Goal: Task Accomplishment & Management: Complete application form

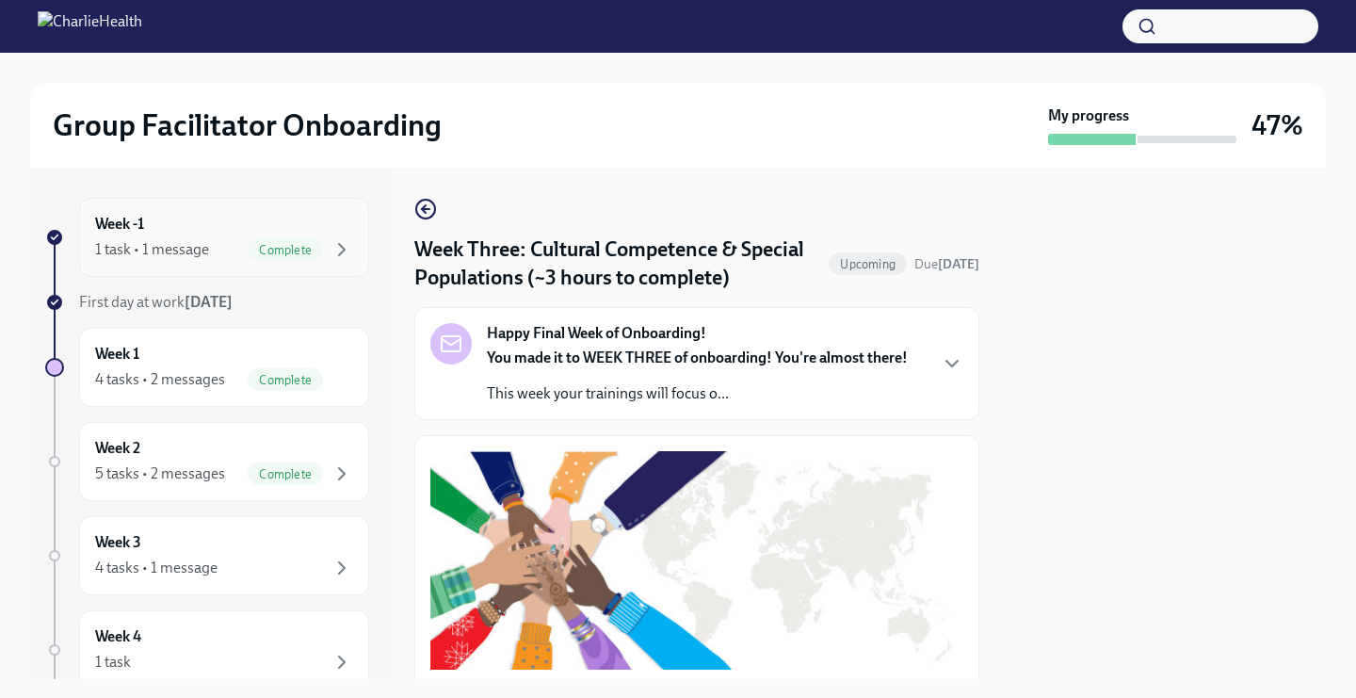
scroll to position [489, 0]
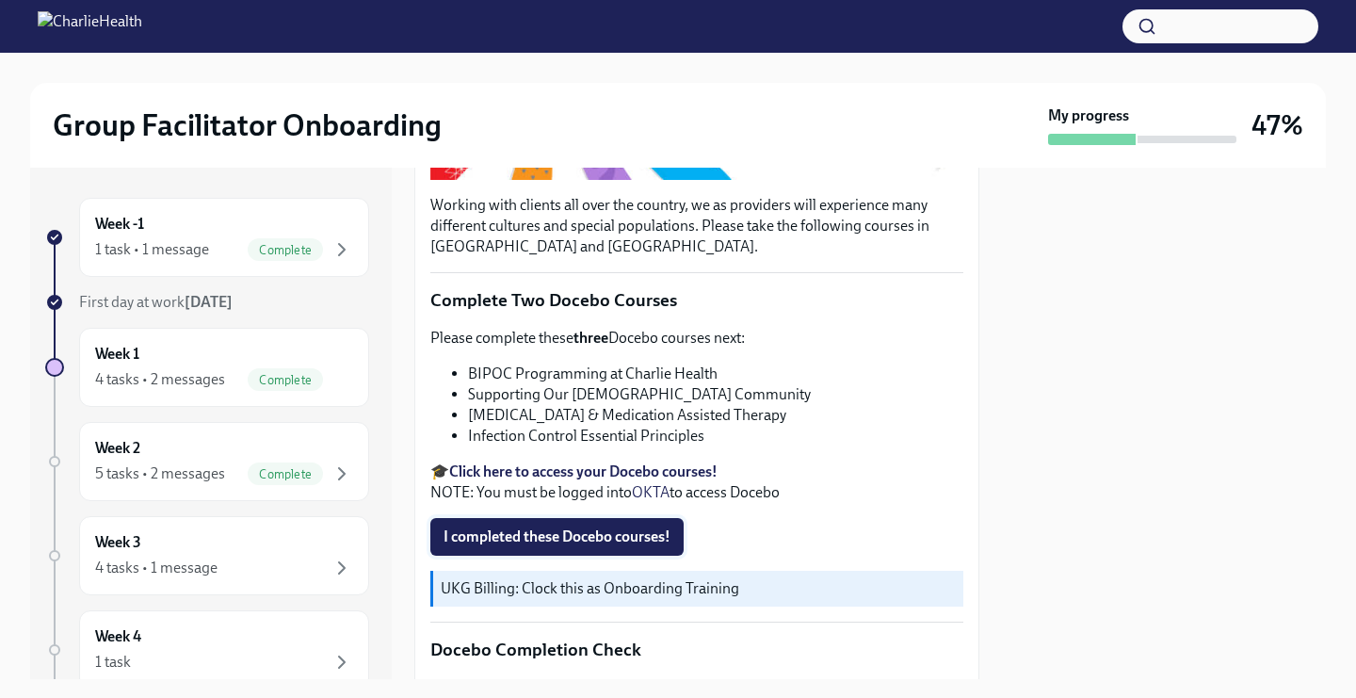
click at [587, 542] on span "I completed these Docebo courses!" at bounding box center [556, 536] width 227 height 19
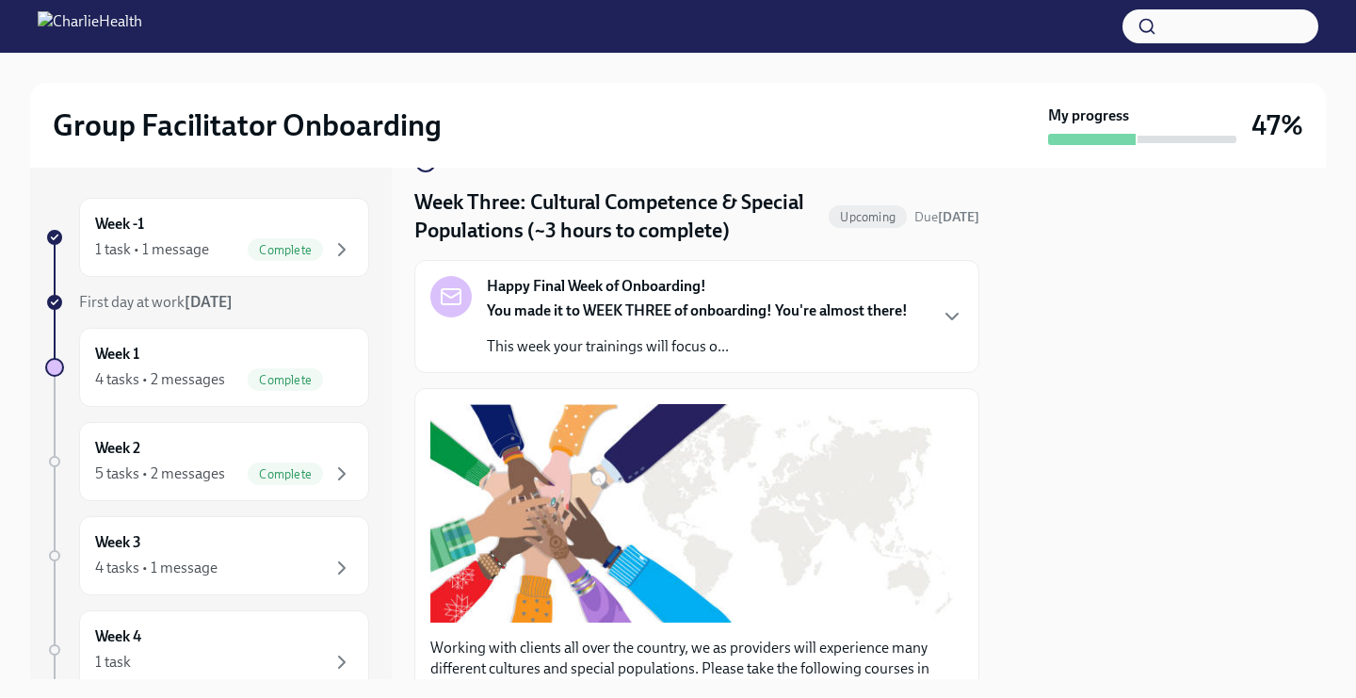
scroll to position [50, 0]
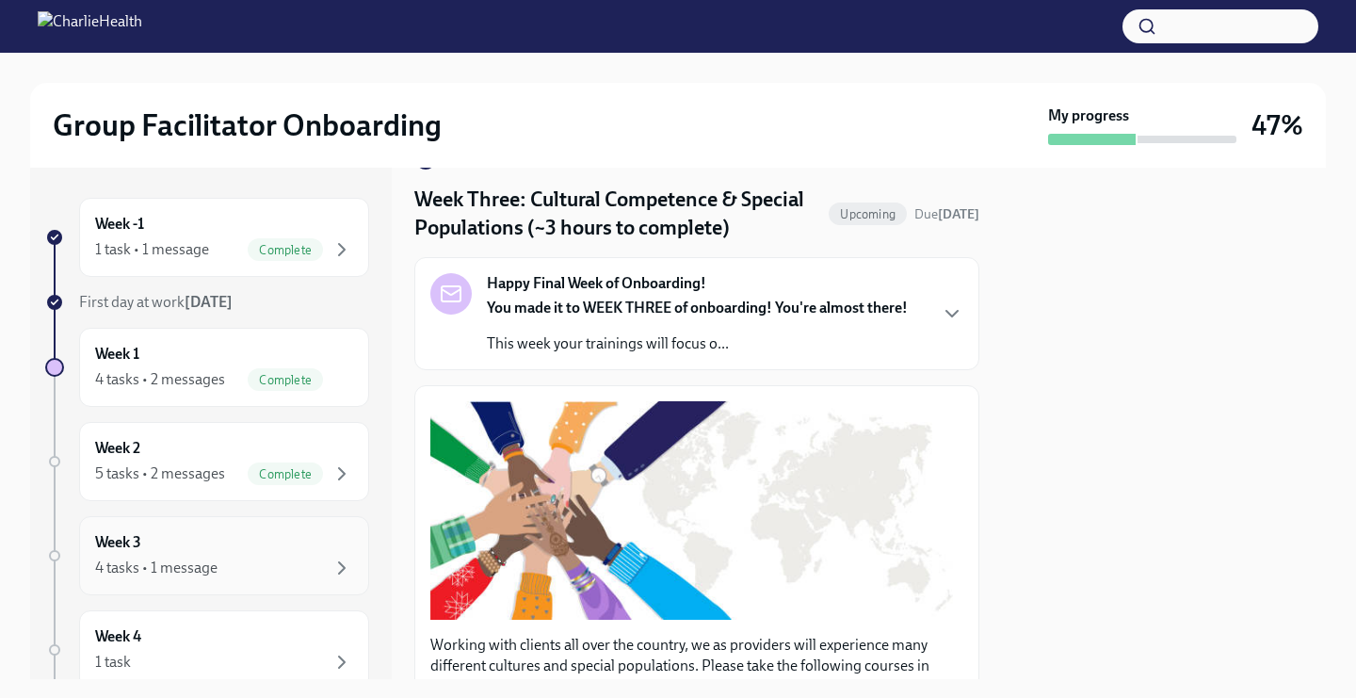
click at [282, 561] on div "4 tasks • 1 message" at bounding box center [224, 567] width 258 height 23
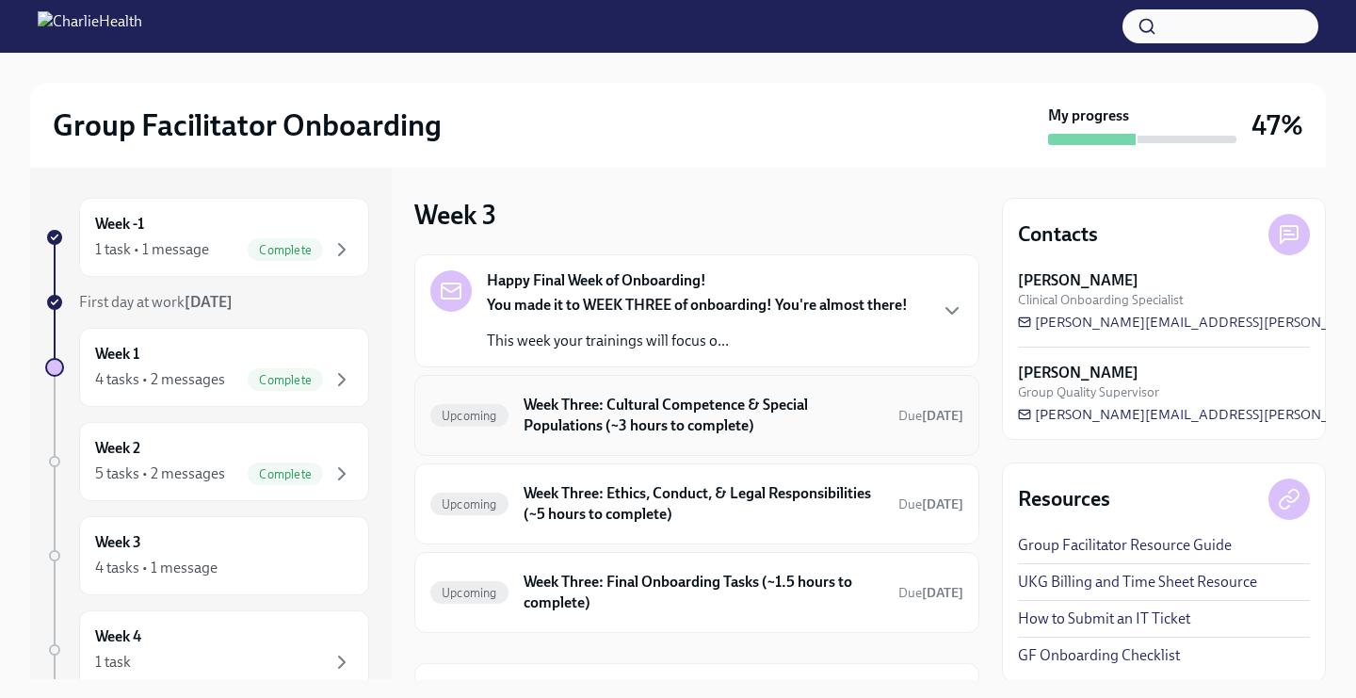
click at [664, 427] on h6 "Week Three: Cultural Competence & Special Populations (~3 hours to complete)" at bounding box center [703, 414] width 360 height 41
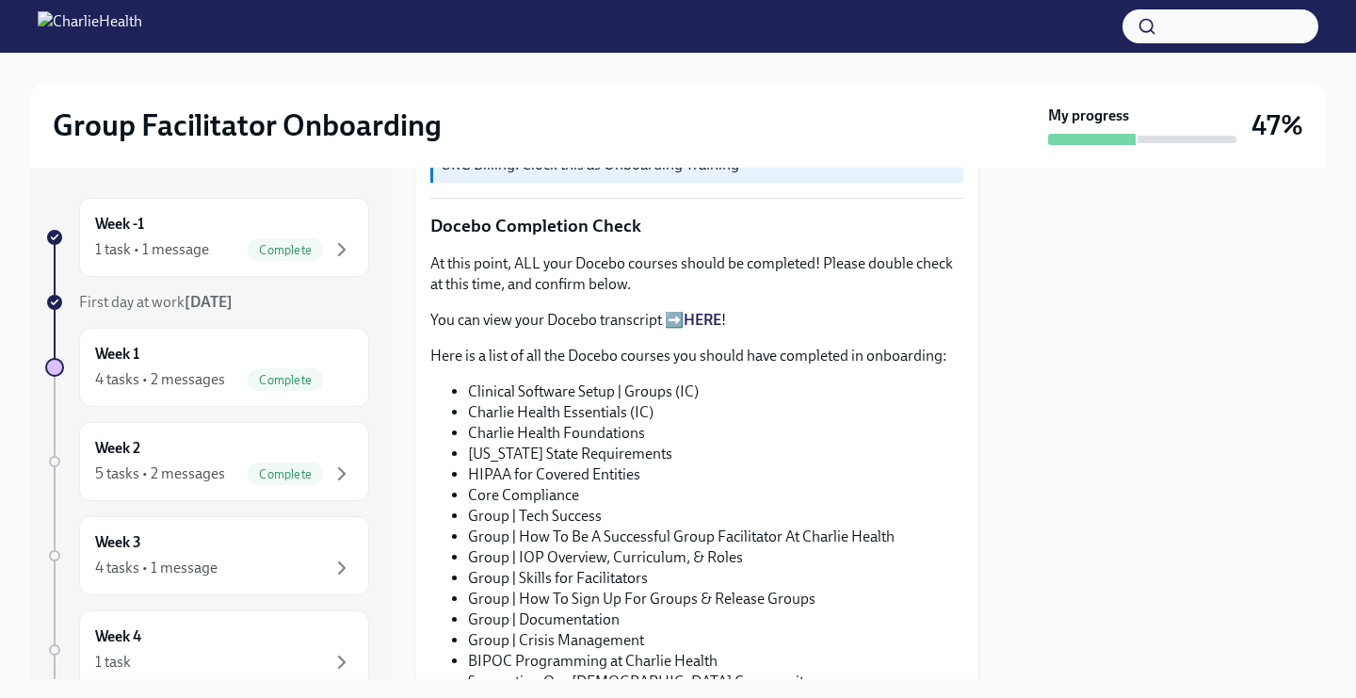
scroll to position [915, 0]
click at [703, 313] on link "HERE" at bounding box center [702, 318] width 38 height 18
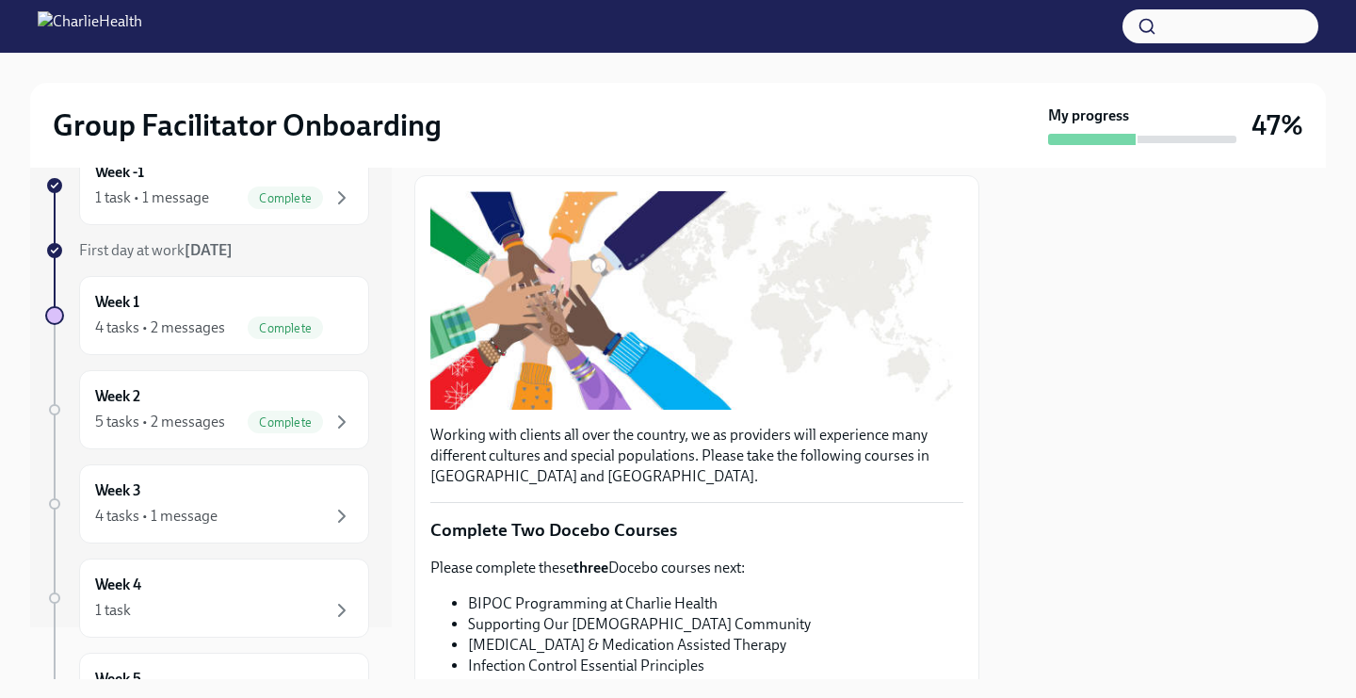
scroll to position [0, 0]
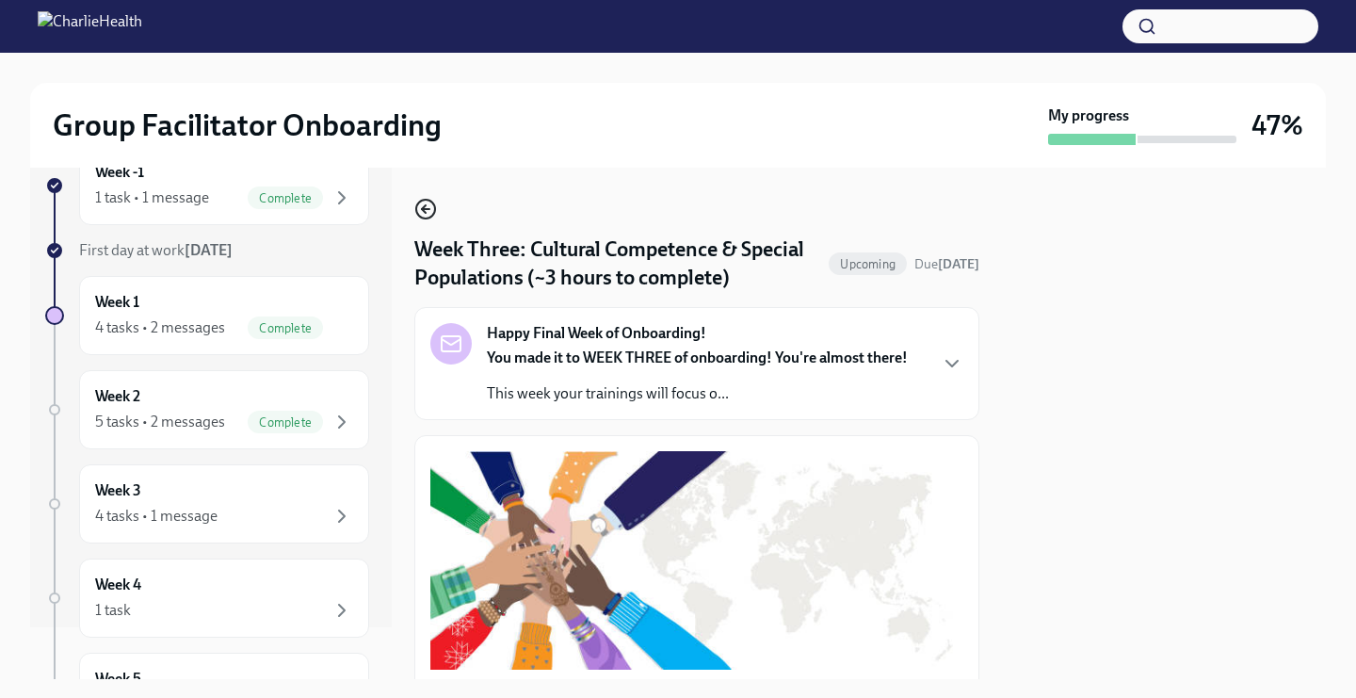
click at [419, 211] on icon "button" at bounding box center [425, 209] width 23 height 23
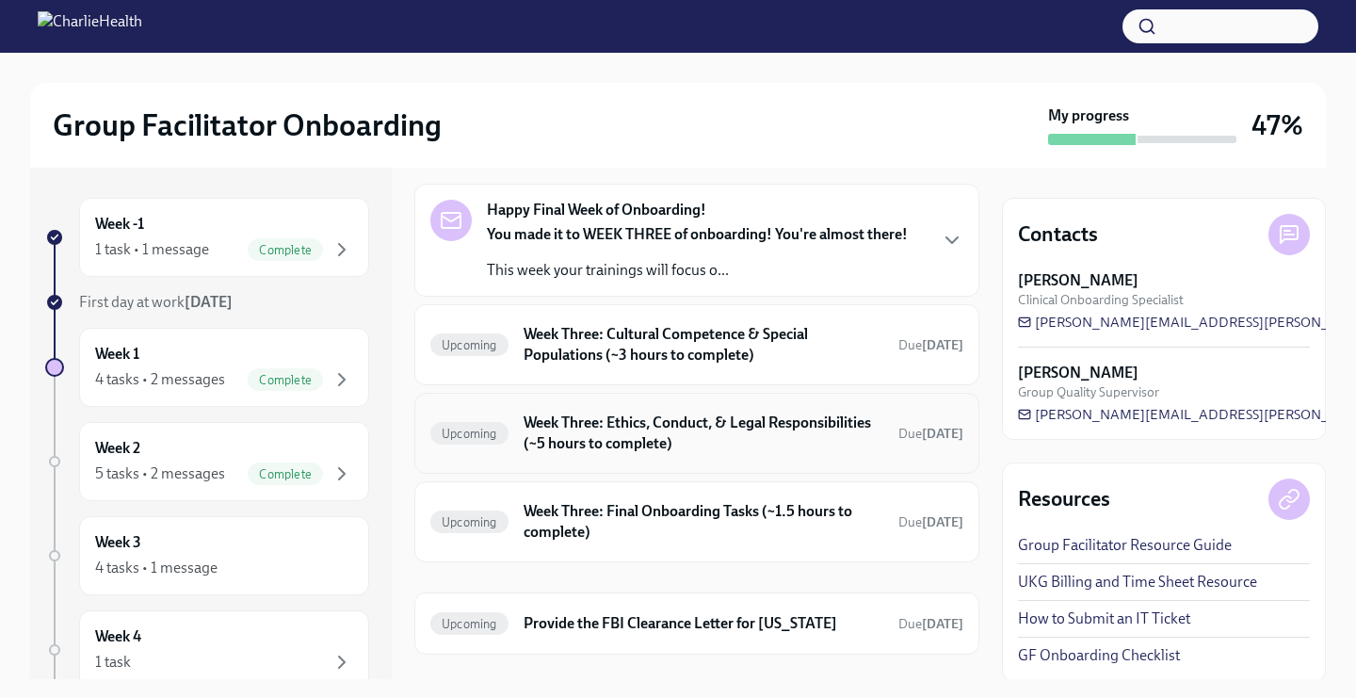
scroll to position [91, 0]
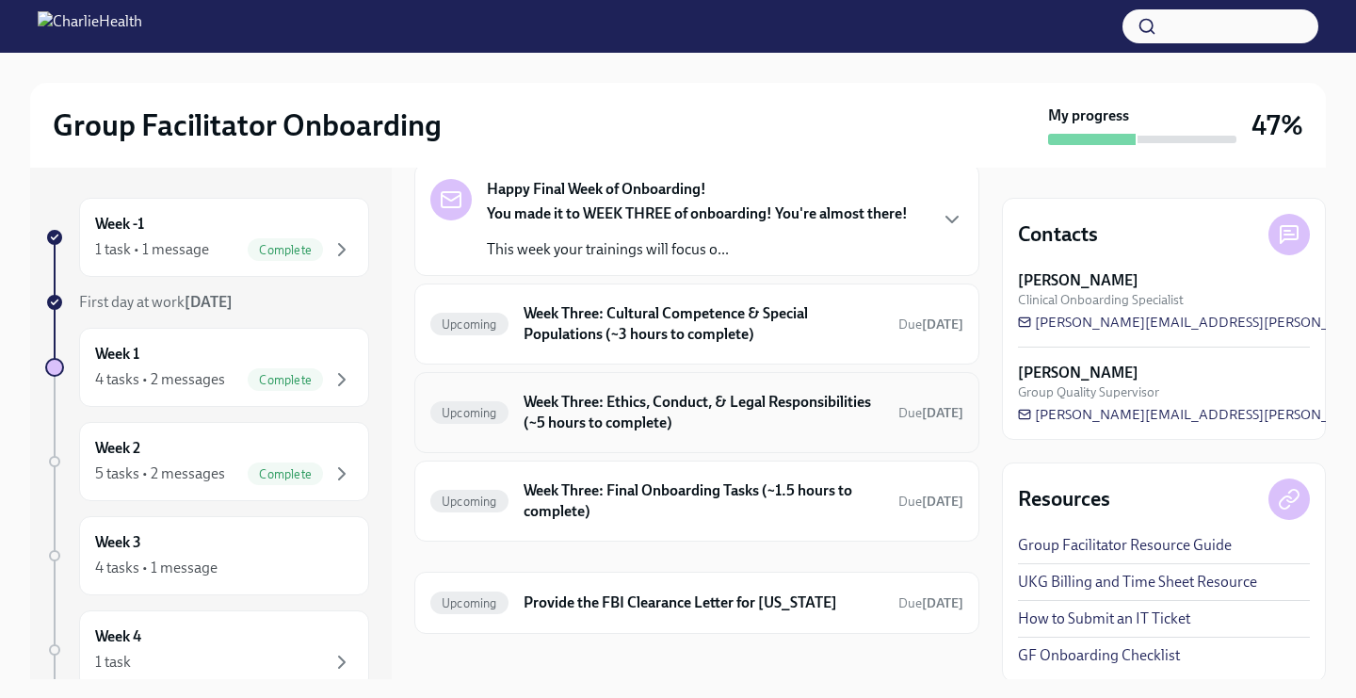
click at [611, 425] on h6 "Week Three: Ethics, Conduct, & Legal Responsibilities (~5 hours to complete)" at bounding box center [703, 412] width 360 height 41
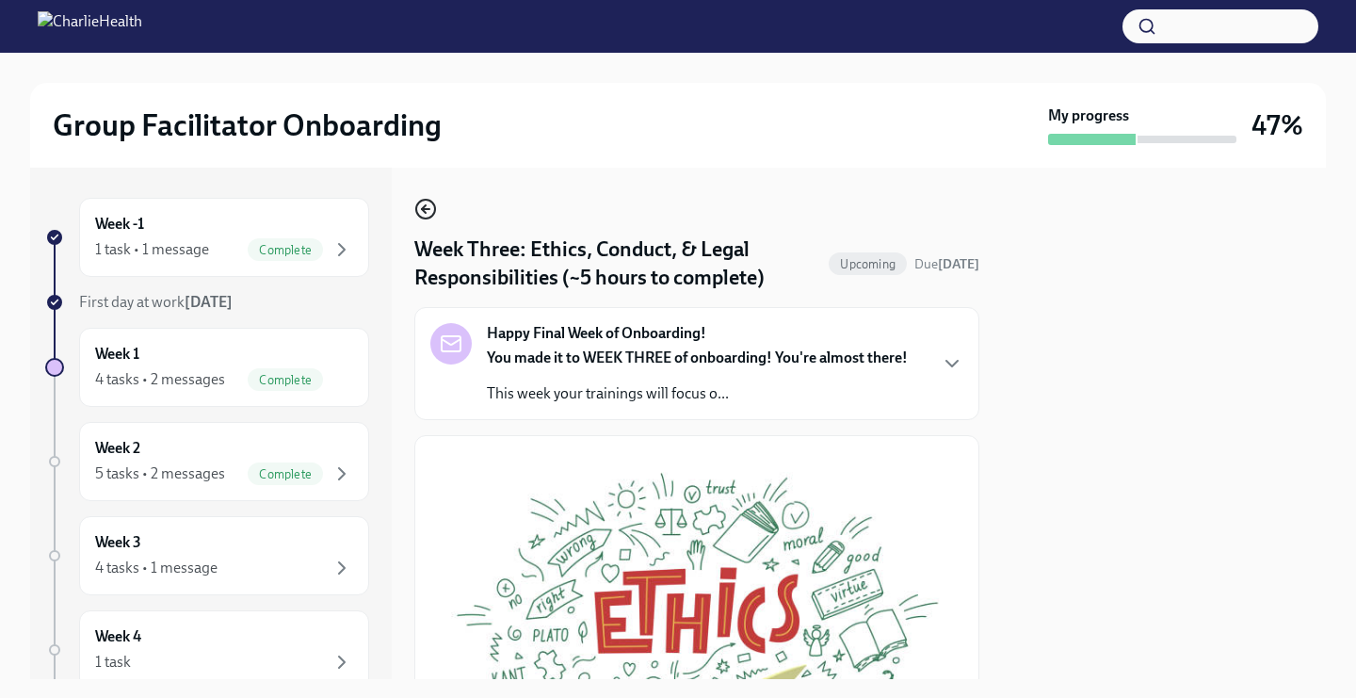
click at [424, 203] on icon "button" at bounding box center [425, 209] width 23 height 23
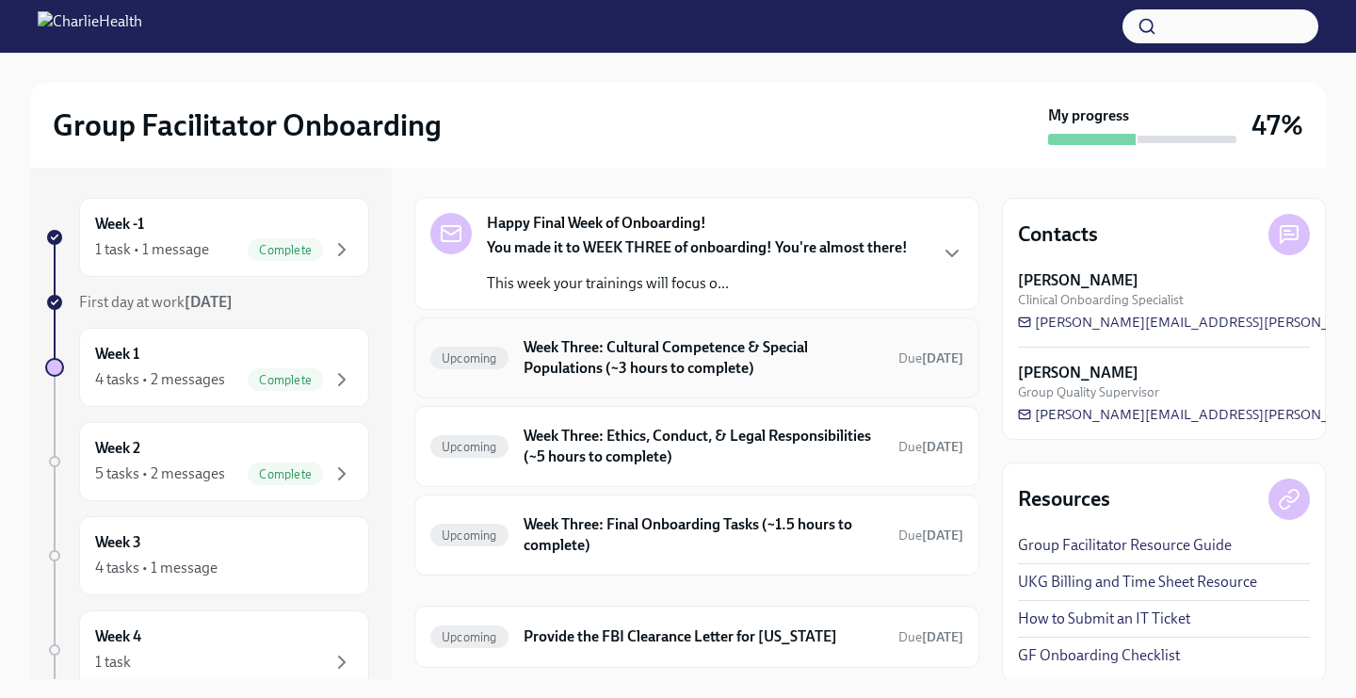
scroll to position [106, 0]
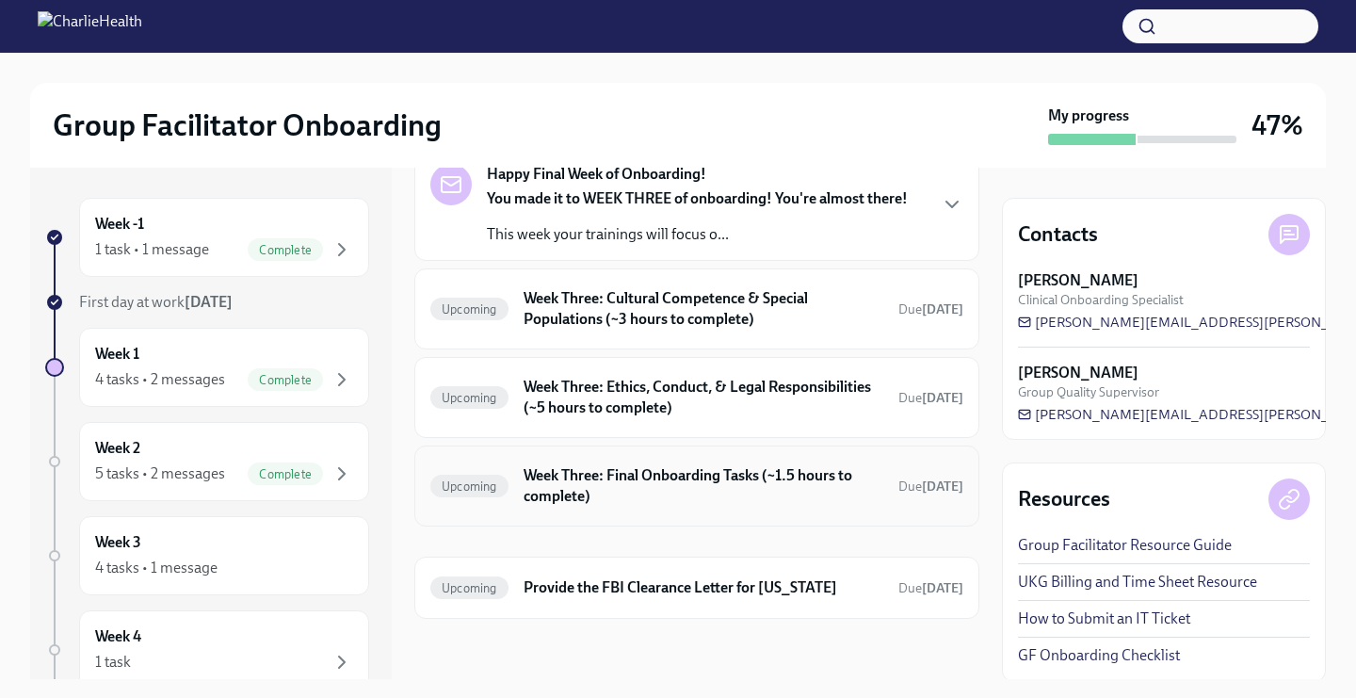
click at [530, 492] on h6 "Week Three: Final Onboarding Tasks (~1.5 hours to complete)" at bounding box center [703, 485] width 360 height 41
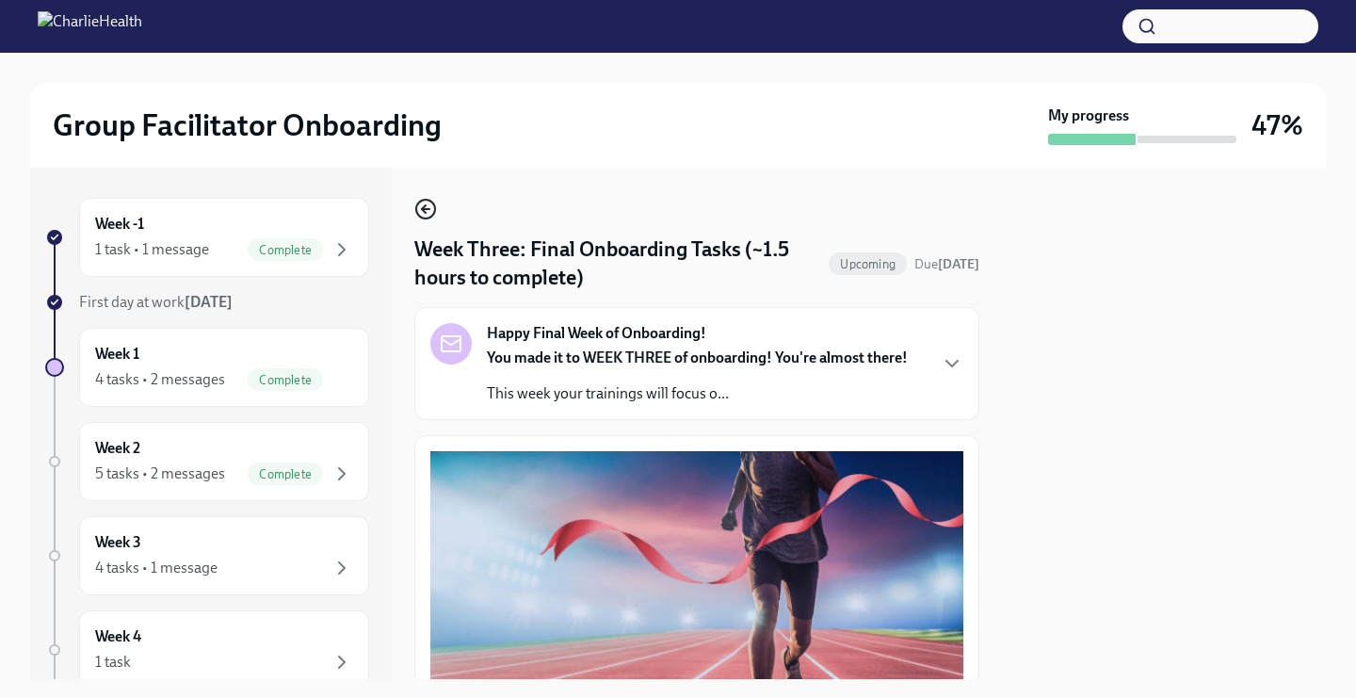
click at [425, 215] on icon "button" at bounding box center [425, 209] width 23 height 23
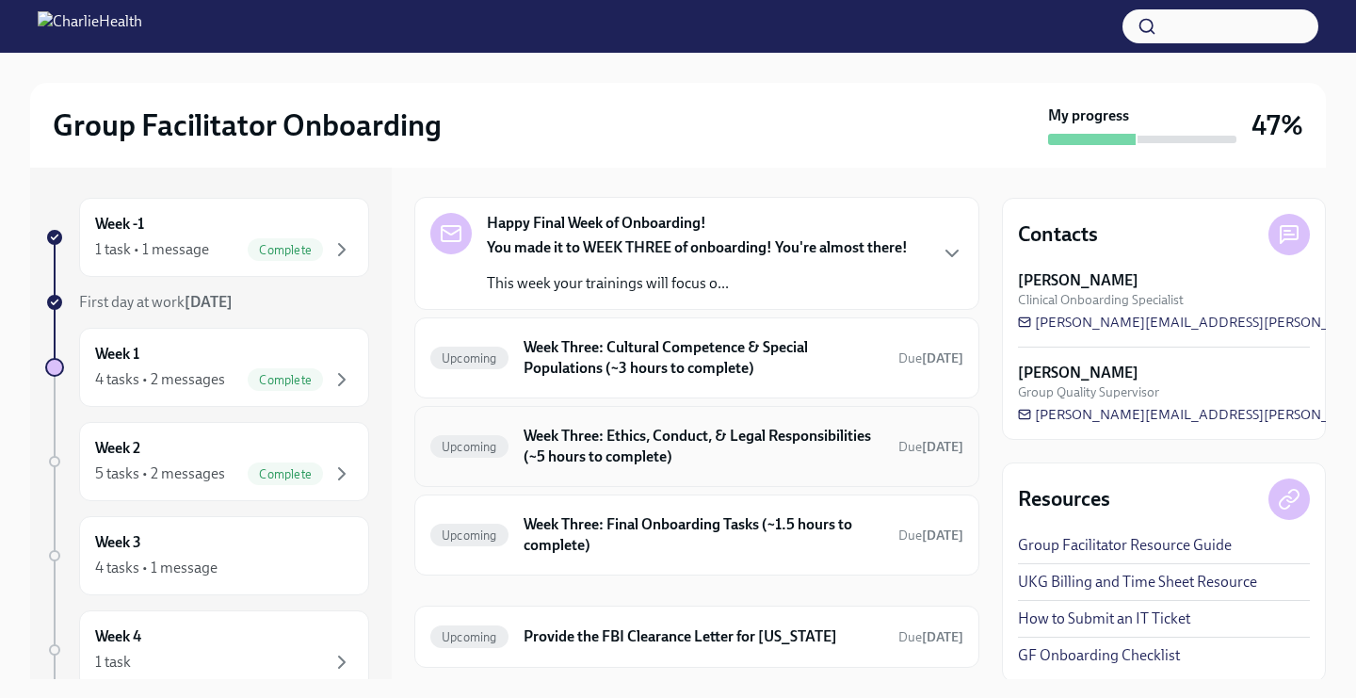
scroll to position [106, 0]
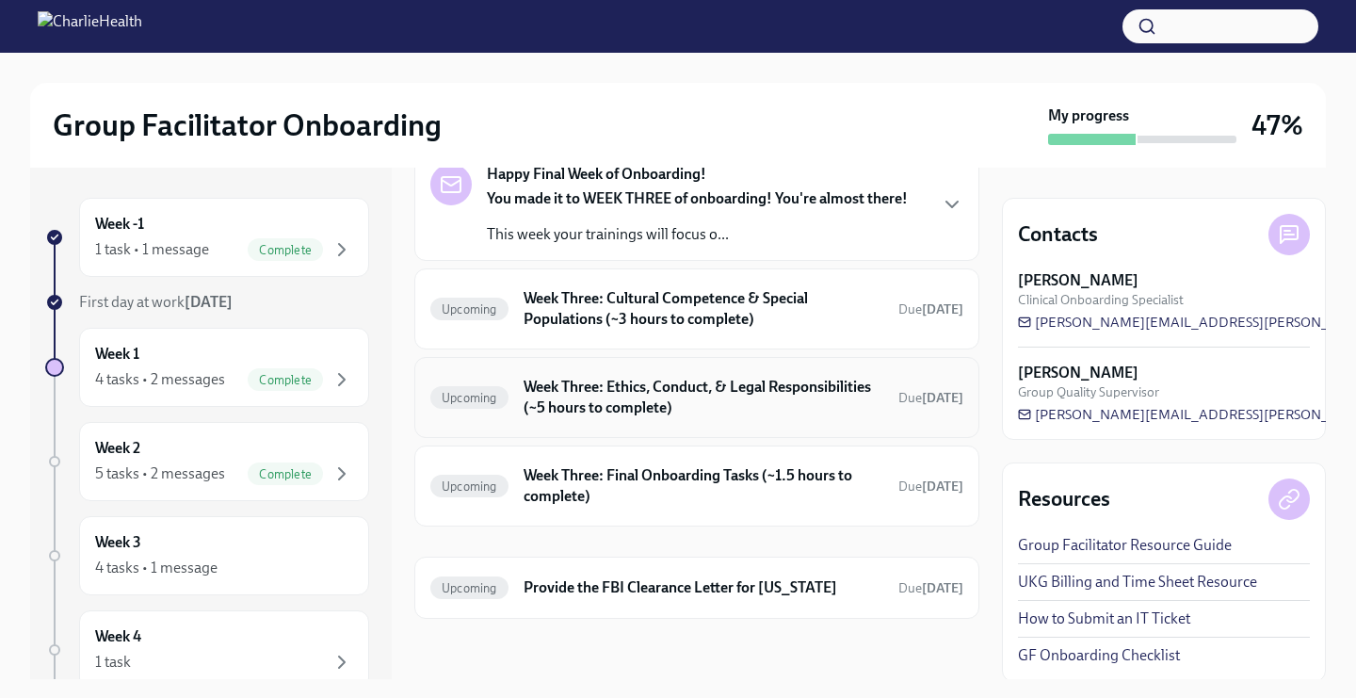
click at [658, 419] on div "Upcoming Week Three: Ethics, Conduct, & Legal Responsibilities (~5 hours to com…" at bounding box center [696, 397] width 533 height 49
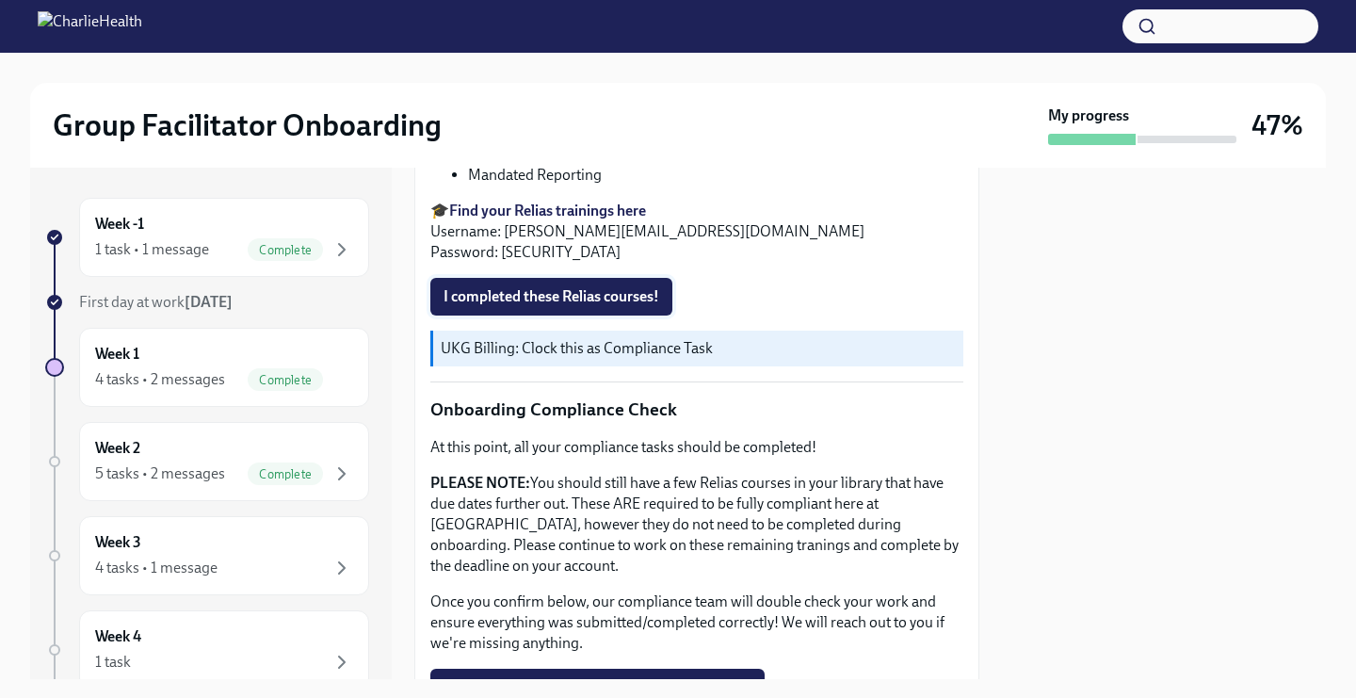
scroll to position [1007, 0]
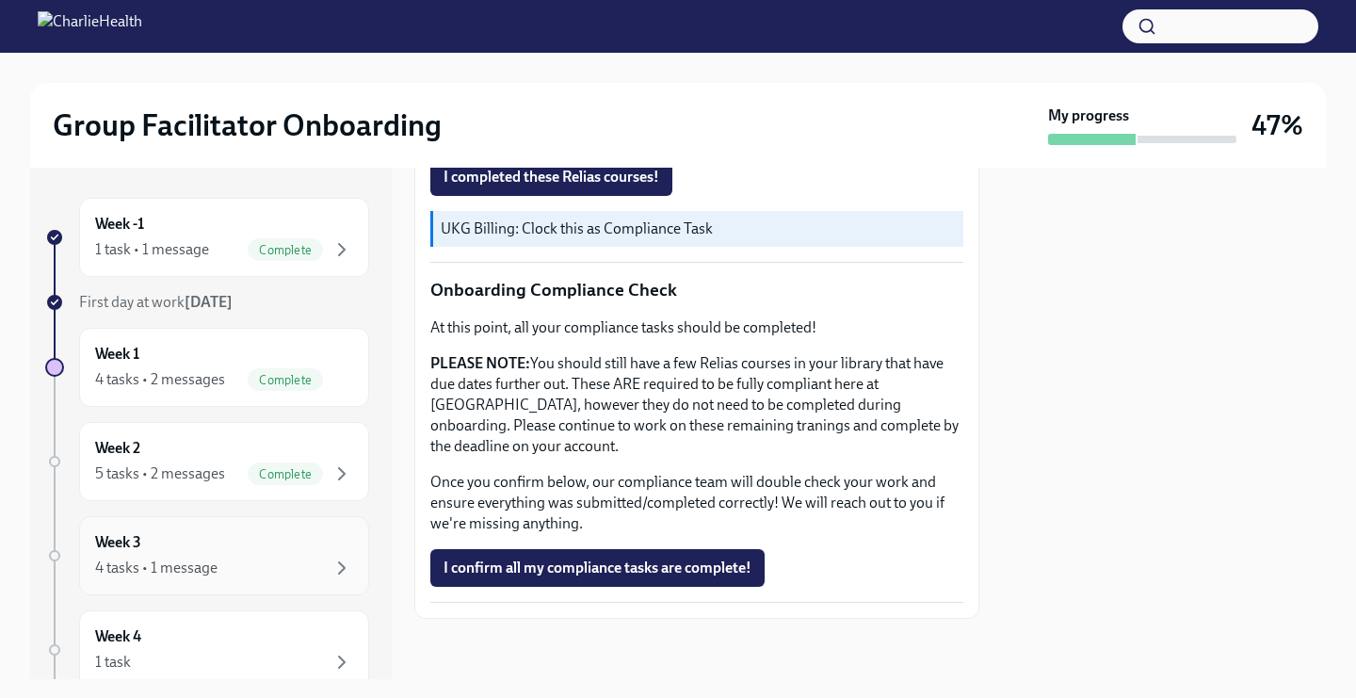
click at [182, 555] on div "Week 3 4 tasks • 1 message" at bounding box center [224, 555] width 258 height 47
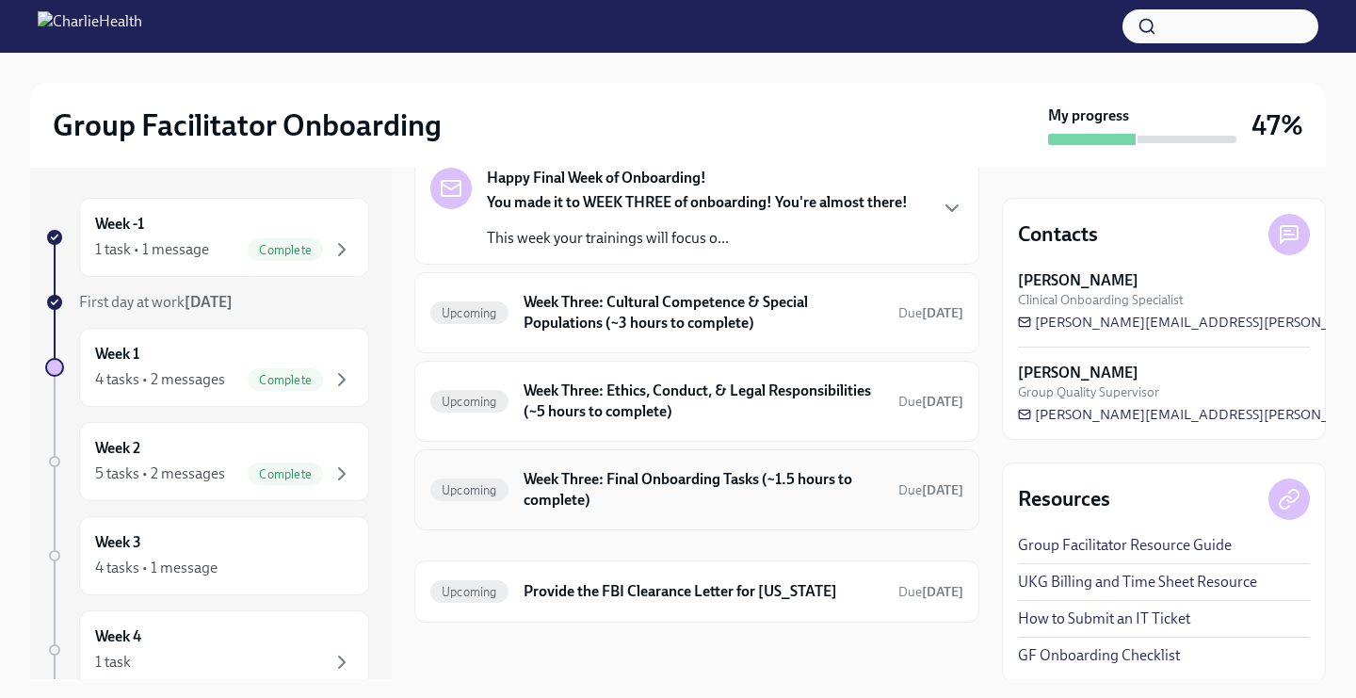
scroll to position [106, 0]
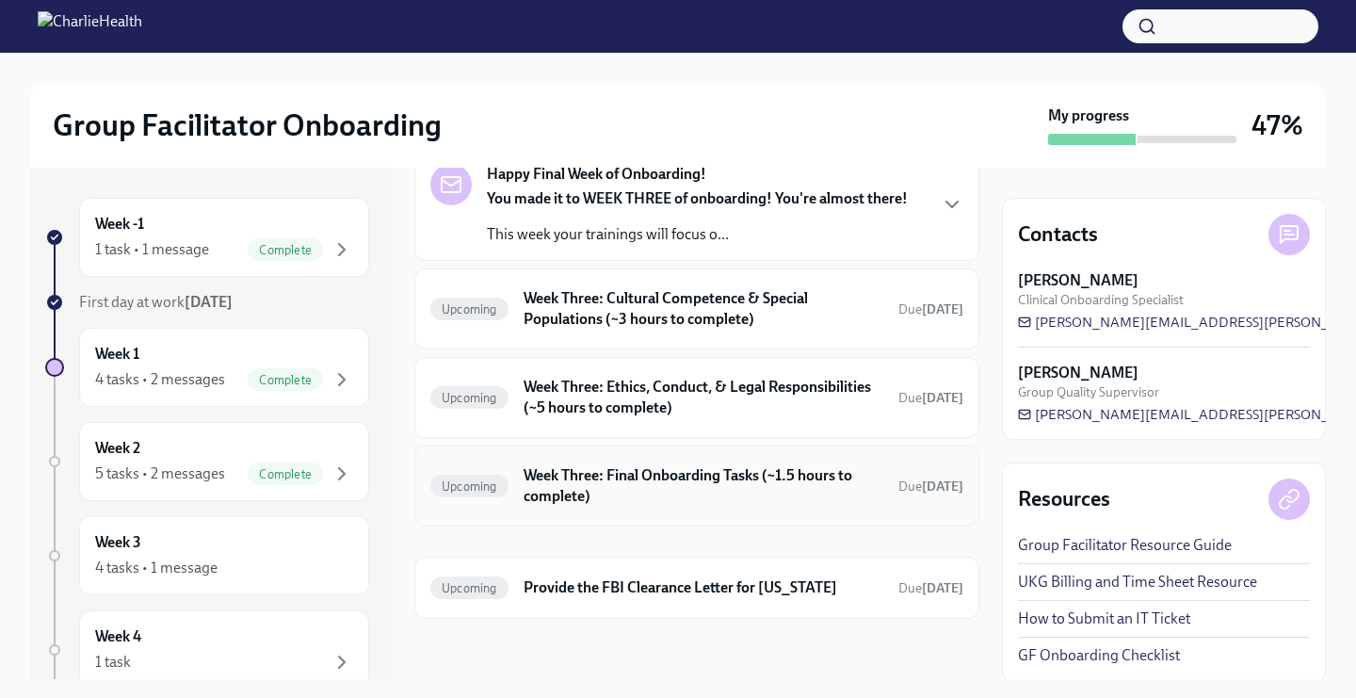
click at [568, 481] on h6 "Week Three: Final Onboarding Tasks (~1.5 hours to complete)" at bounding box center [703, 485] width 360 height 41
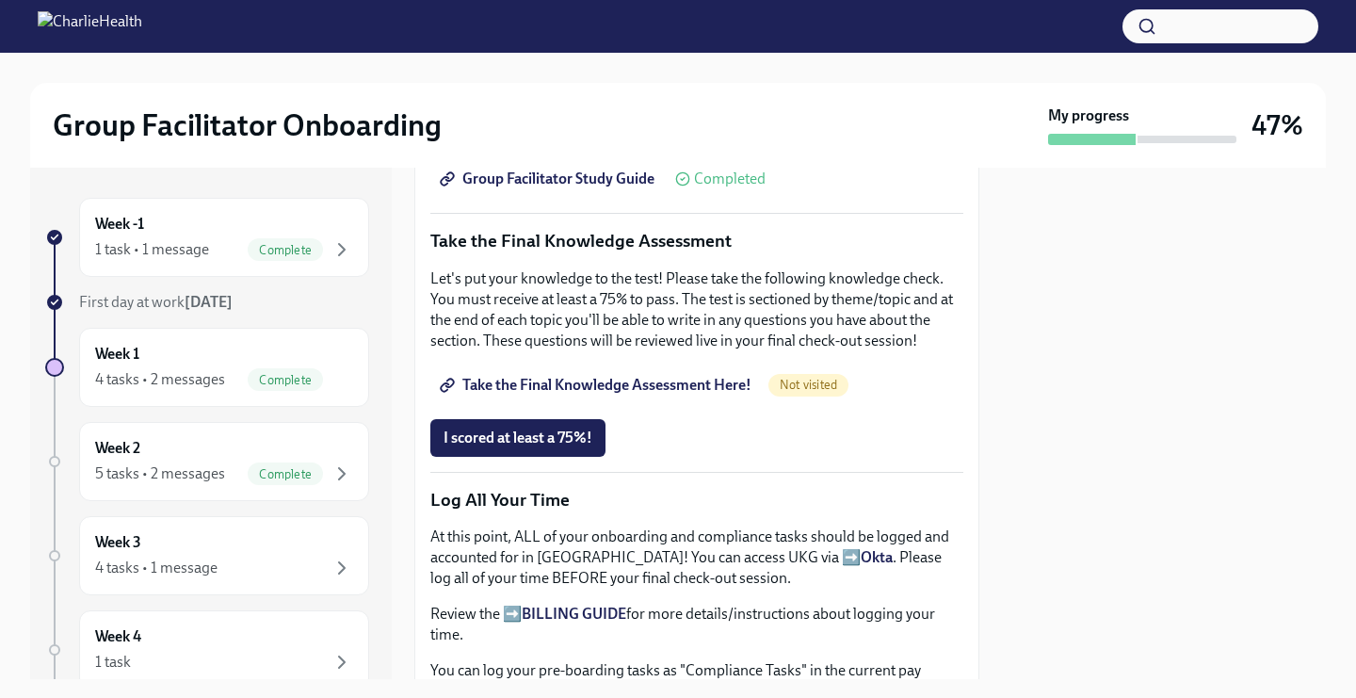
scroll to position [803, 0]
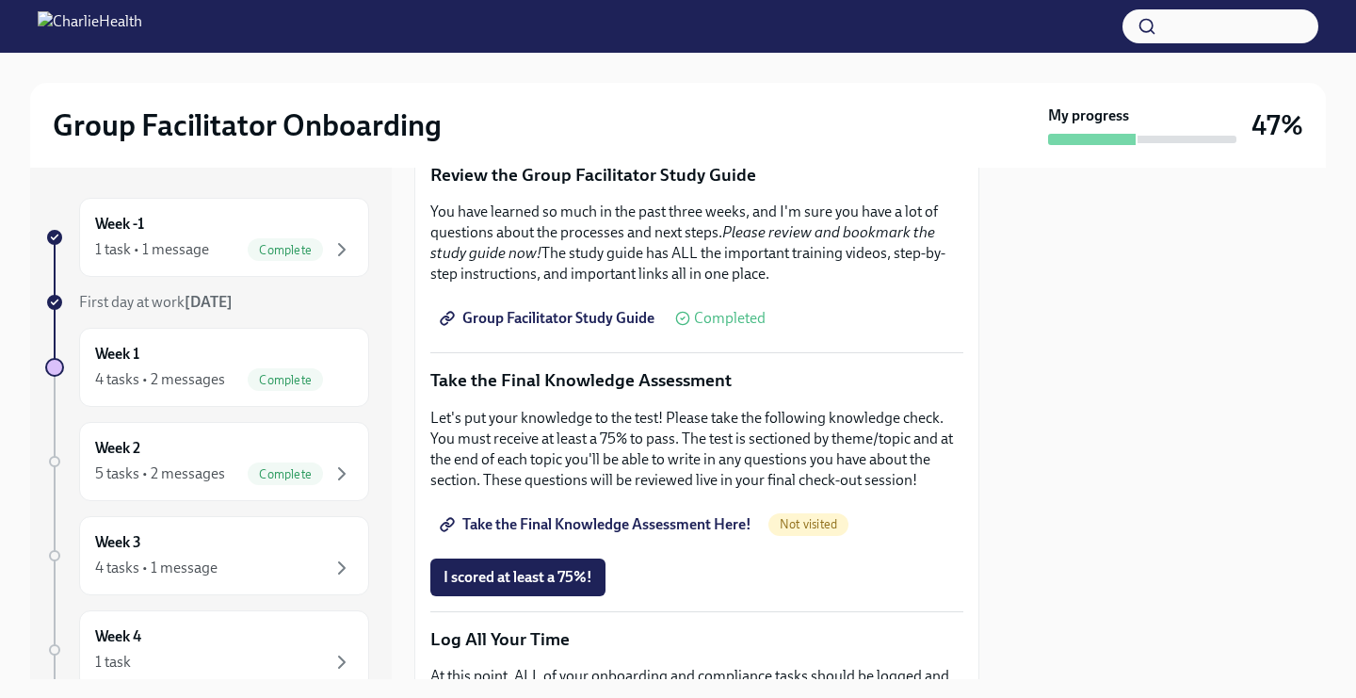
click at [575, 321] on span "Group Facilitator Study Guide" at bounding box center [548, 318] width 211 height 19
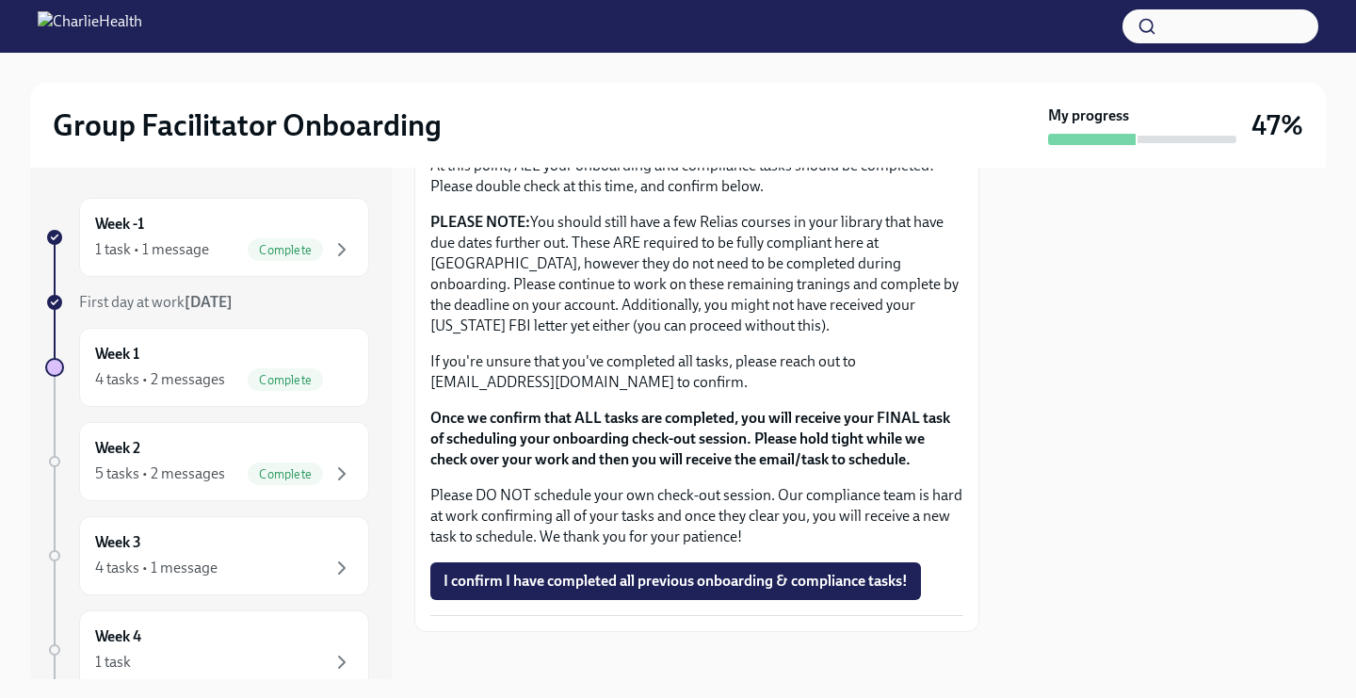
scroll to position [1613, 0]
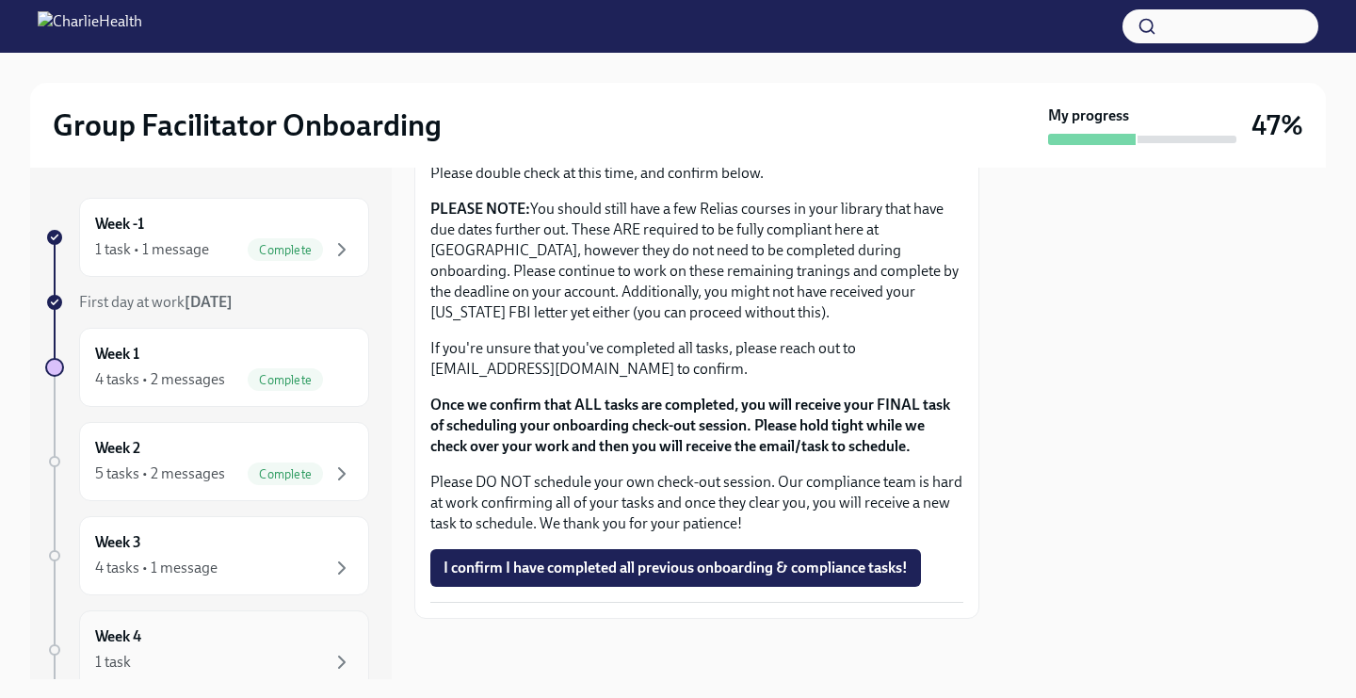
click at [277, 650] on div "Week 4 1 task" at bounding box center [224, 649] width 258 height 47
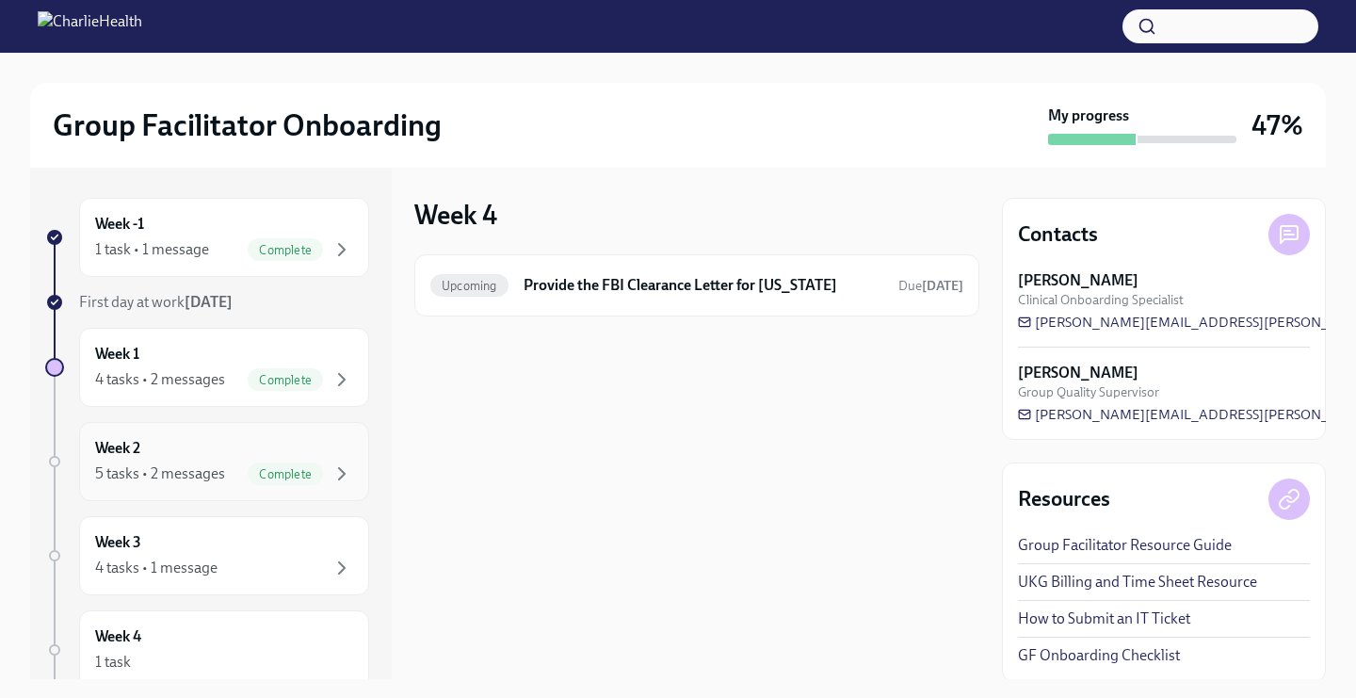
click at [270, 438] on div "Week 2 5 tasks • 2 messages Complete" at bounding box center [224, 461] width 258 height 47
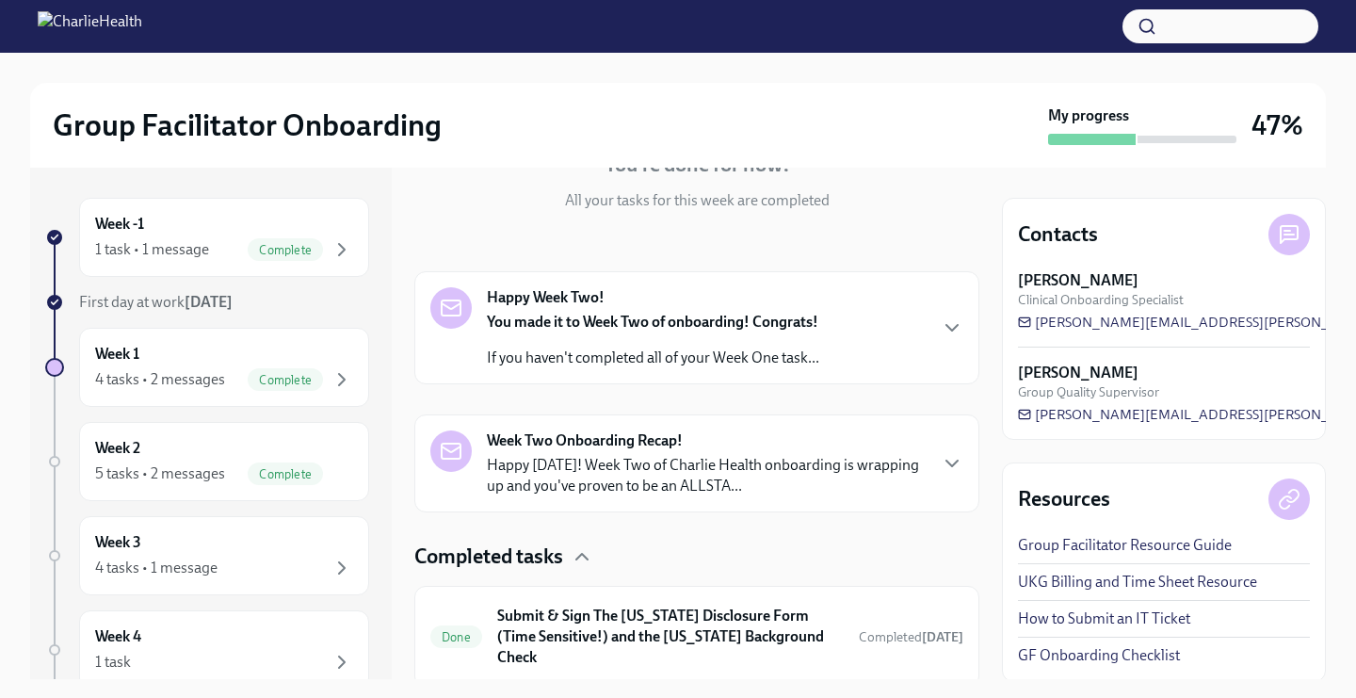
scroll to position [234, 0]
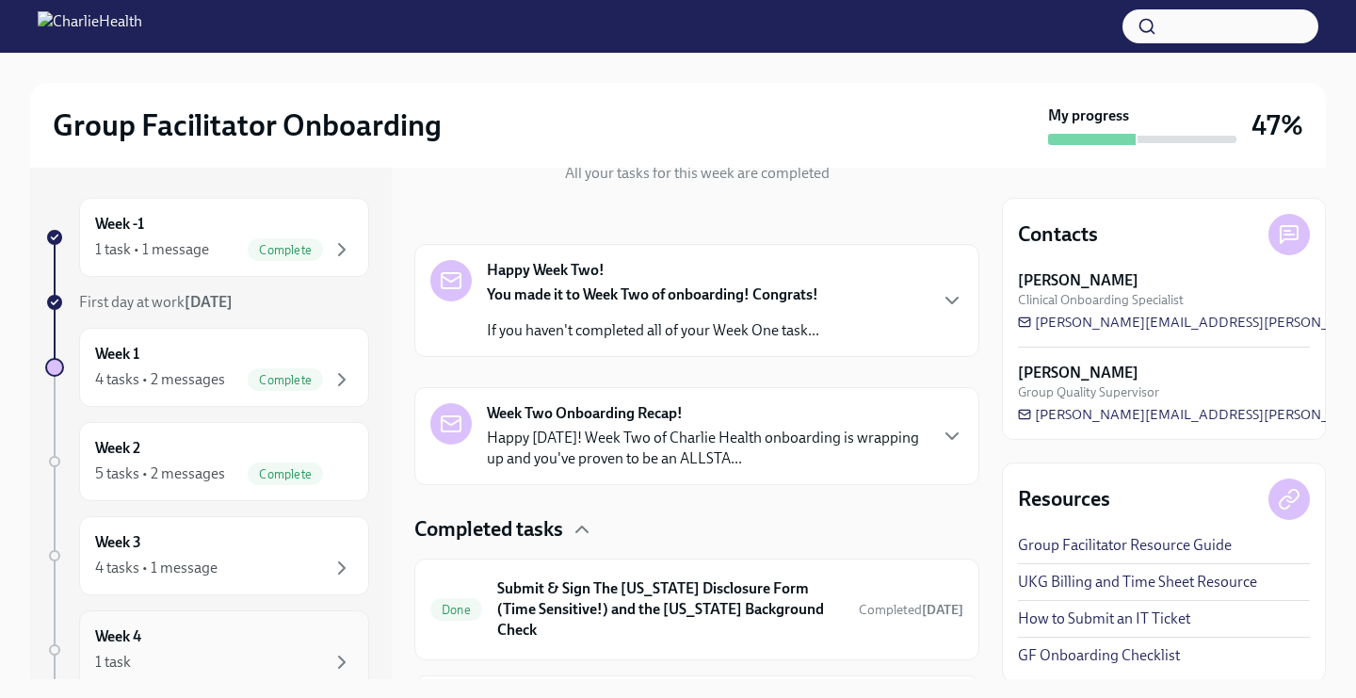
click at [117, 647] on div "Week 4 1 task" at bounding box center [224, 649] width 258 height 47
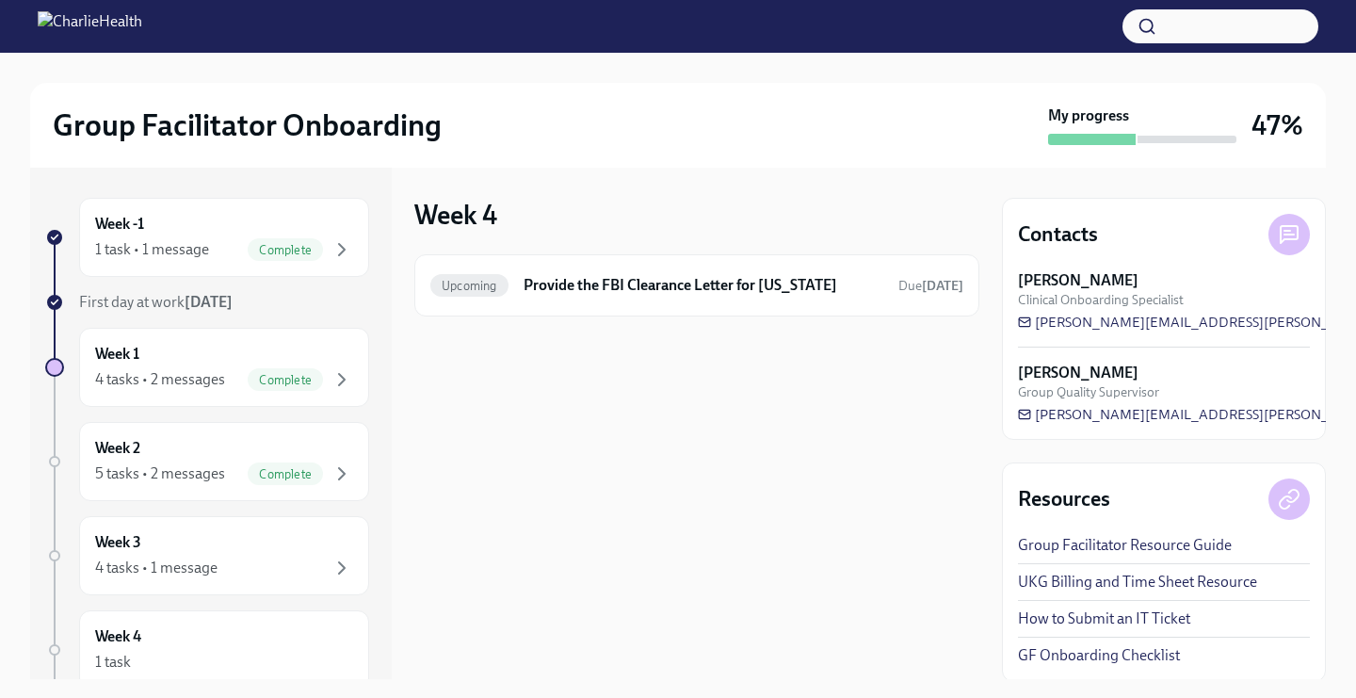
click at [604, 253] on div "Week 4 Upcoming Provide the FBI Clearance Letter for [US_STATE] Due [DATE]" at bounding box center [696, 257] width 565 height 119
click at [603, 264] on div "Upcoming Provide the FBI Clearance Letter for [US_STATE] Due [DATE]" at bounding box center [696, 285] width 565 height 62
click at [599, 285] on h6 "Provide the FBI Clearance Letter for [US_STATE]" at bounding box center [703, 285] width 360 height 21
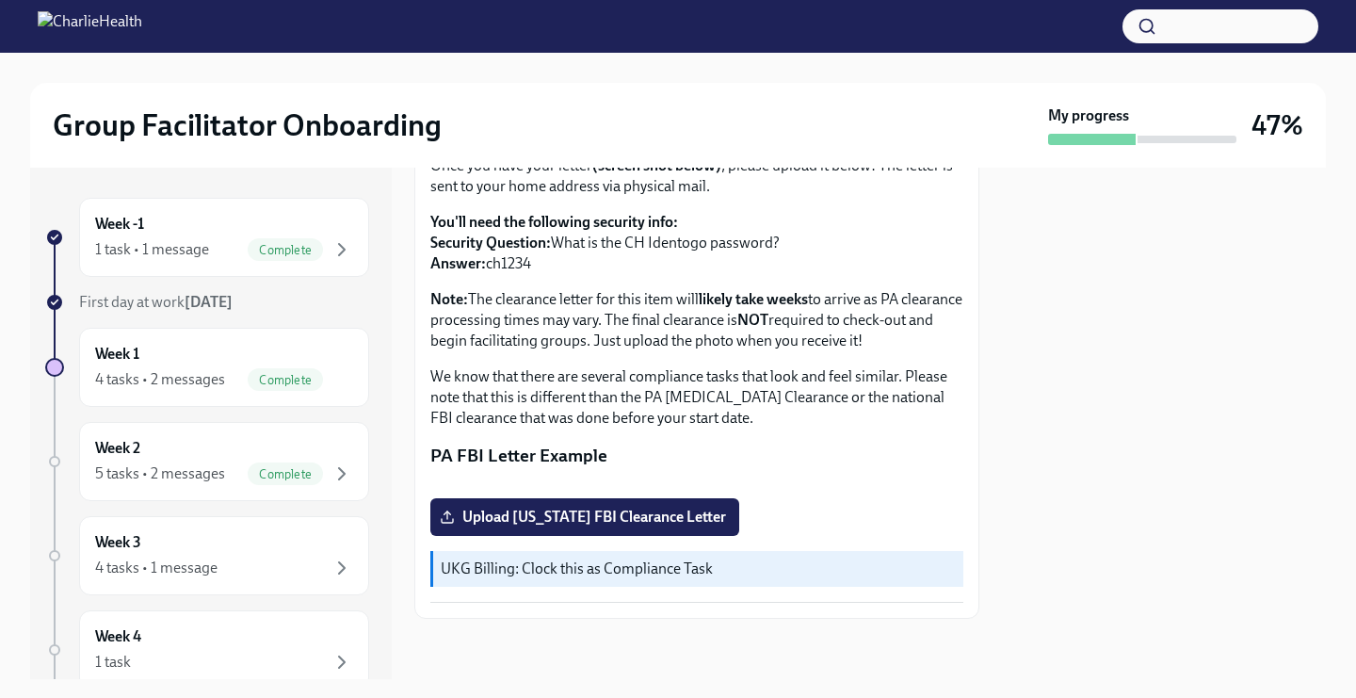
scroll to position [225, 0]
click at [187, 451] on div "Week 2 5 tasks • 2 messages Complete" at bounding box center [224, 461] width 258 height 47
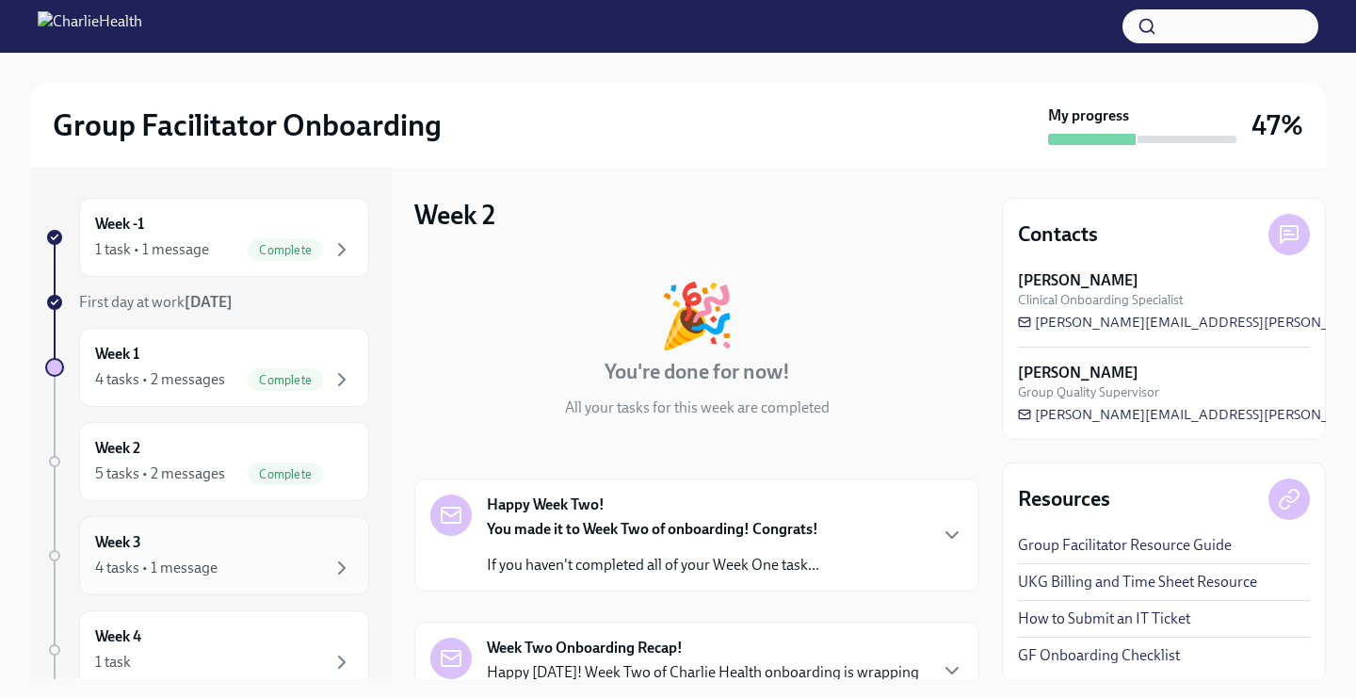
click at [185, 540] on div "Week 3 4 tasks • 1 message" at bounding box center [224, 555] width 258 height 47
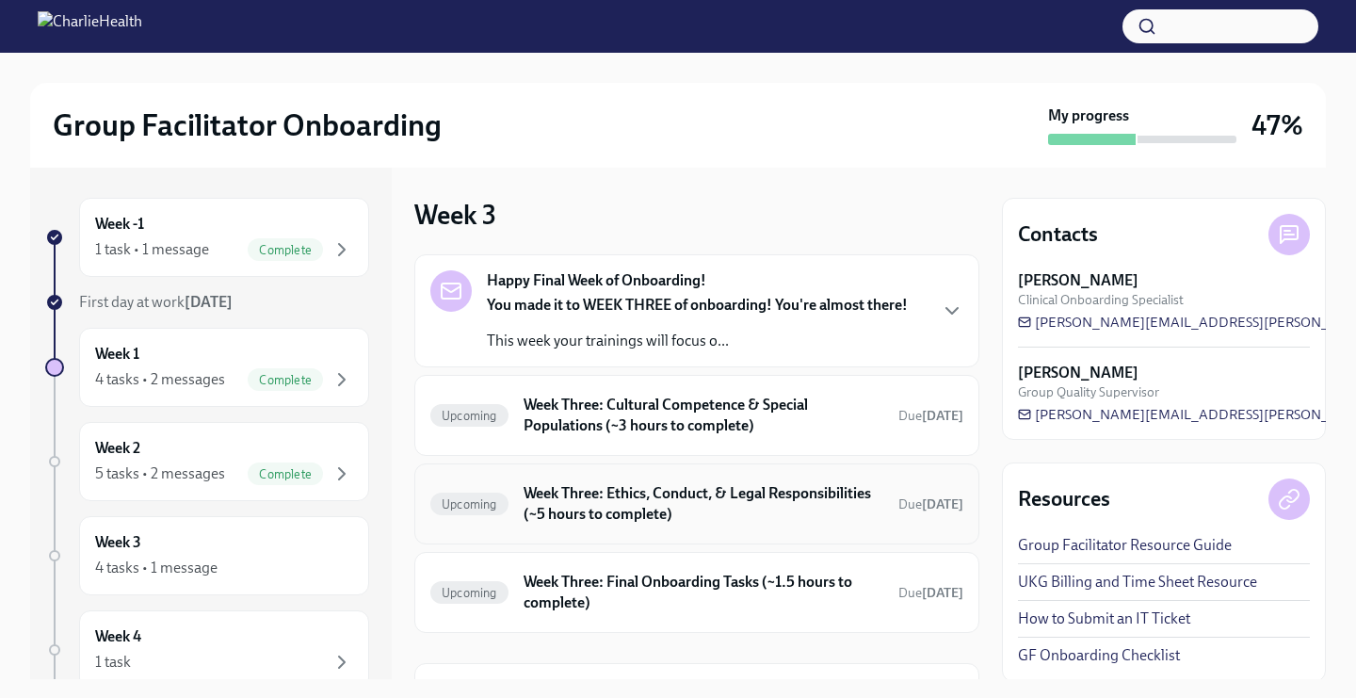
click at [621, 523] on h6 "Week Three: Ethics, Conduct, & Legal Responsibilities (~5 hours to complete)" at bounding box center [703, 503] width 360 height 41
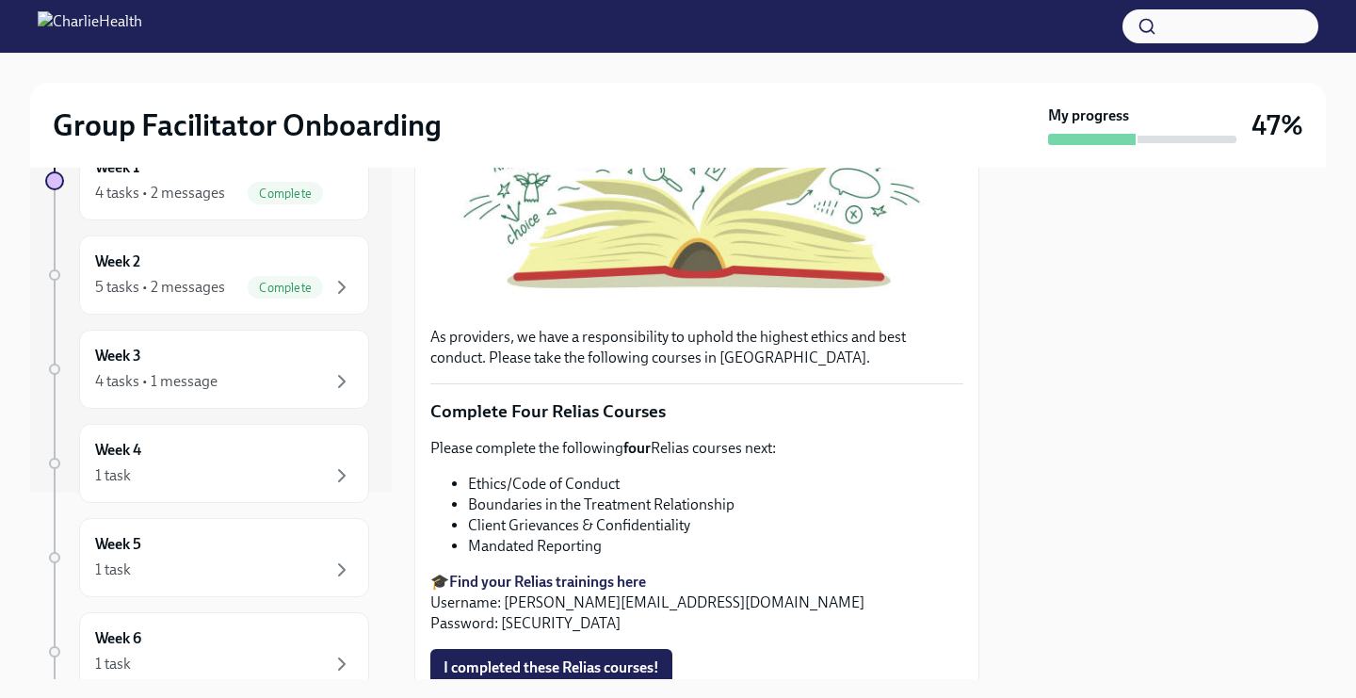
scroll to position [310, 0]
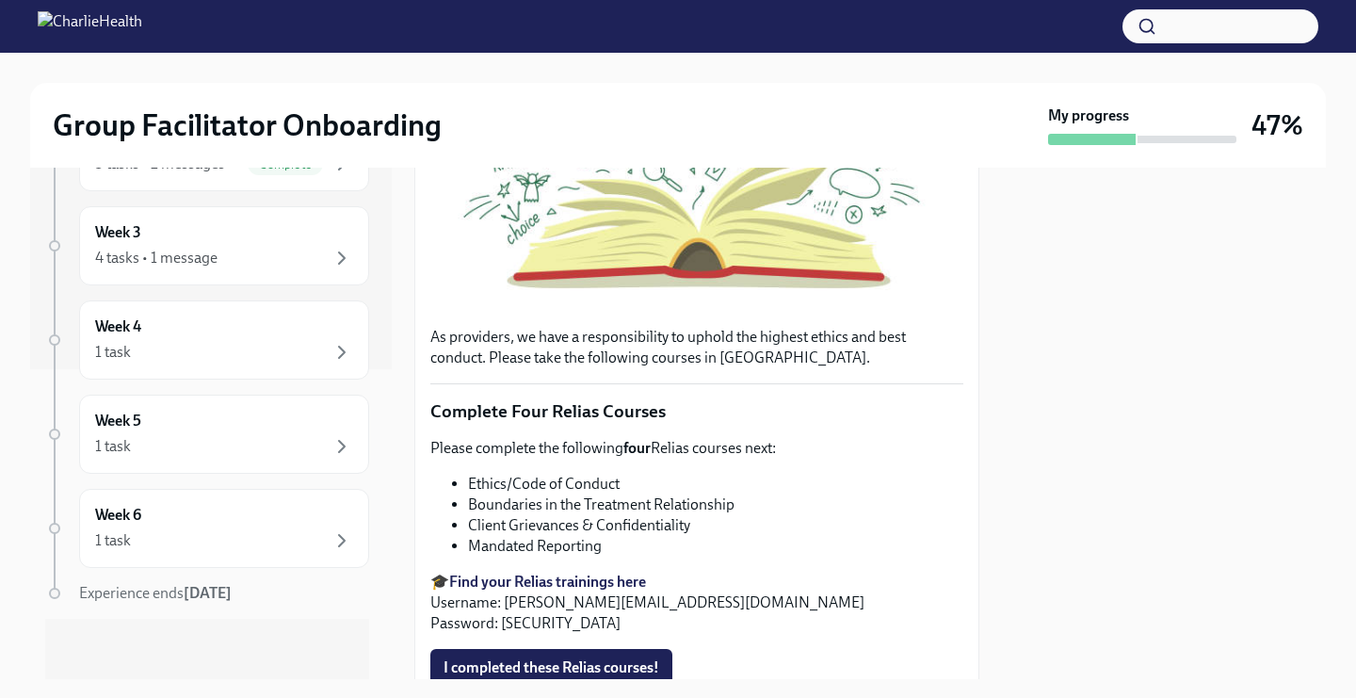
click at [279, 289] on div "Week -1 1 task • 1 message Complete First day at work [DATE] Week 1 4 tasks • 2…" at bounding box center [207, 283] width 324 height 791
click at [267, 263] on div "4 tasks • 1 message" at bounding box center [224, 258] width 258 height 23
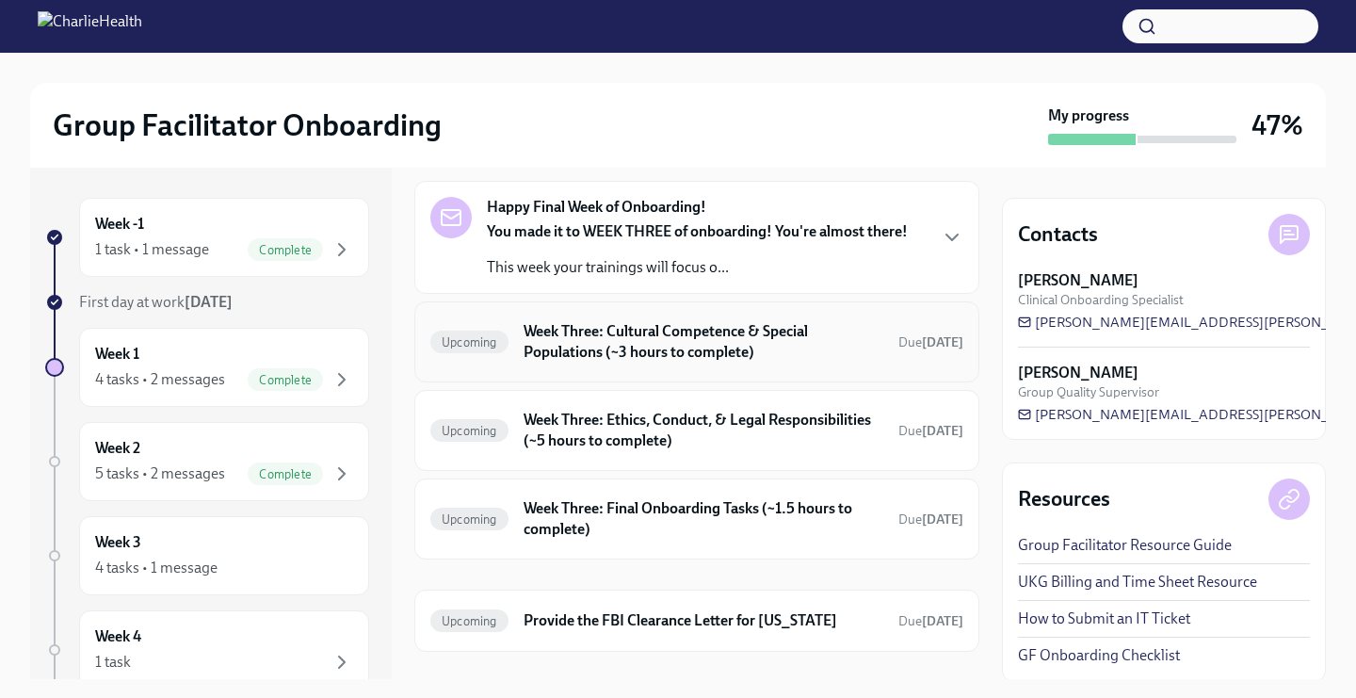
scroll to position [106, 0]
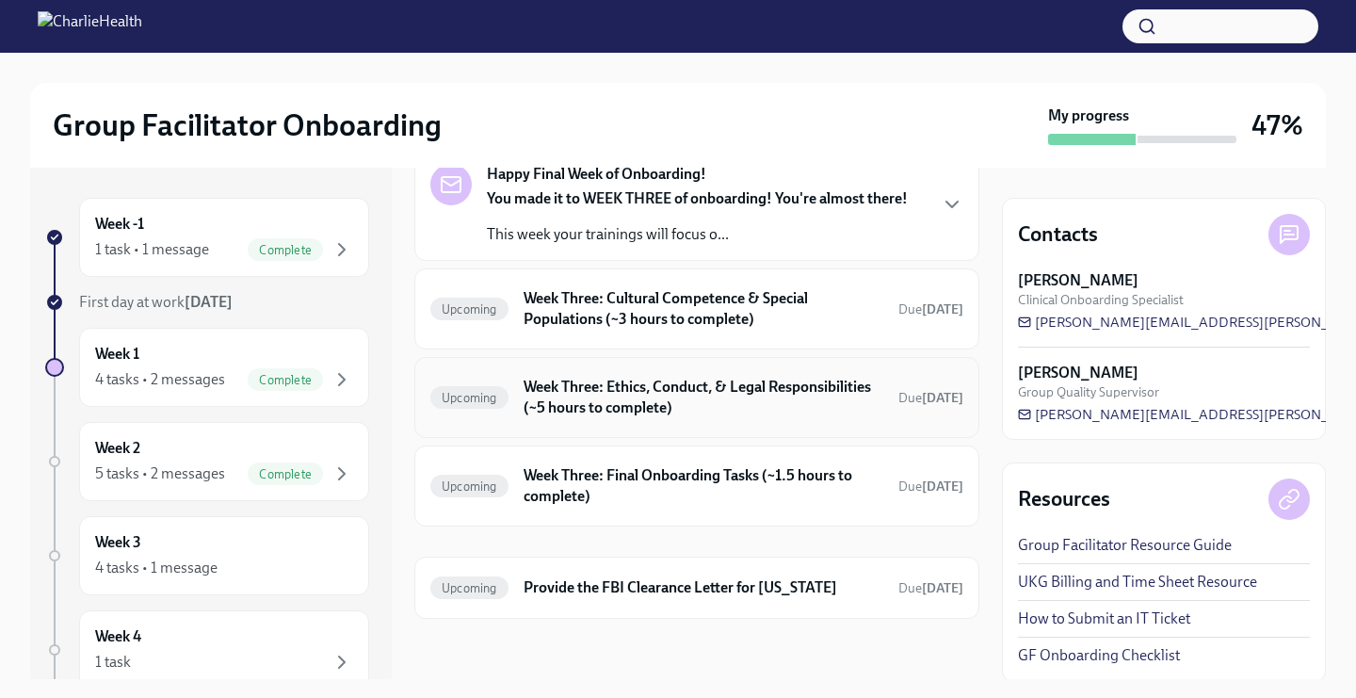
click at [644, 378] on h6 "Week Three: Ethics, Conduct, & Legal Responsibilities (~5 hours to complete)" at bounding box center [703, 397] width 360 height 41
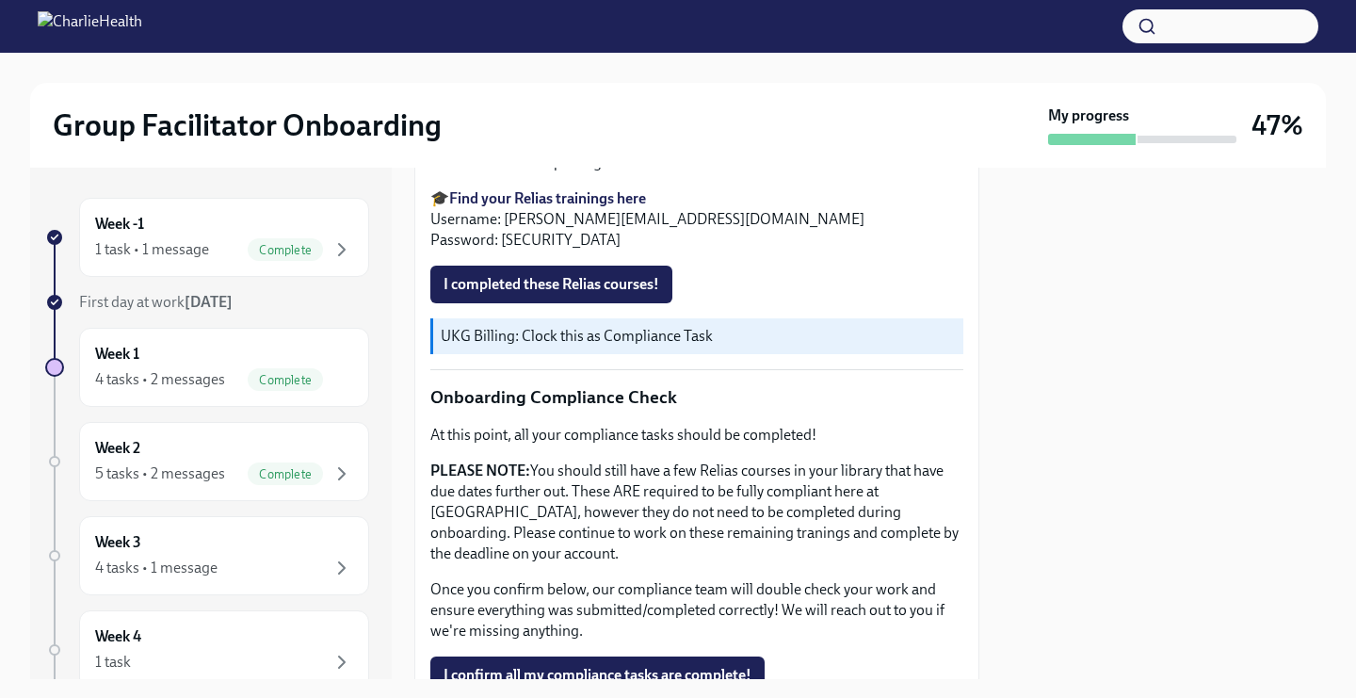
scroll to position [1007, 0]
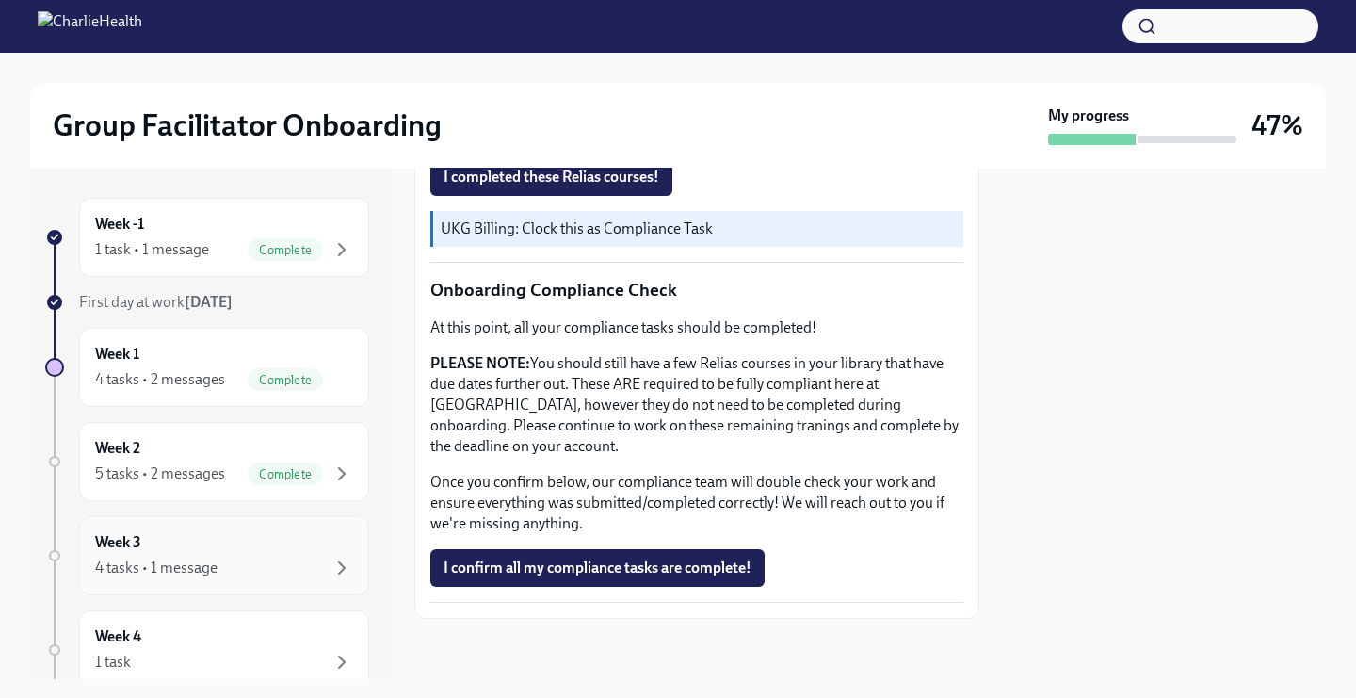
click at [238, 549] on div "Week 3 4 tasks • 1 message" at bounding box center [224, 555] width 258 height 47
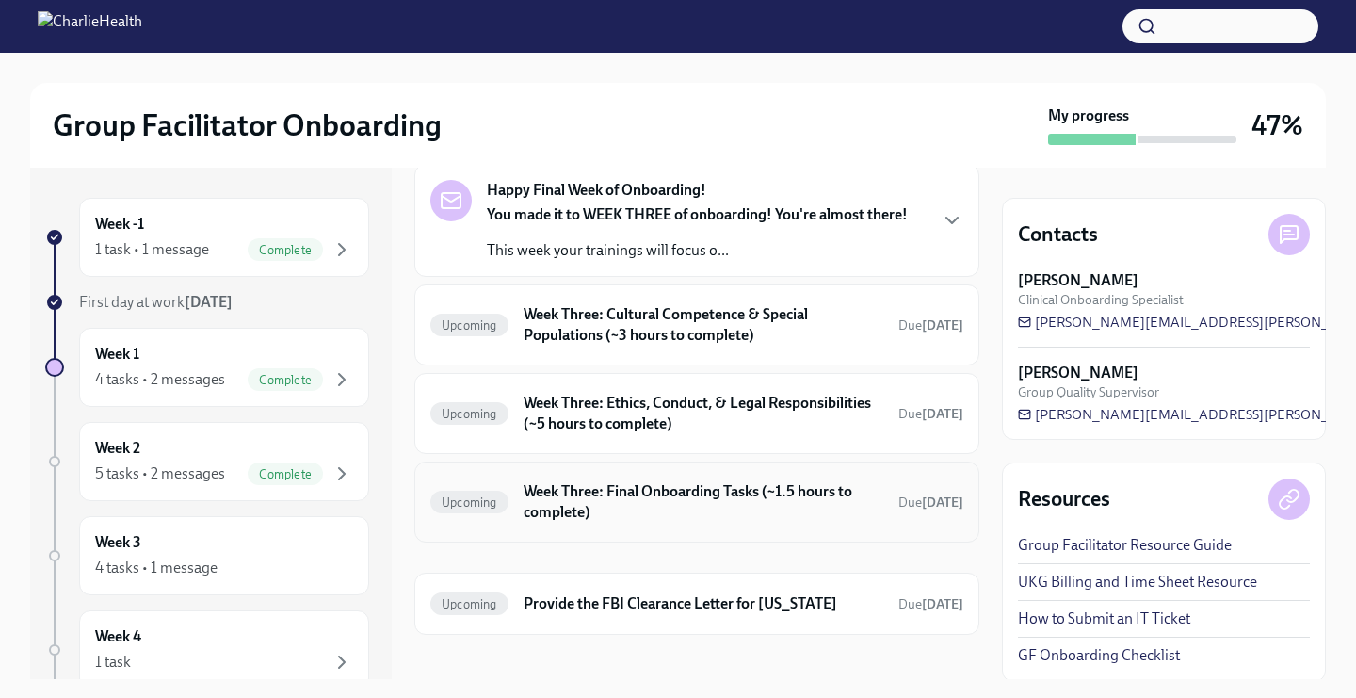
scroll to position [98, 0]
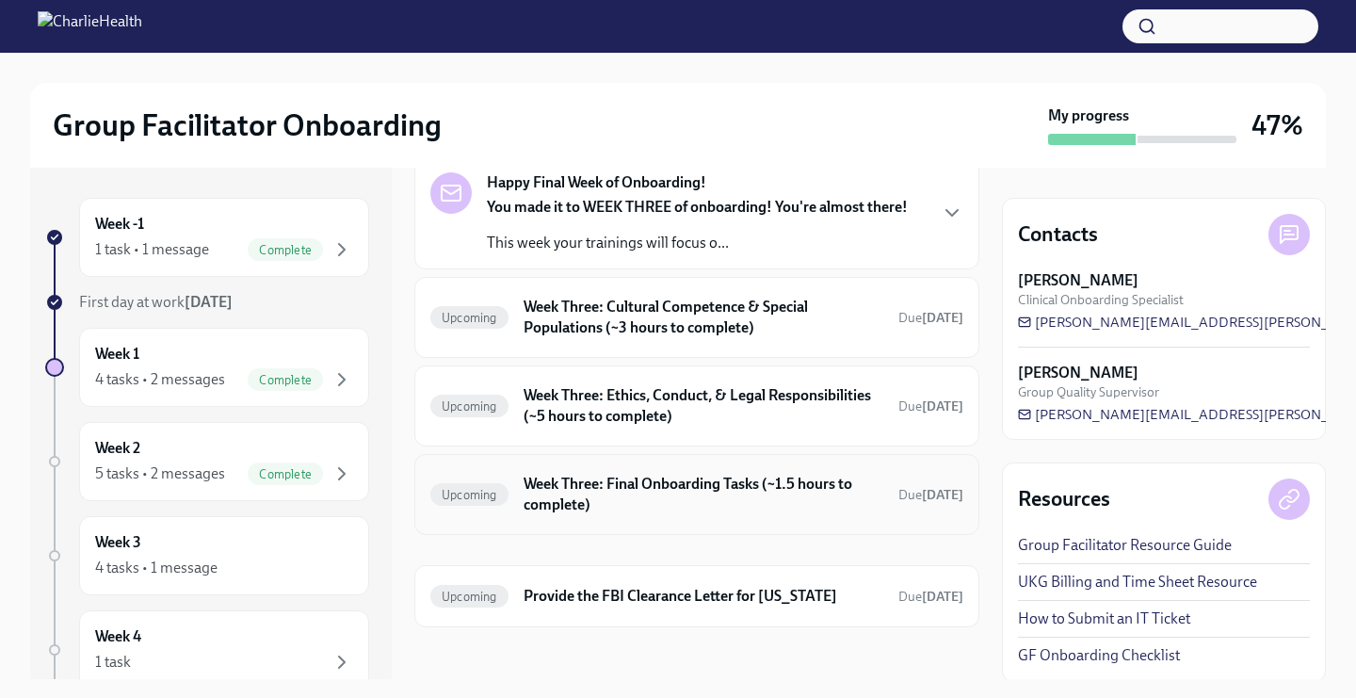
click at [573, 514] on h6 "Week Three: Final Onboarding Tasks (~1.5 hours to complete)" at bounding box center [703, 493] width 360 height 41
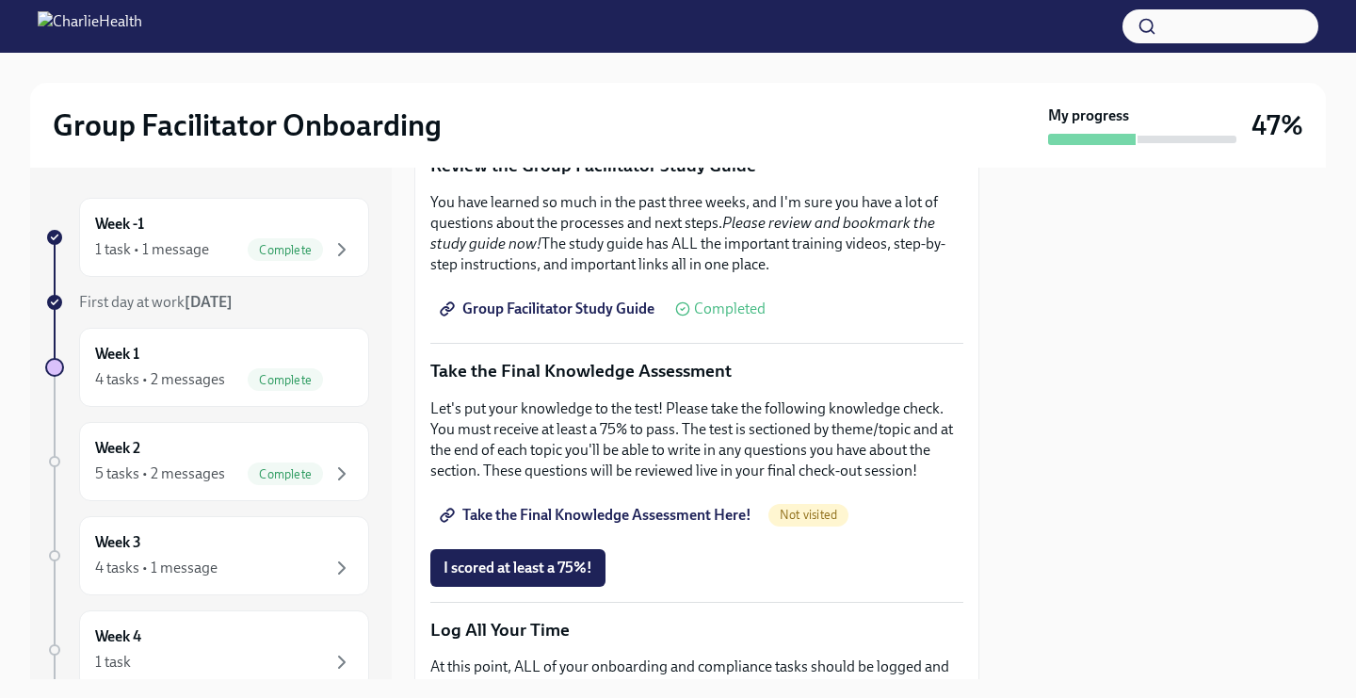
scroll to position [754, 0]
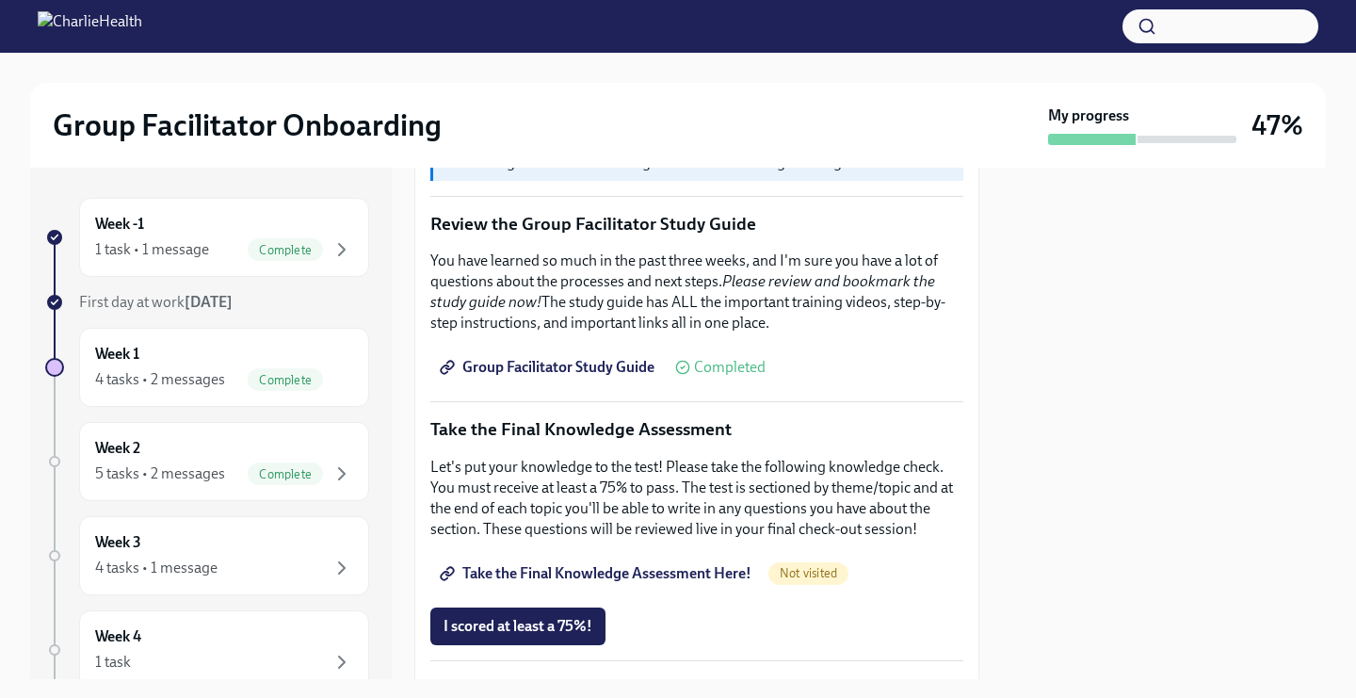
click at [574, 361] on span "Group Facilitator Study Guide" at bounding box center [548, 367] width 211 height 19
click at [249, 451] on div "Week 2 5 tasks • 2 messages Complete" at bounding box center [224, 461] width 258 height 47
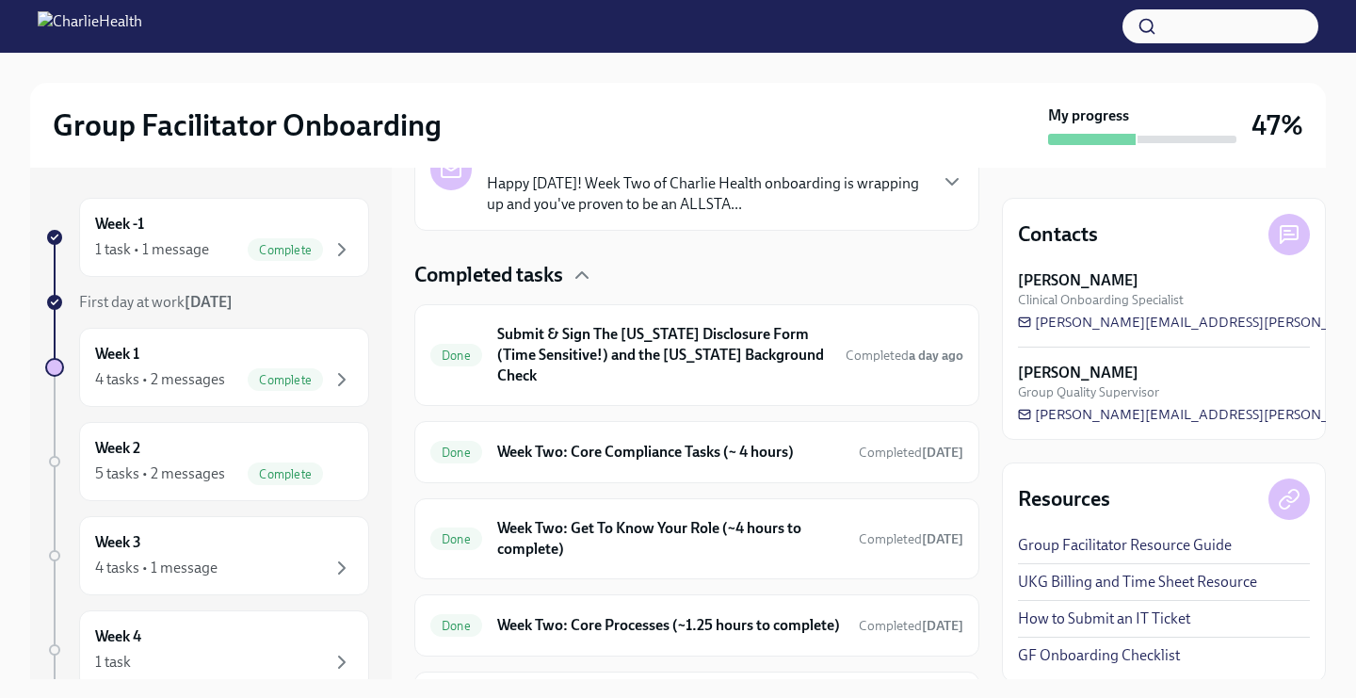
scroll to position [487, 0]
click at [601, 520] on h6 "Week Two: Get To Know Your Role (~4 hours to complete)" at bounding box center [670, 540] width 346 height 41
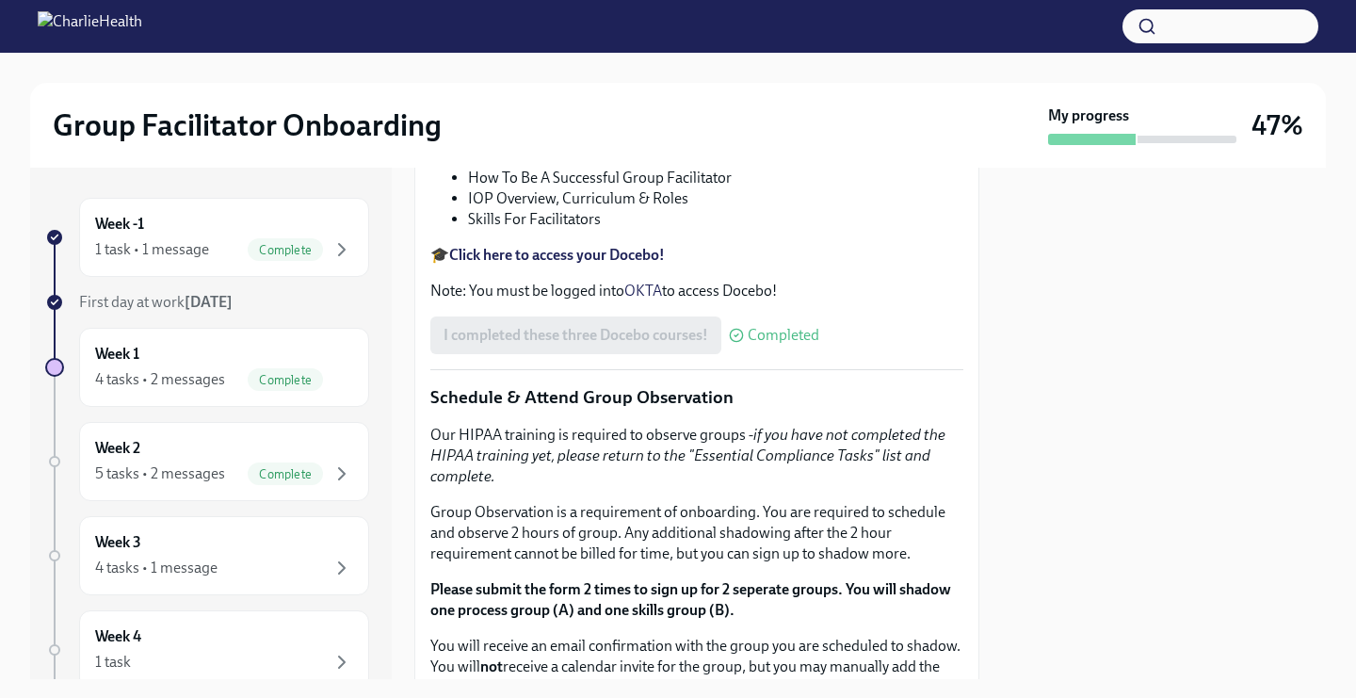
scroll to position [820, 0]
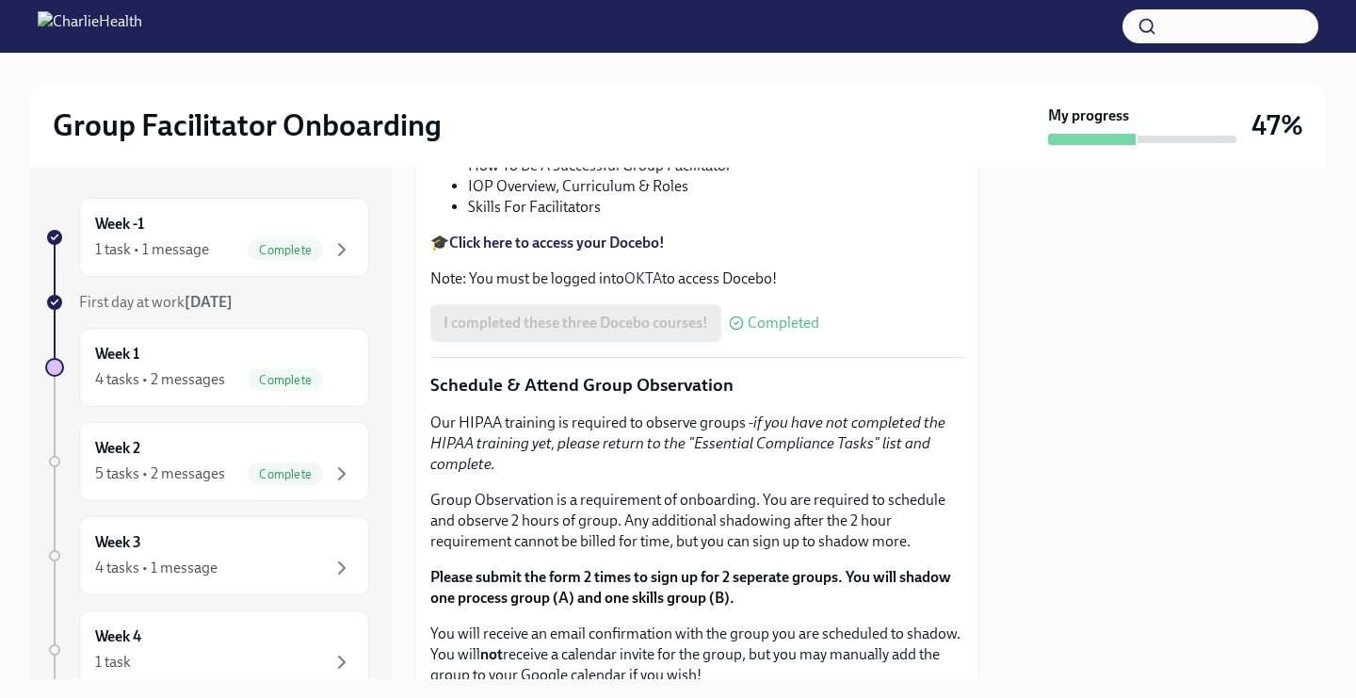
drag, startPoint x: 700, startPoint y: 399, endPoint x: 730, endPoint y: 410, distance: 31.3
drag, startPoint x: 709, startPoint y: 400, endPoint x: 707, endPoint y: 427, distance: 27.4
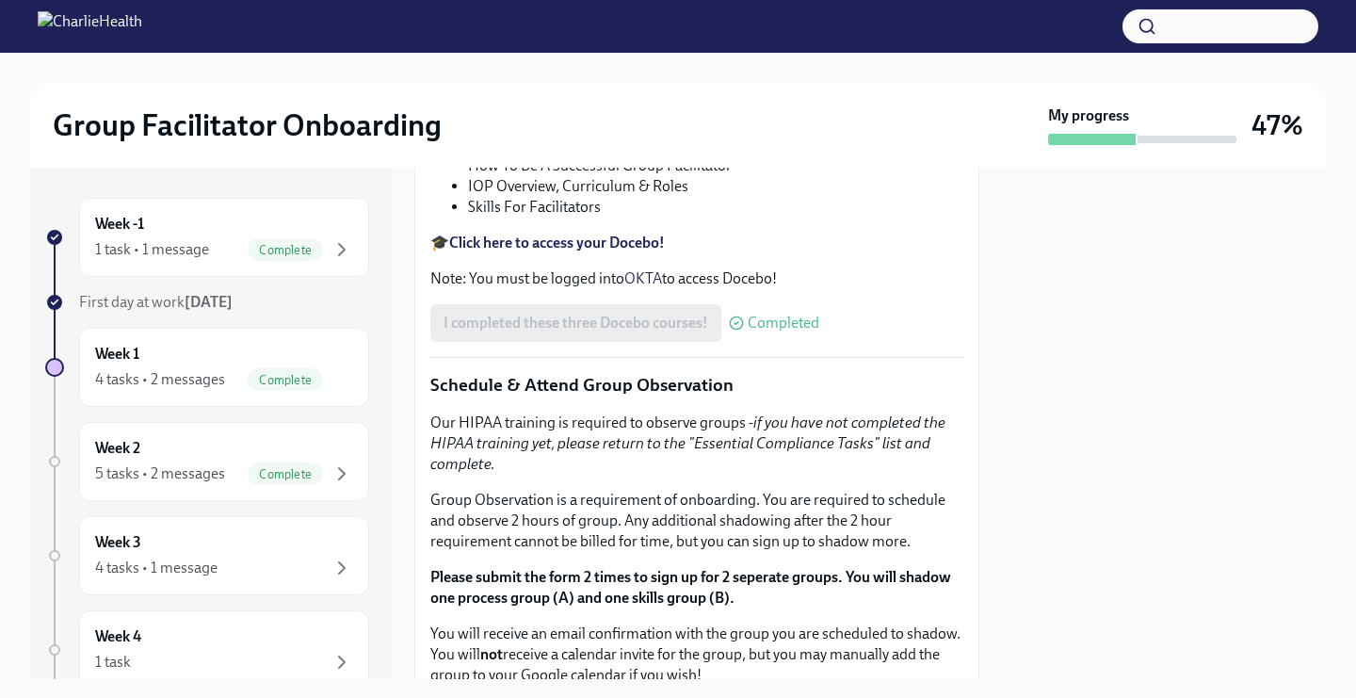
copy p "[URL][DOMAIN_NAME][PERSON_NAME]"
click at [1130, 341] on div at bounding box center [1164, 423] width 324 height 511
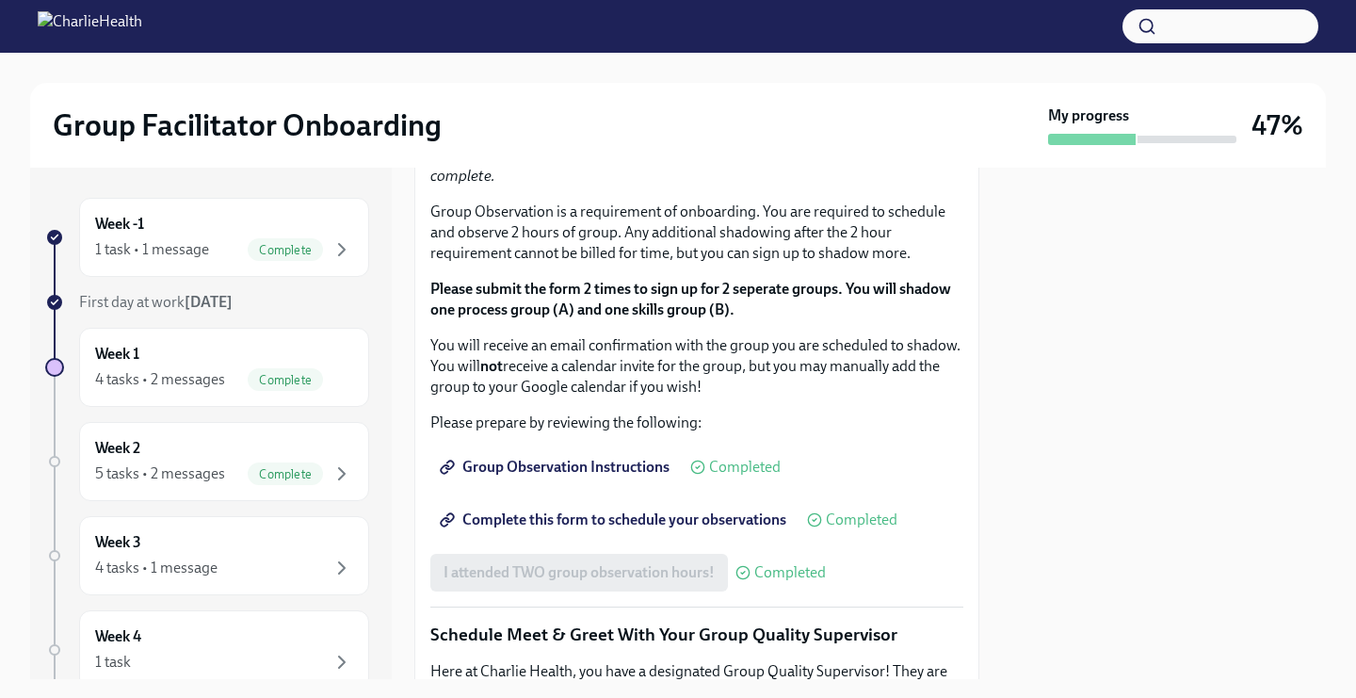
scroll to position [1389, 0]
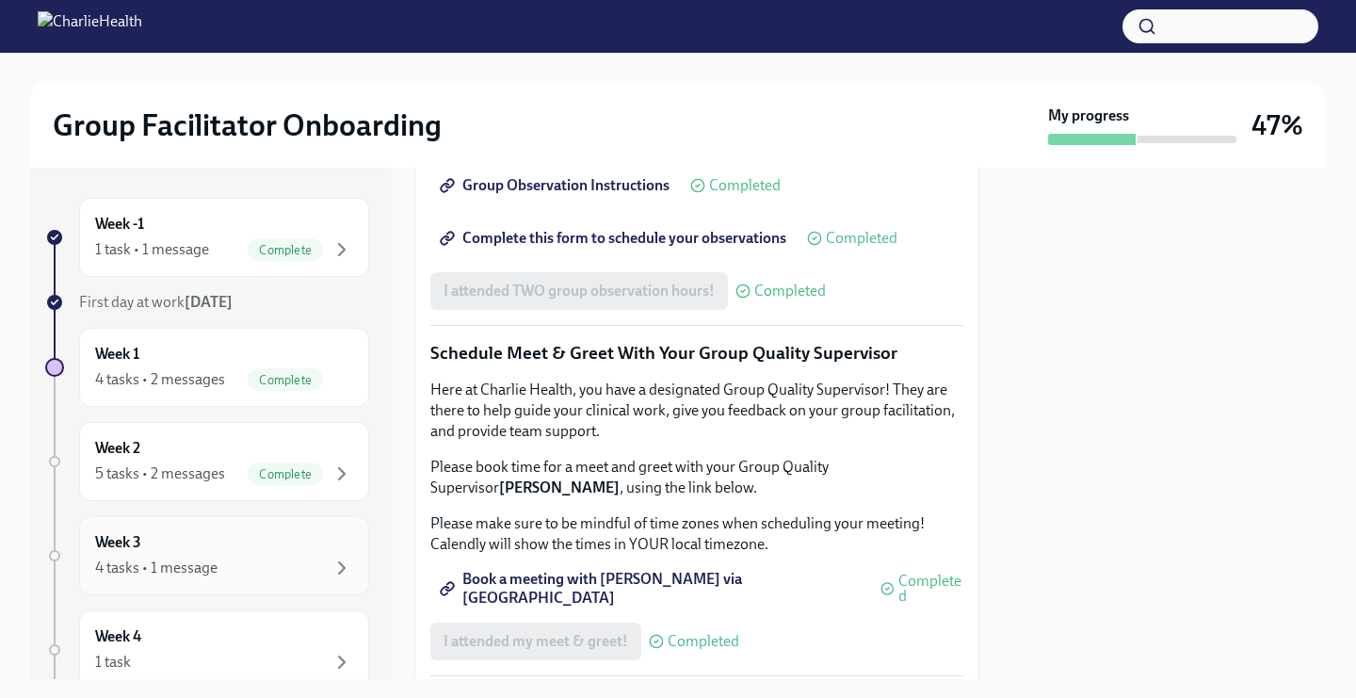
click at [181, 551] on div "Week 3 4 tasks • 1 message" at bounding box center [224, 555] width 258 height 47
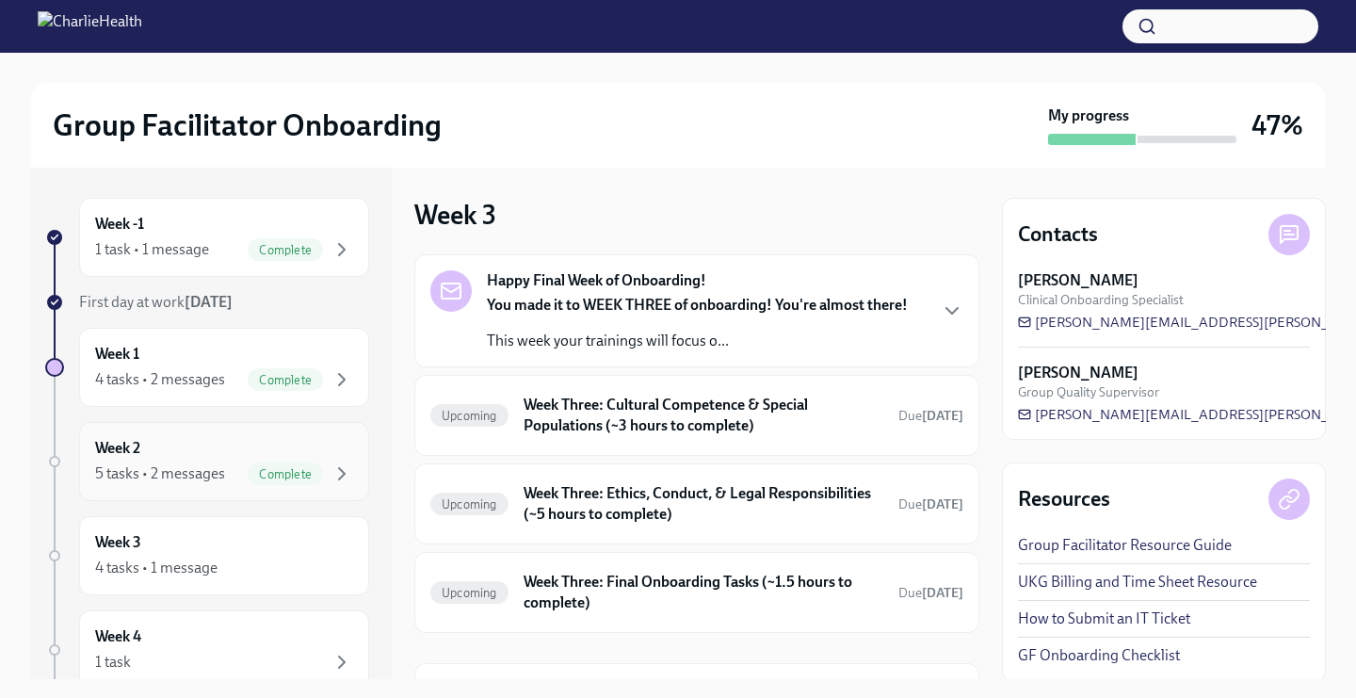
click at [178, 471] on div "5 tasks • 2 messages" at bounding box center [160, 473] width 130 height 21
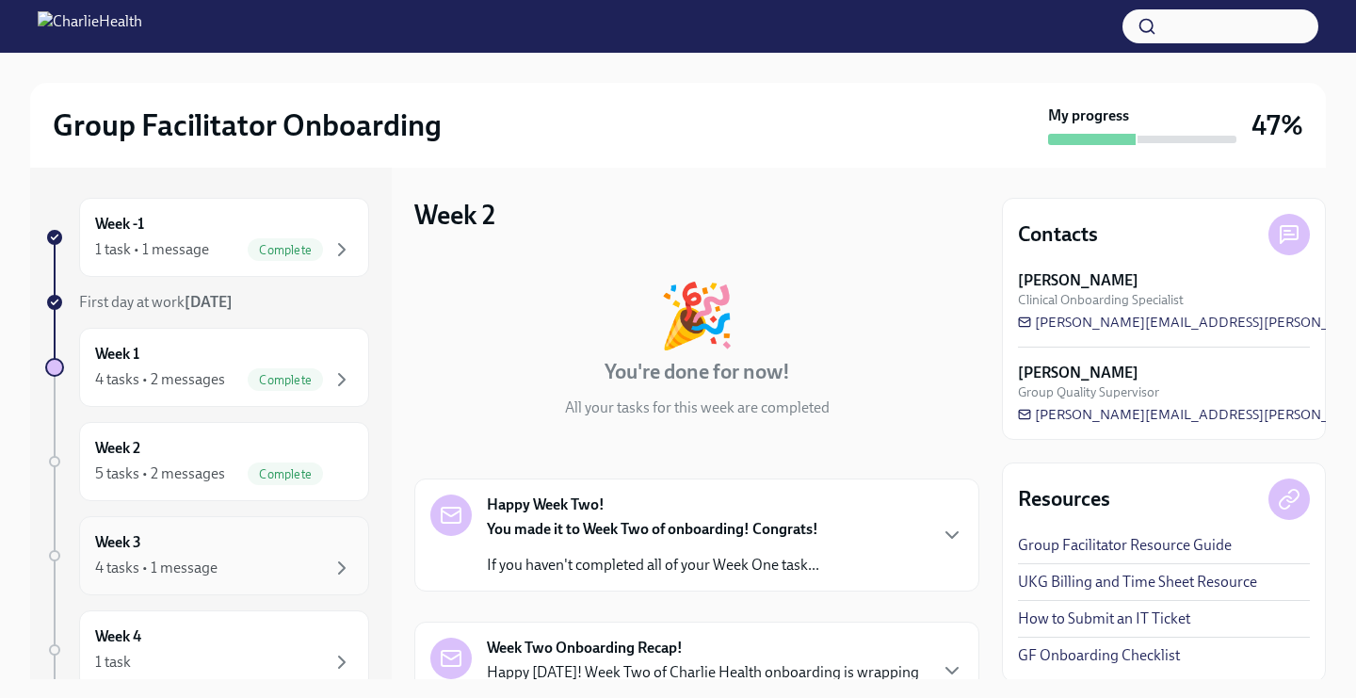
click at [211, 567] on div "4 tasks • 1 message" at bounding box center [156, 567] width 122 height 21
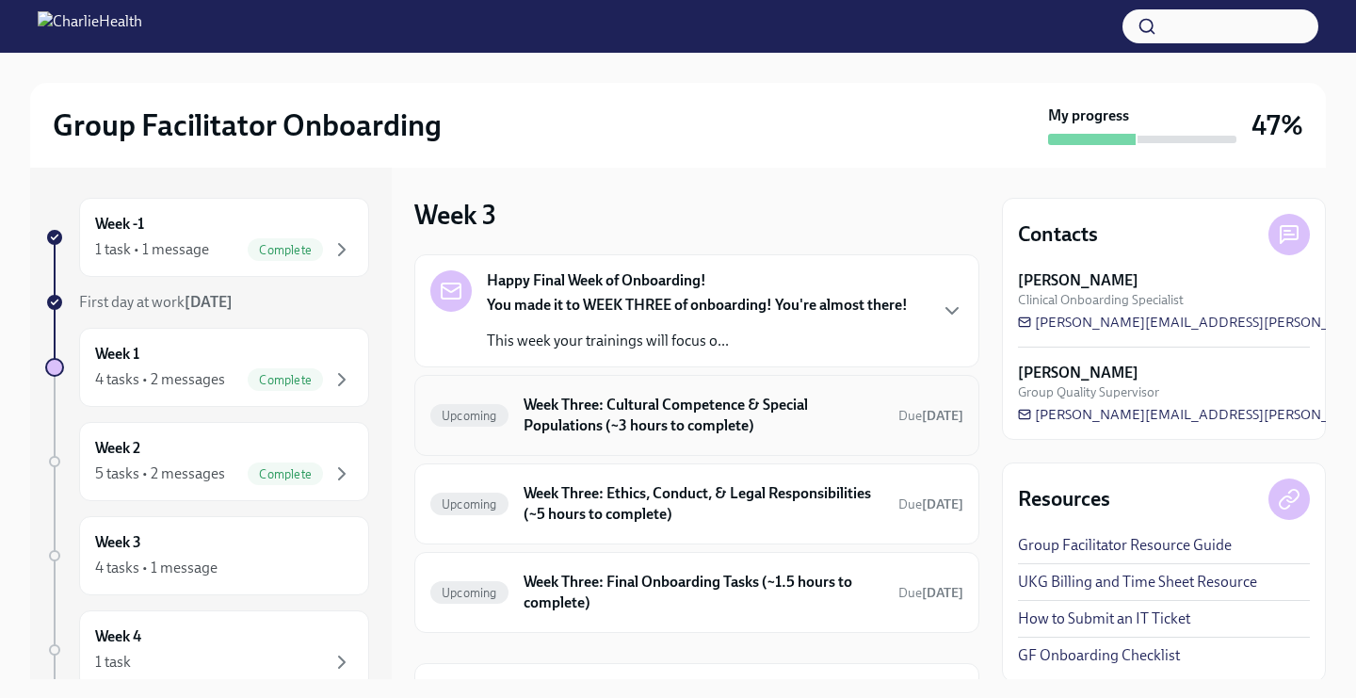
scroll to position [106, 0]
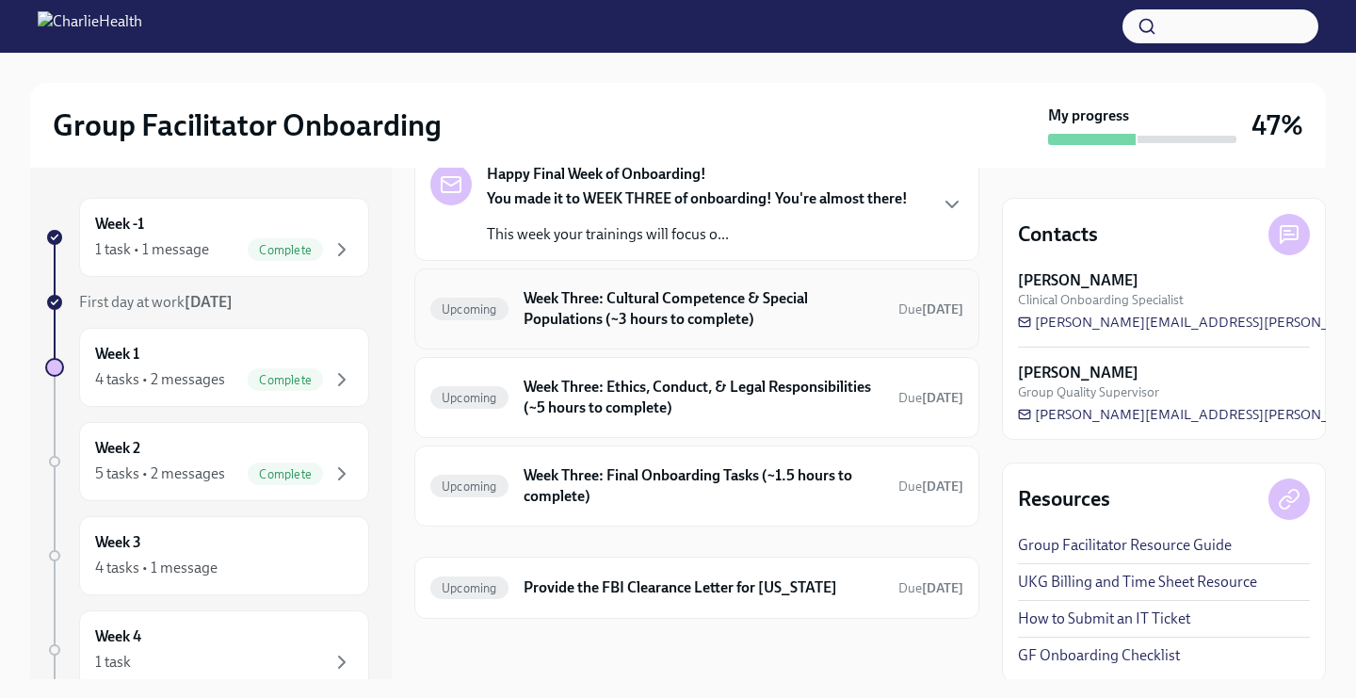
click at [678, 319] on h6 "Week Three: Cultural Competence & Special Populations (~3 hours to complete)" at bounding box center [703, 308] width 360 height 41
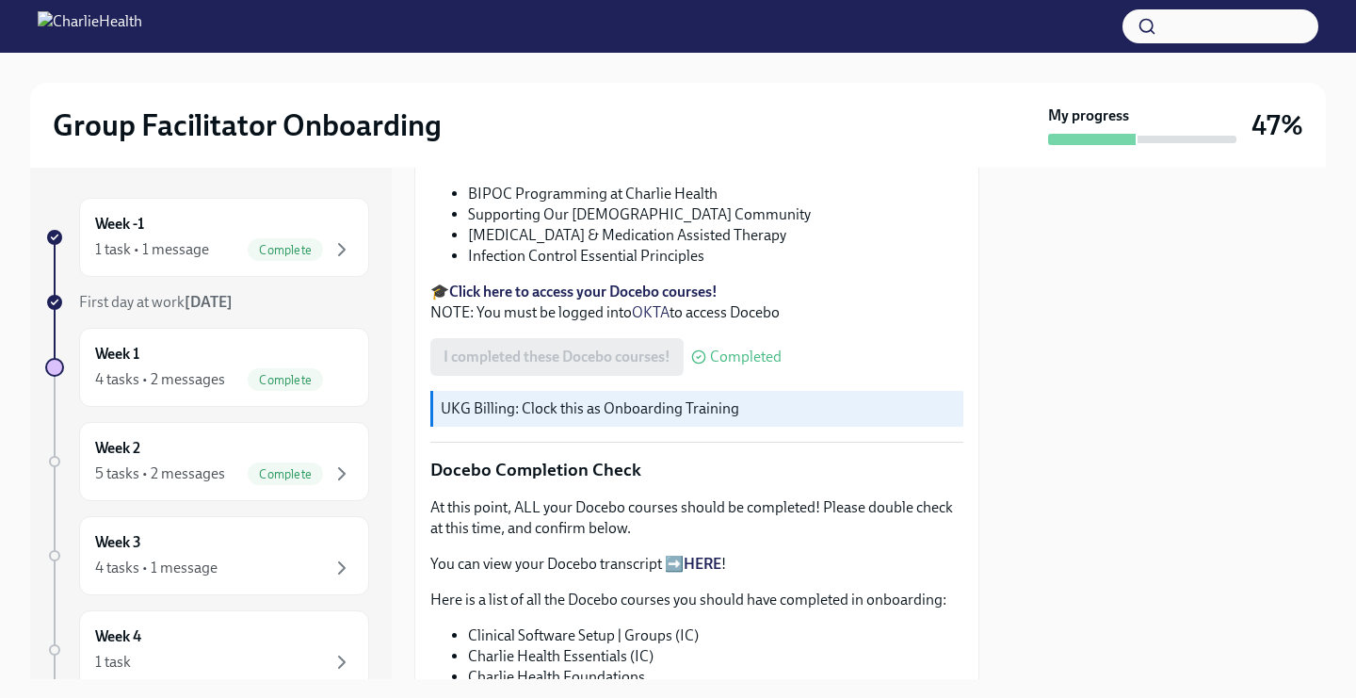
scroll to position [710, 0]
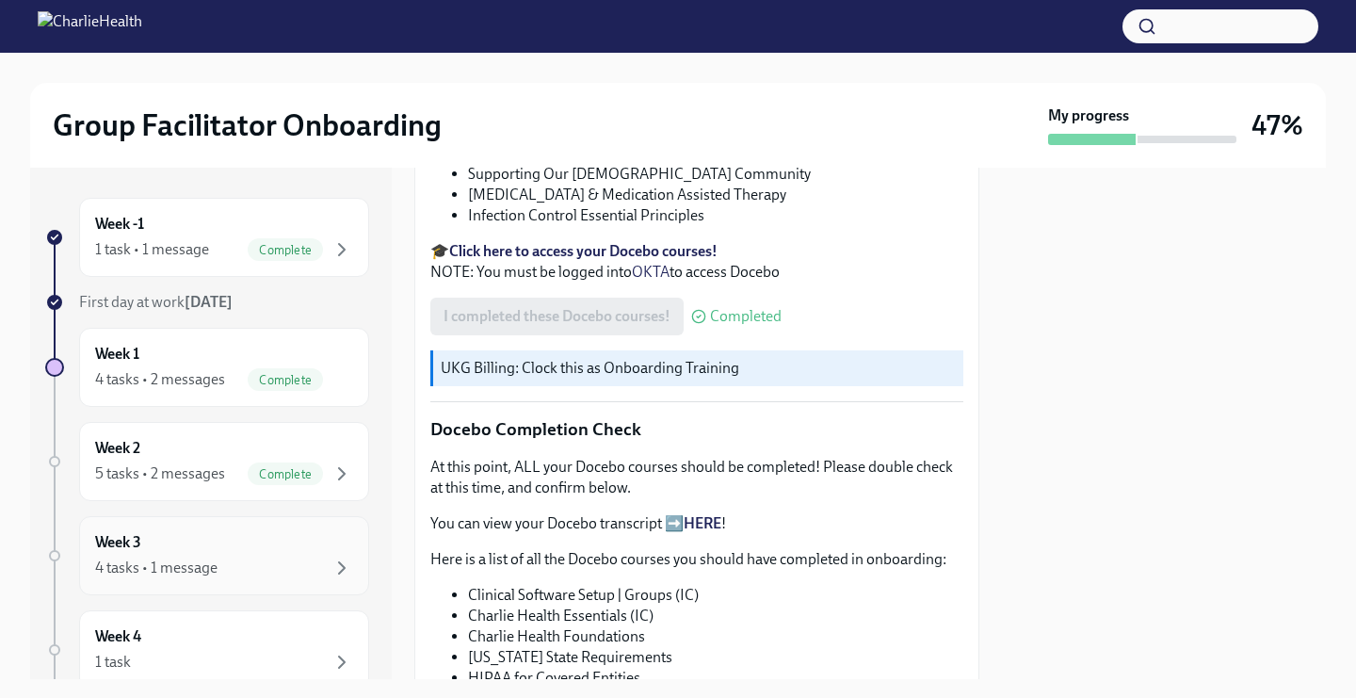
click at [290, 559] on div "4 tasks • 1 message" at bounding box center [224, 567] width 258 height 23
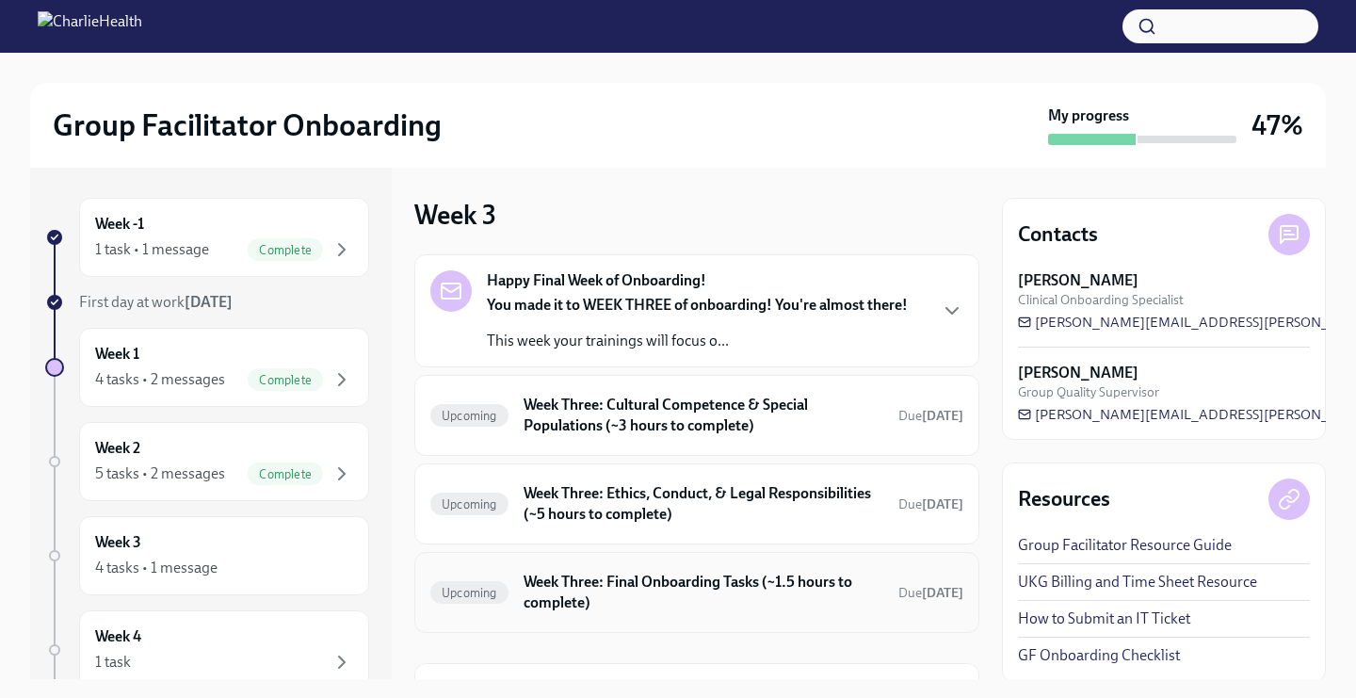
scroll to position [106, 0]
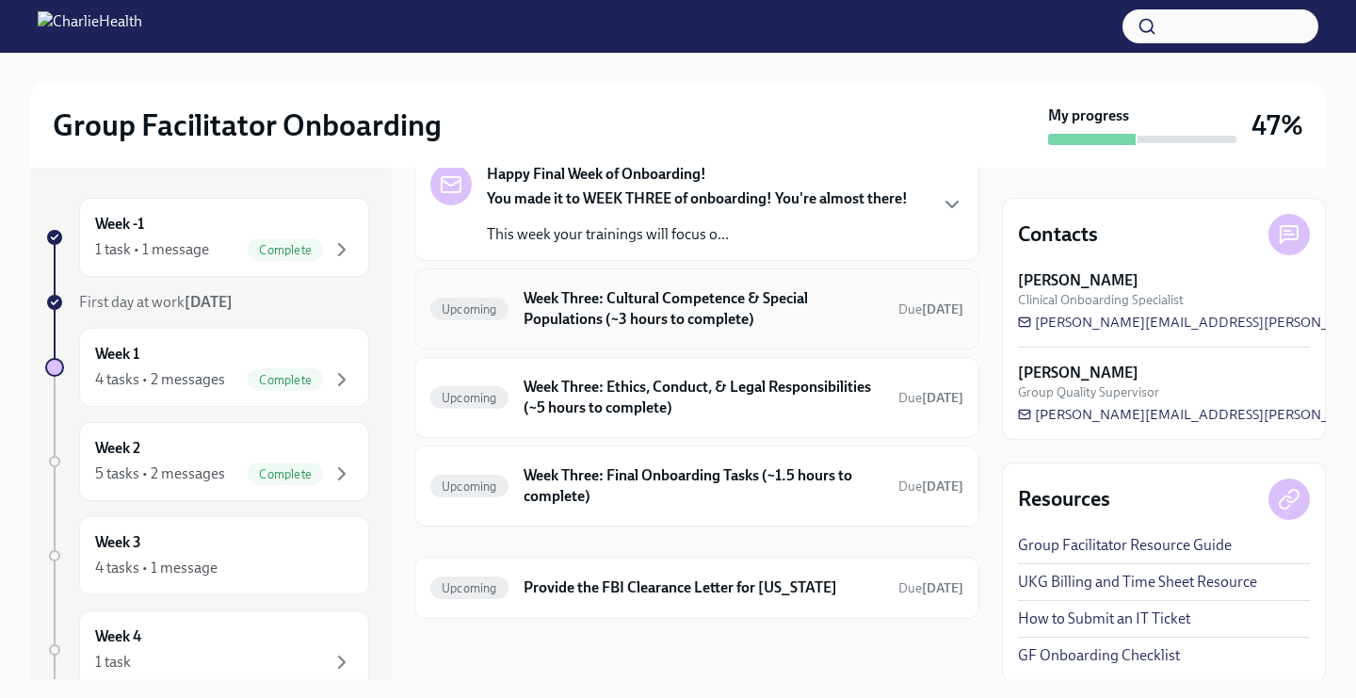
click at [620, 329] on h6 "Week Three: Cultural Competence & Special Populations (~3 hours to complete)" at bounding box center [703, 308] width 360 height 41
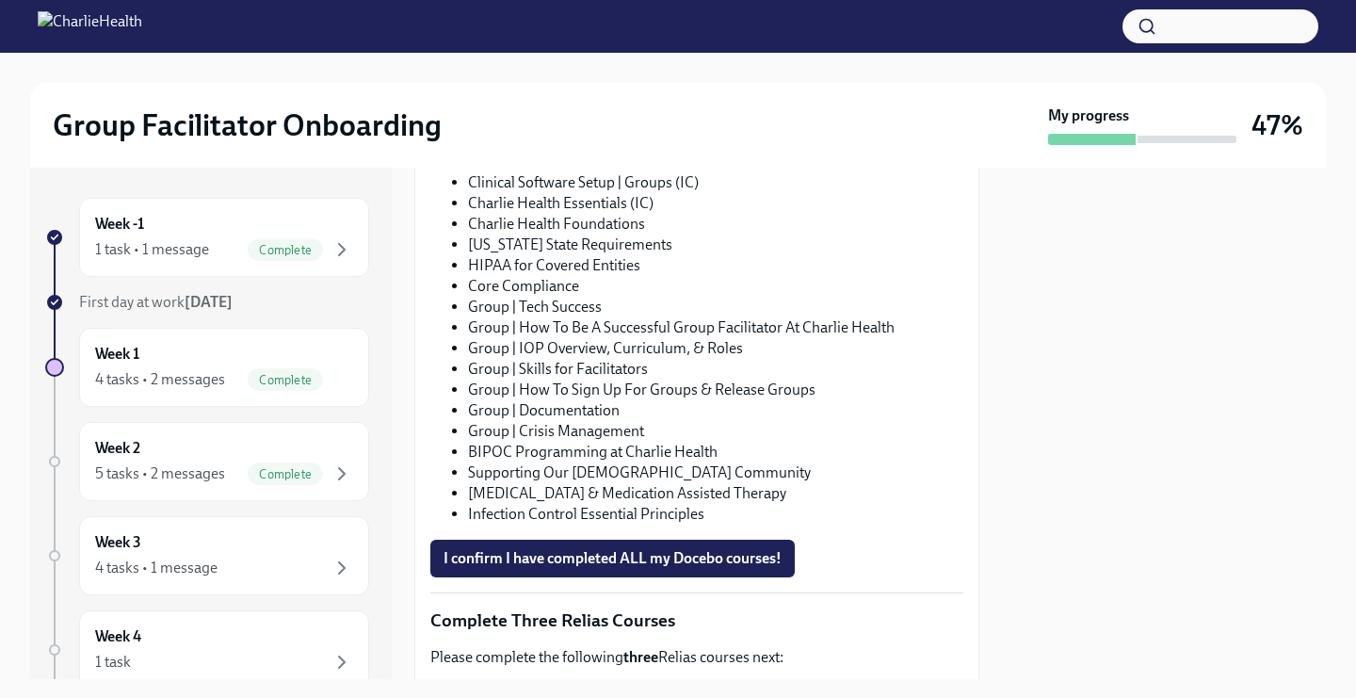
scroll to position [1111, 0]
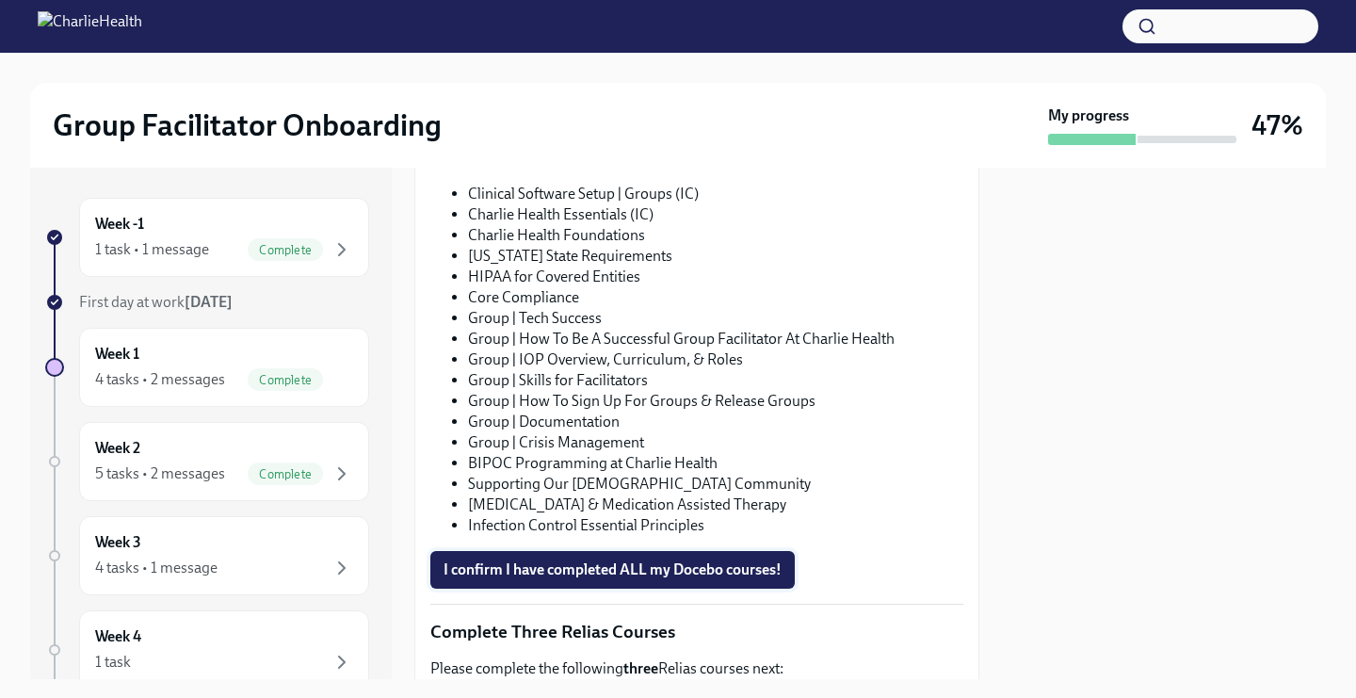
click at [579, 567] on span "I confirm I have completed ALL my Docebo courses!" at bounding box center [612, 569] width 338 height 19
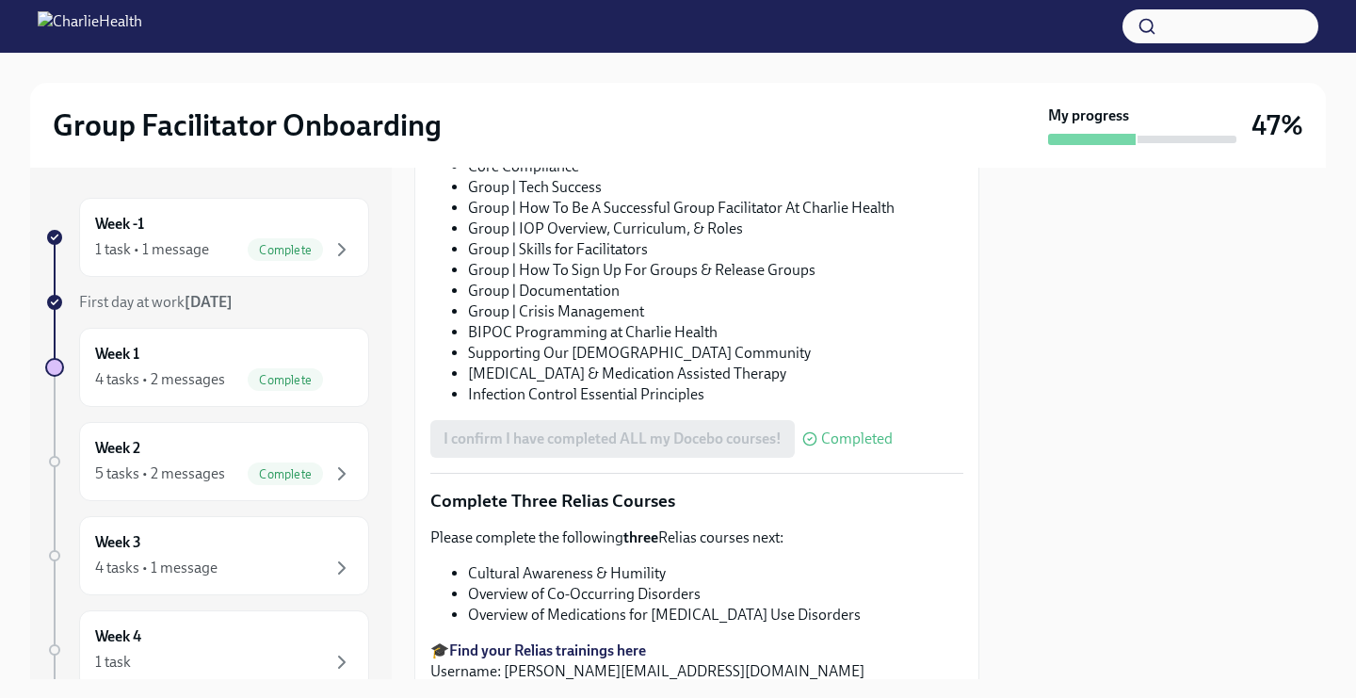
scroll to position [1461, 0]
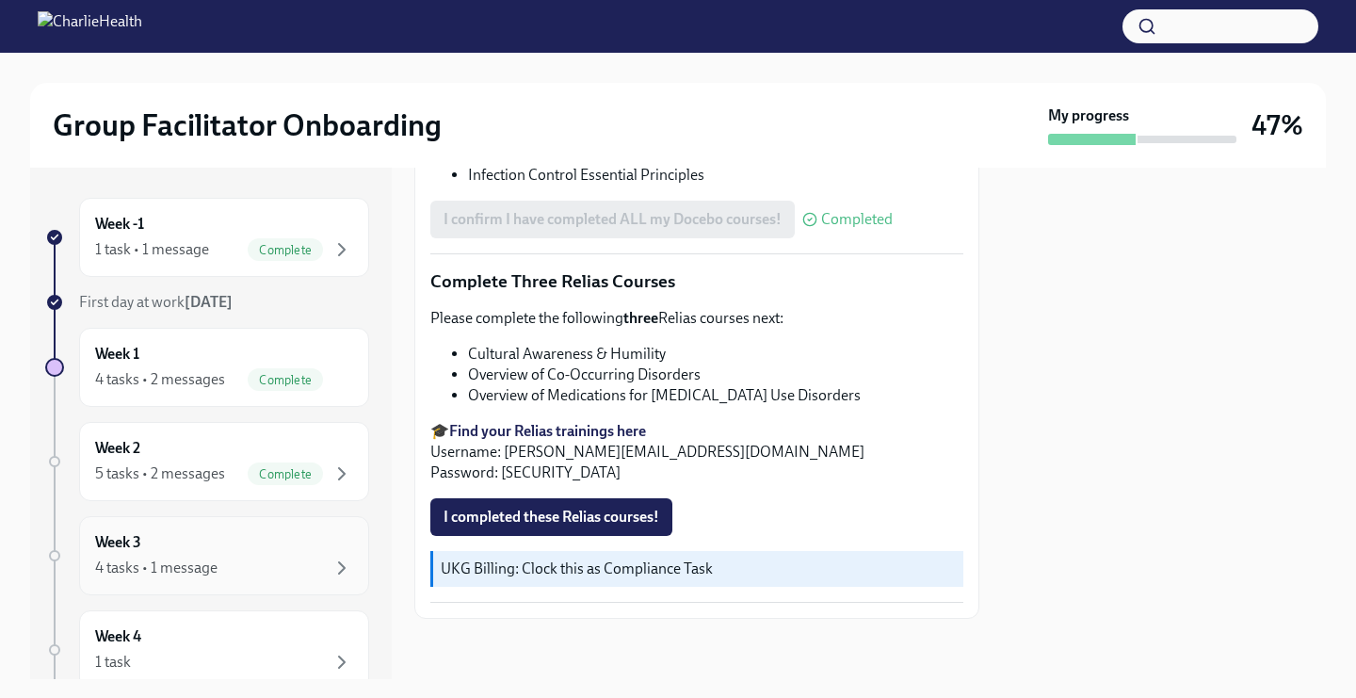
click at [266, 559] on div "4 tasks • 1 message" at bounding box center [224, 567] width 258 height 23
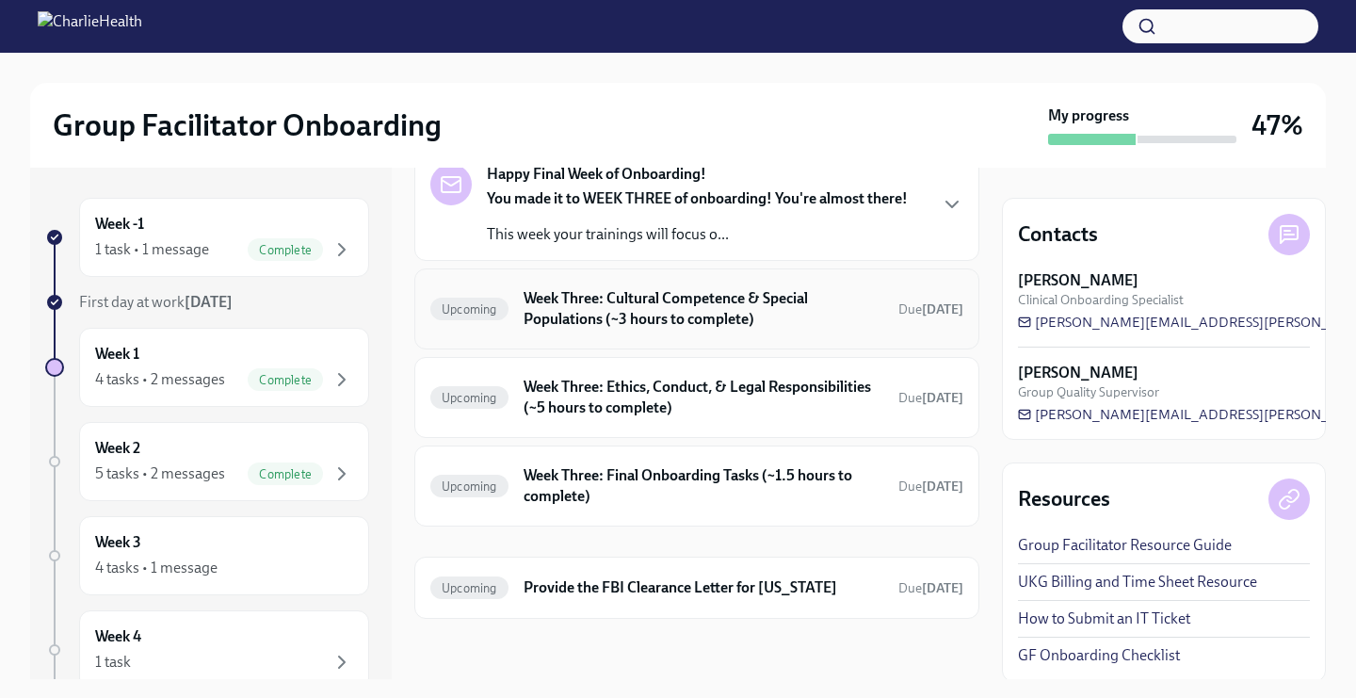
scroll to position [105, 0]
click at [168, 452] on div "Week 2 5 tasks • 2 messages Complete" at bounding box center [224, 461] width 258 height 47
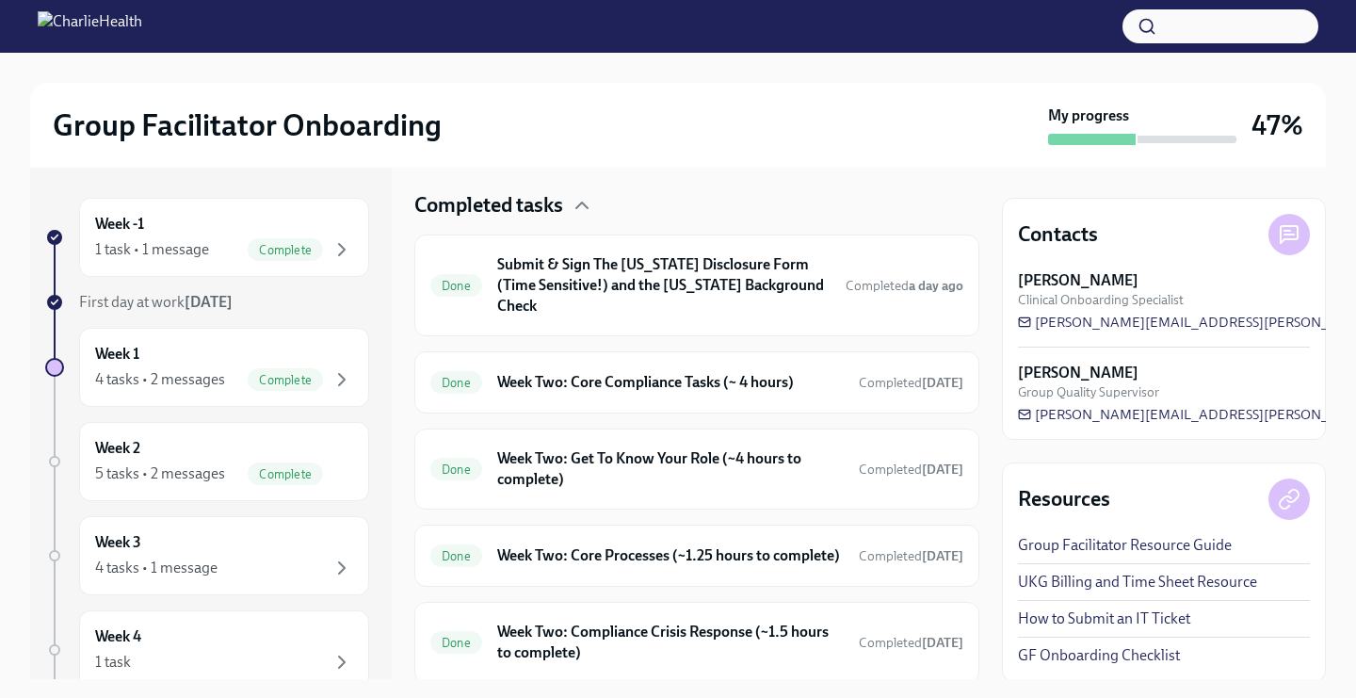
scroll to position [602, 0]
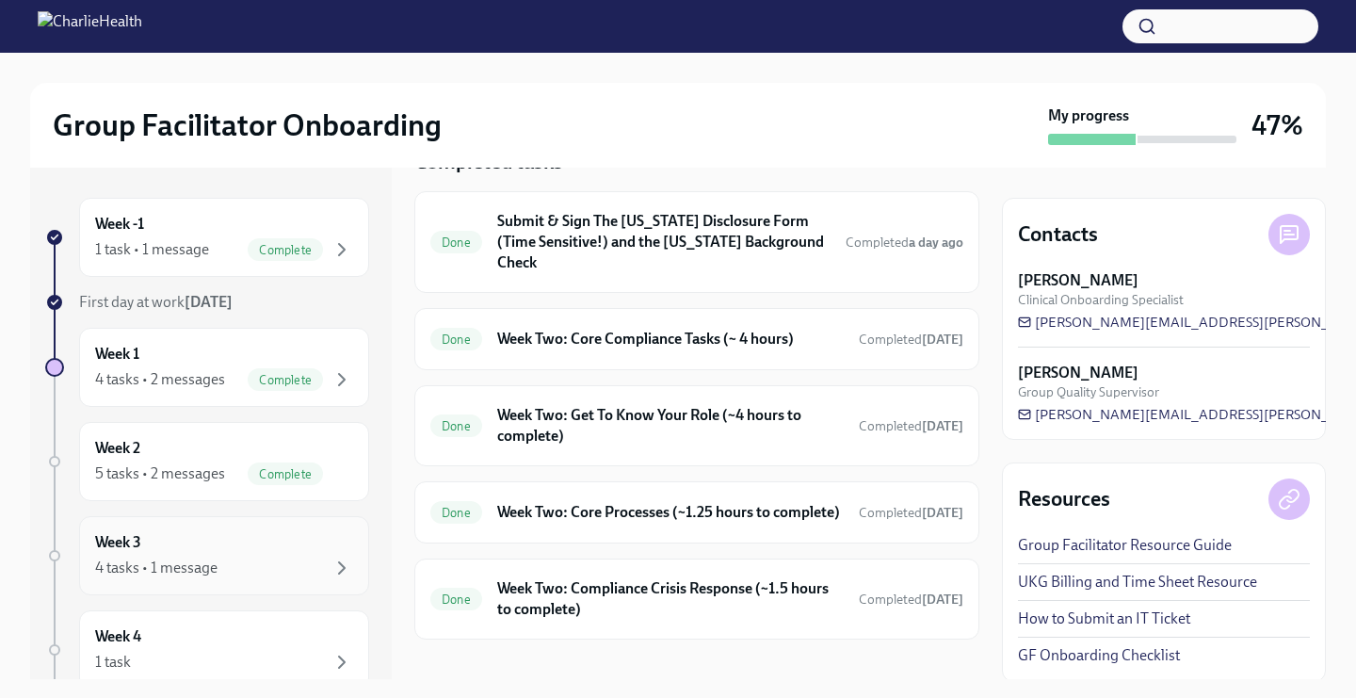
click at [134, 559] on div "4 tasks • 1 message" at bounding box center [156, 567] width 122 height 21
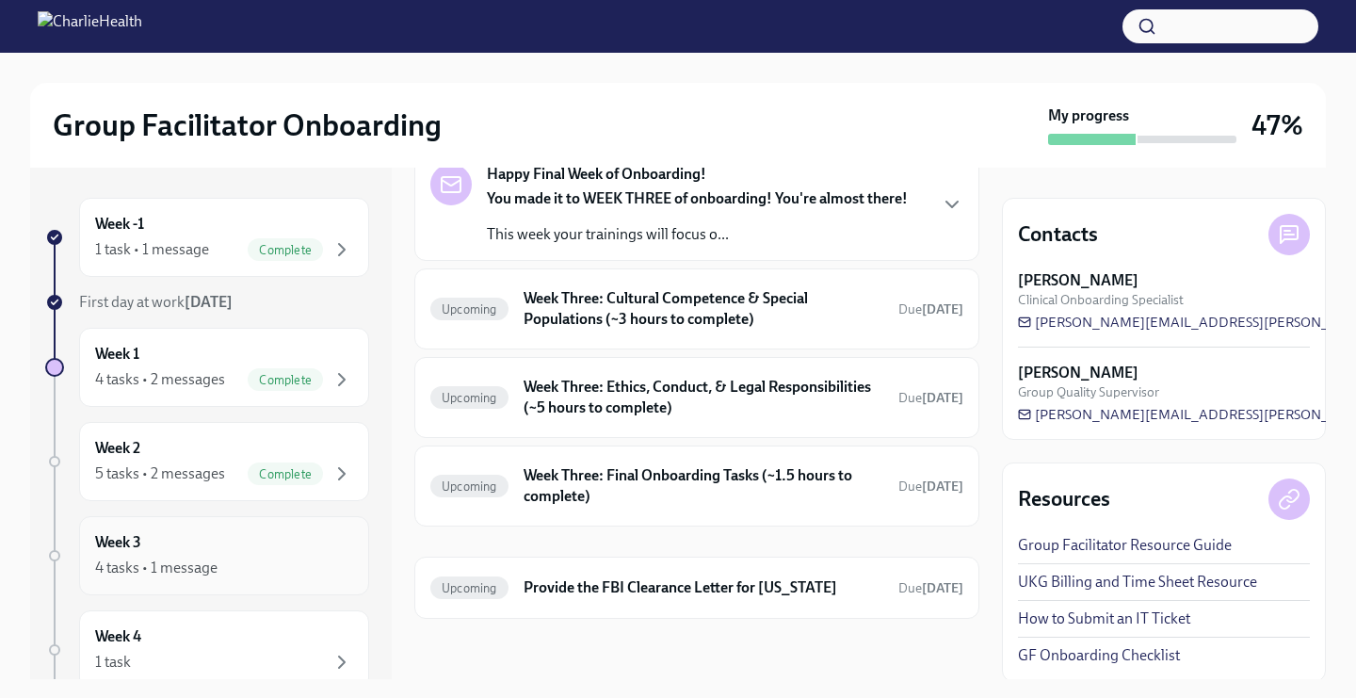
scroll to position [106, 0]
click at [657, 478] on h6 "Week Three: Final Onboarding Tasks (~1.5 hours to complete)" at bounding box center [703, 485] width 360 height 41
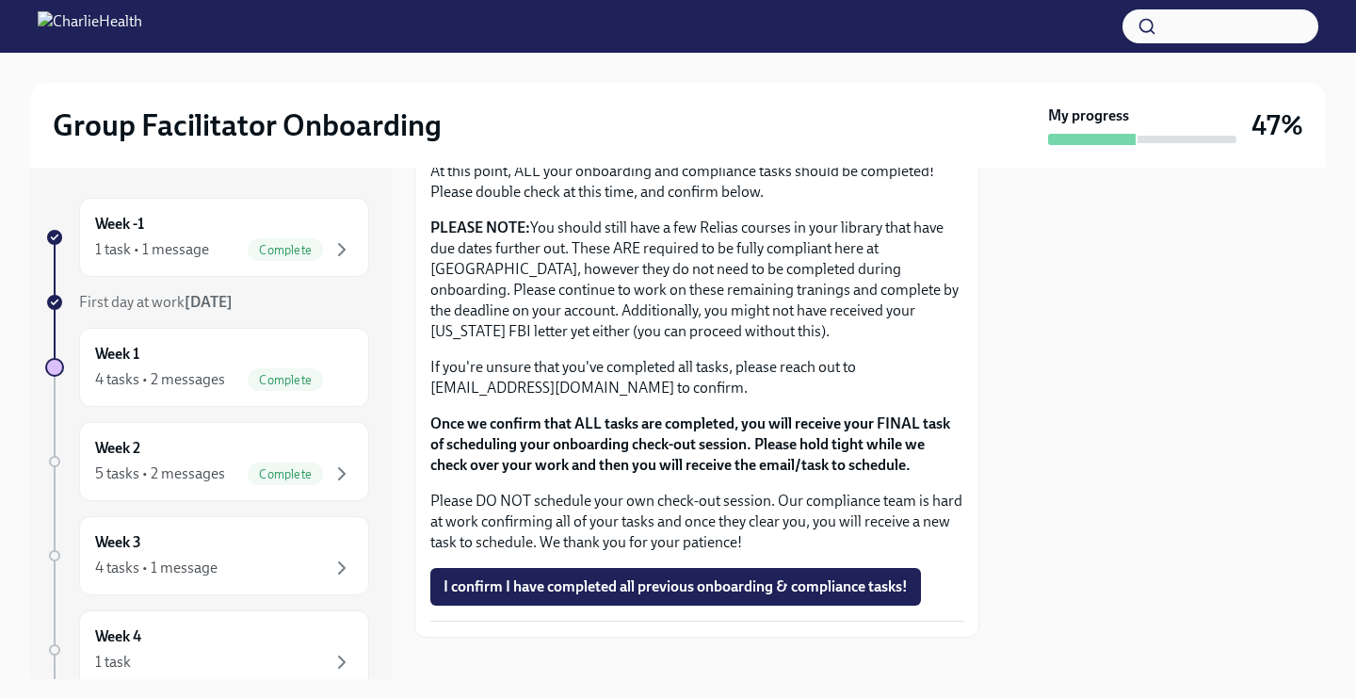
scroll to position [1613, 0]
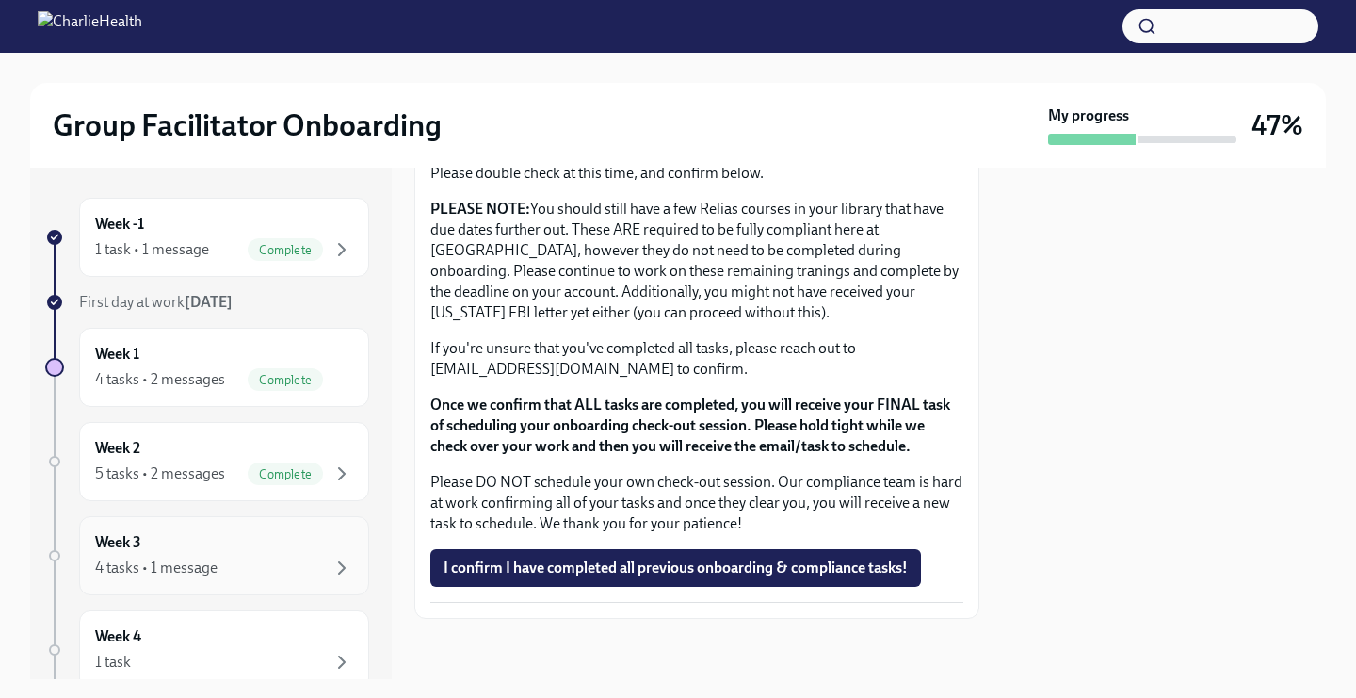
click at [171, 588] on div "Week 3 4 tasks • 1 message" at bounding box center [224, 555] width 290 height 79
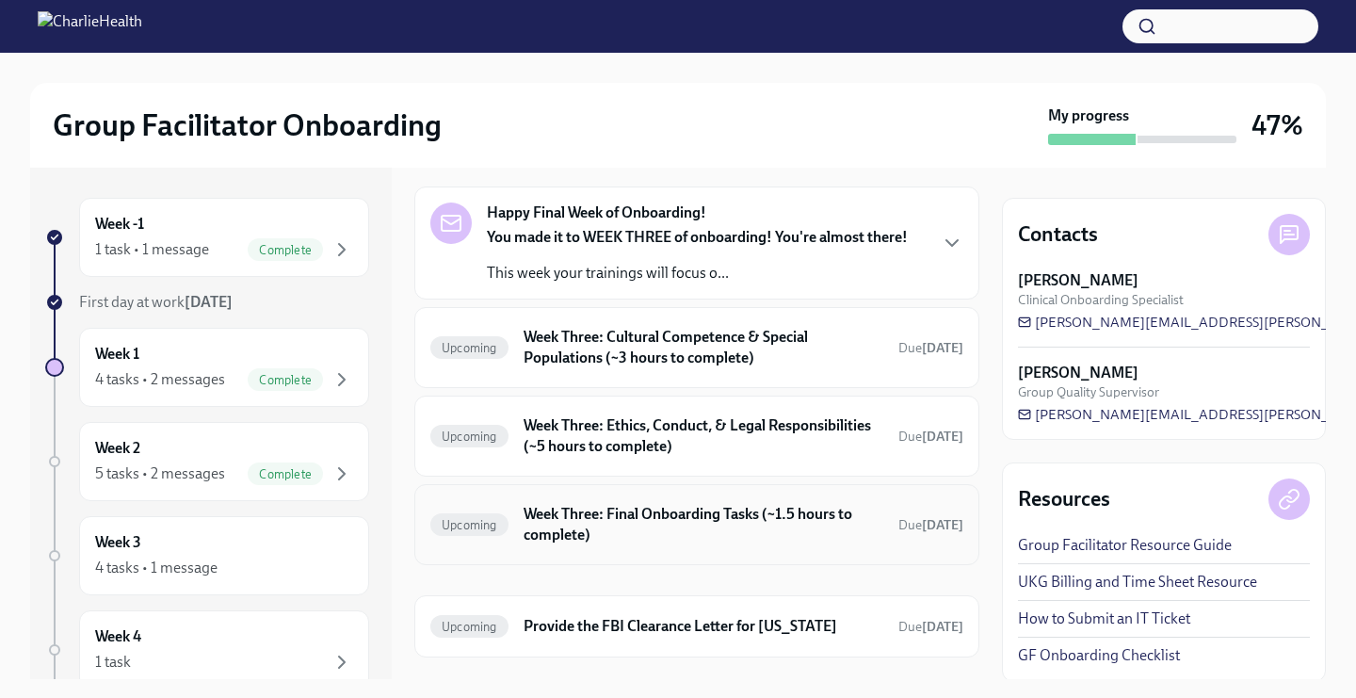
scroll to position [106, 0]
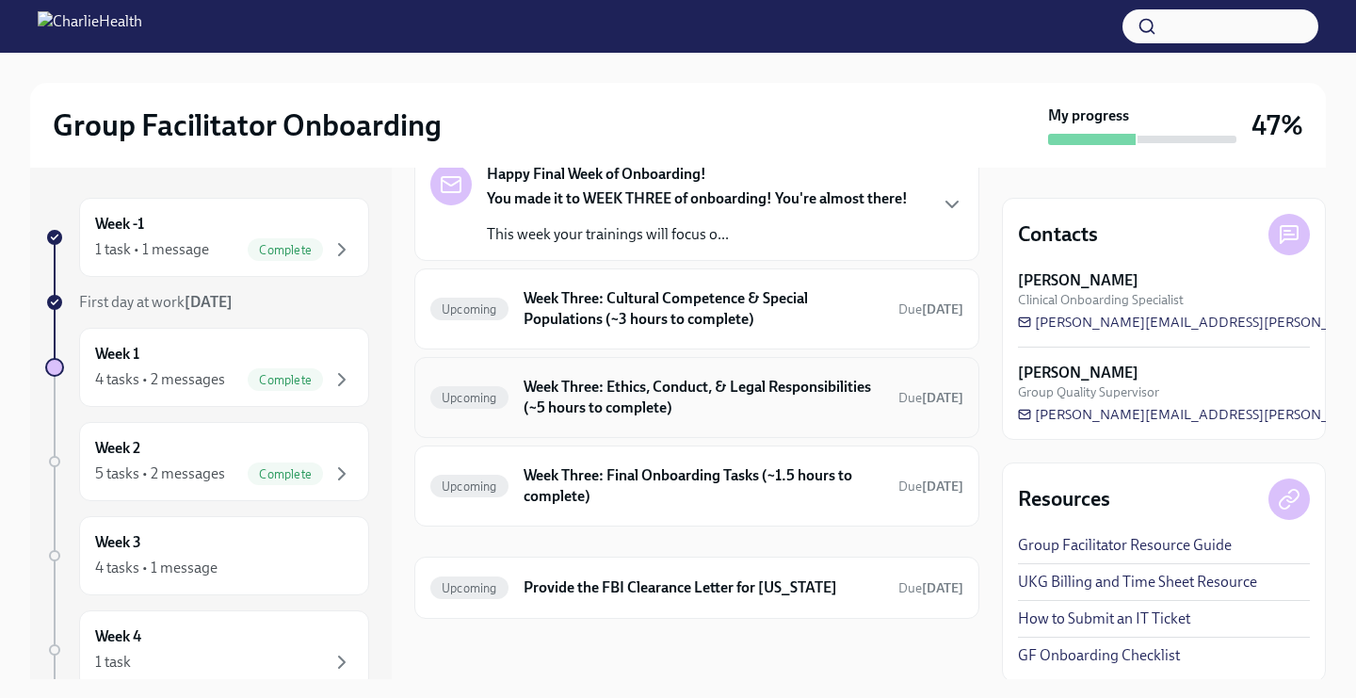
click at [582, 390] on h6 "Week Three: Ethics, Conduct, & Legal Responsibilities (~5 hours to complete)" at bounding box center [703, 397] width 360 height 41
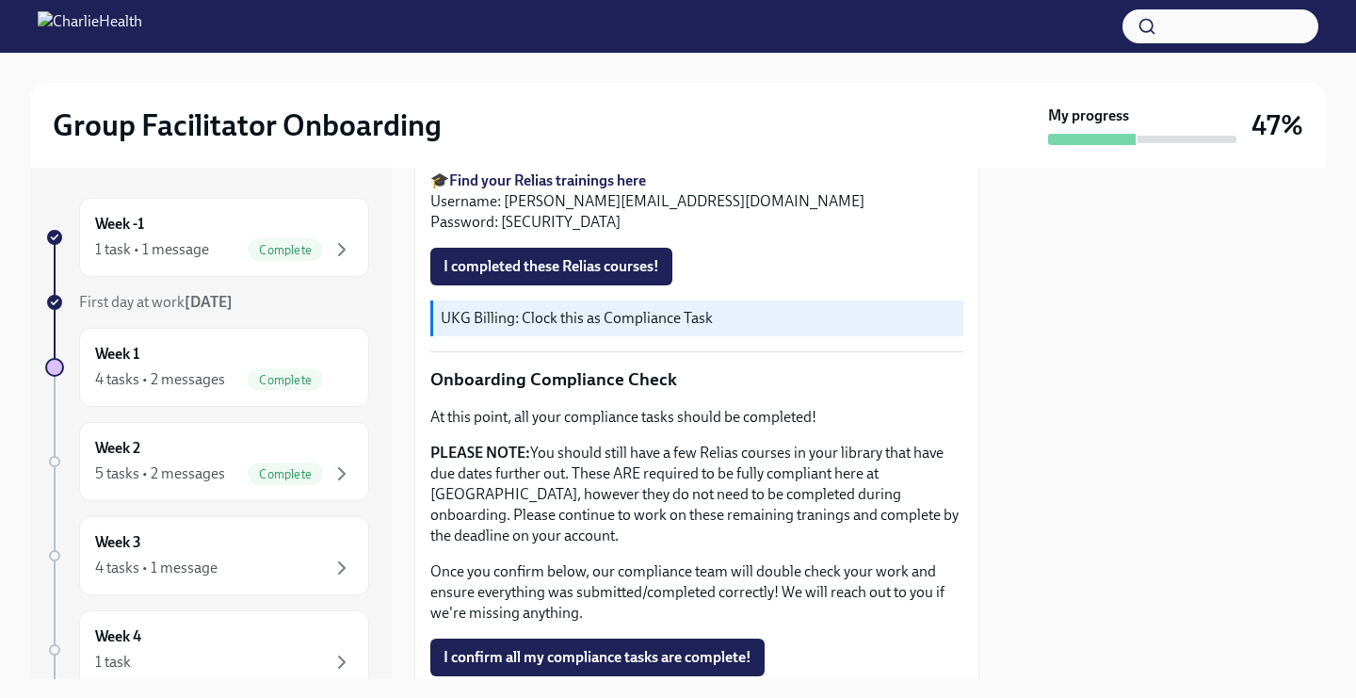
scroll to position [1007, 0]
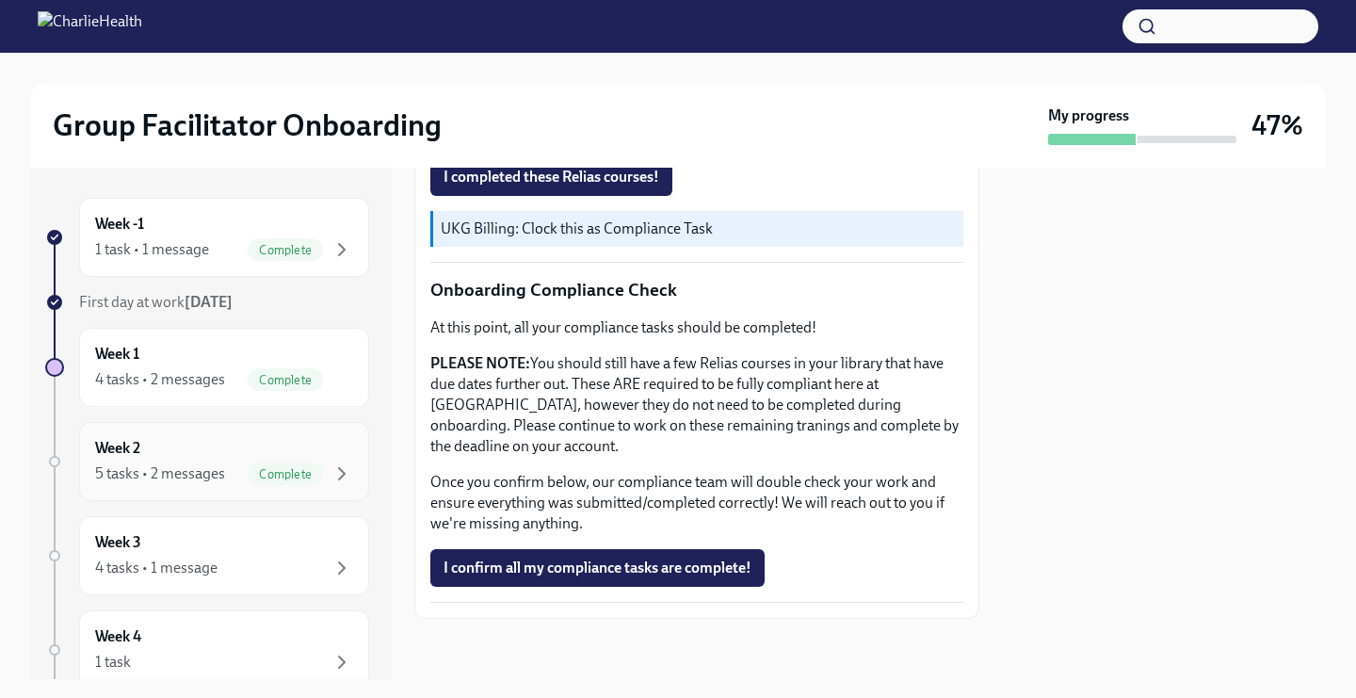
click at [256, 467] on span "Complete" at bounding box center [285, 474] width 75 height 14
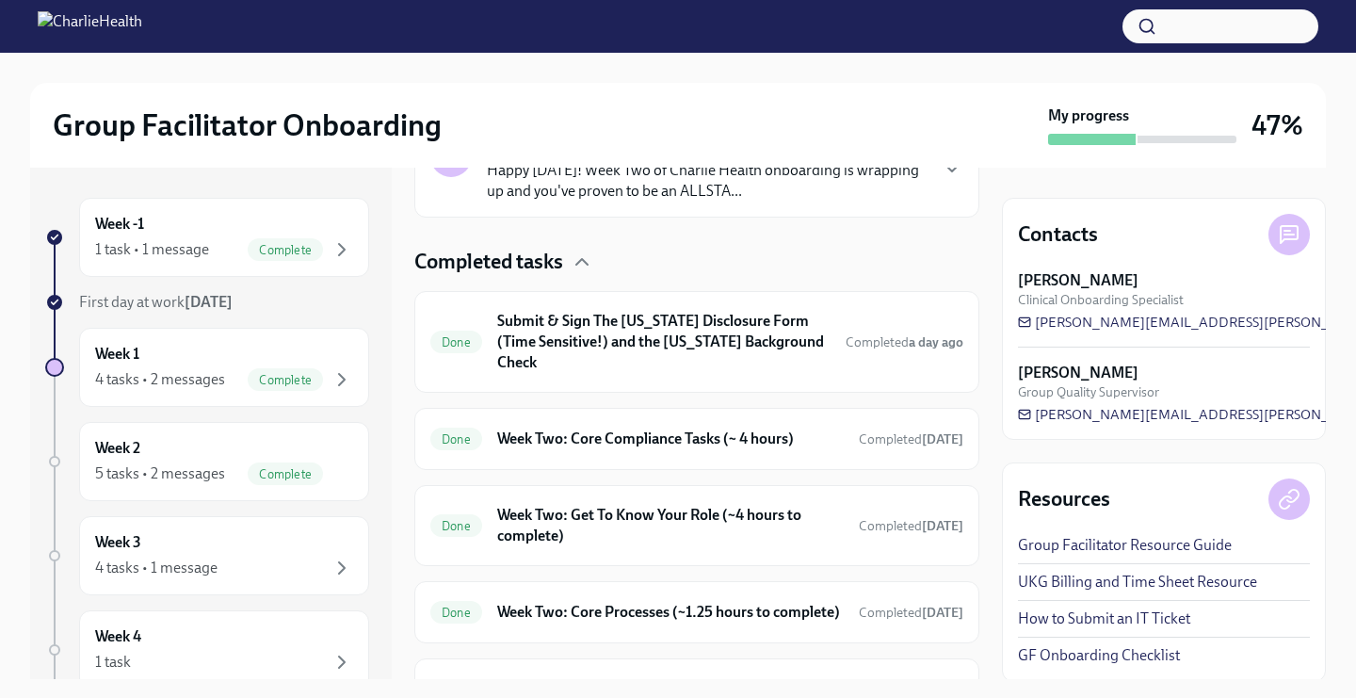
scroll to position [602, 0]
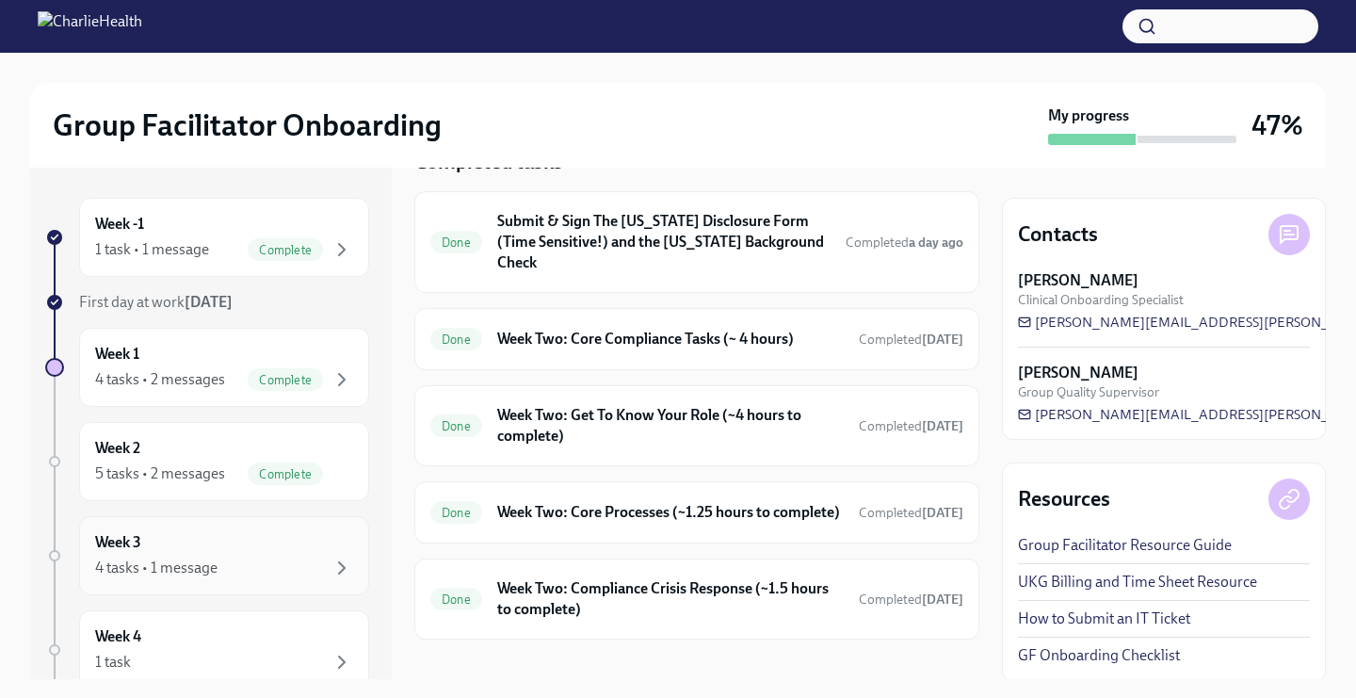
click at [240, 548] on div "Week 3 4 tasks • 1 message" at bounding box center [224, 555] width 258 height 47
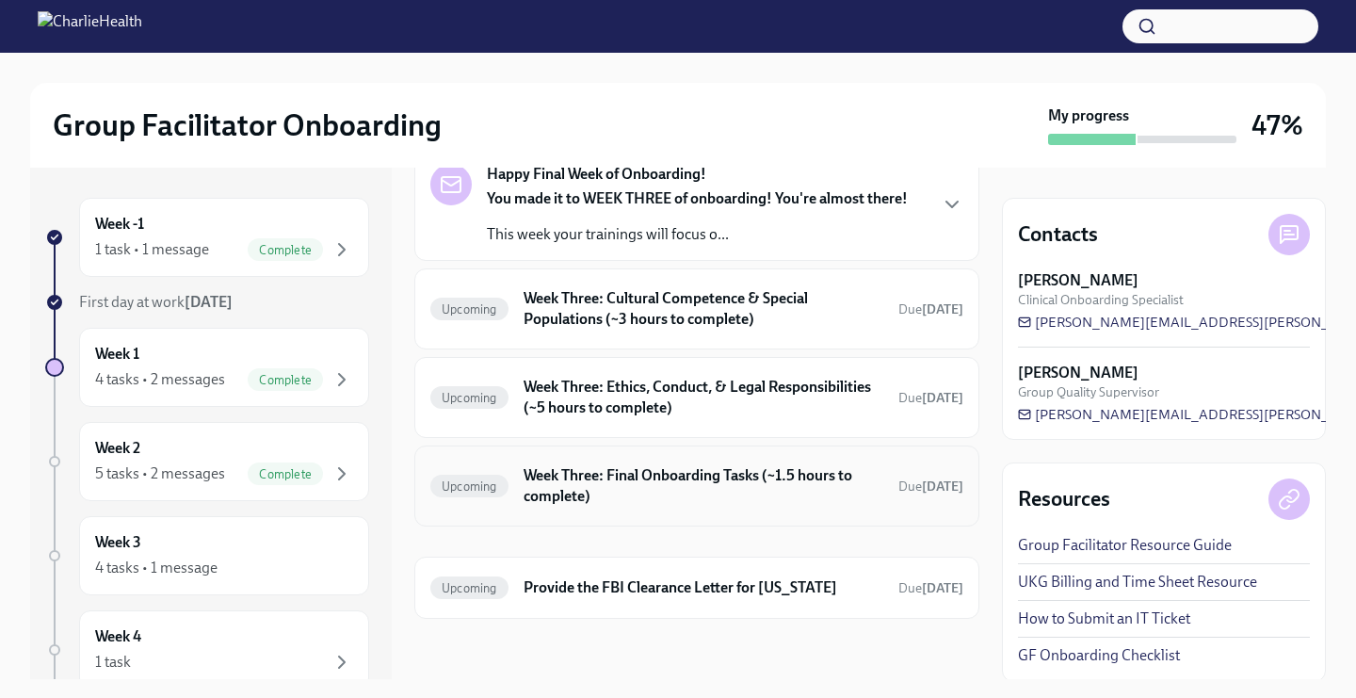
scroll to position [106, 0]
click at [544, 297] on h6 "Week Three: Cultural Competence & Special Populations (~3 hours to complete)" at bounding box center [703, 308] width 360 height 41
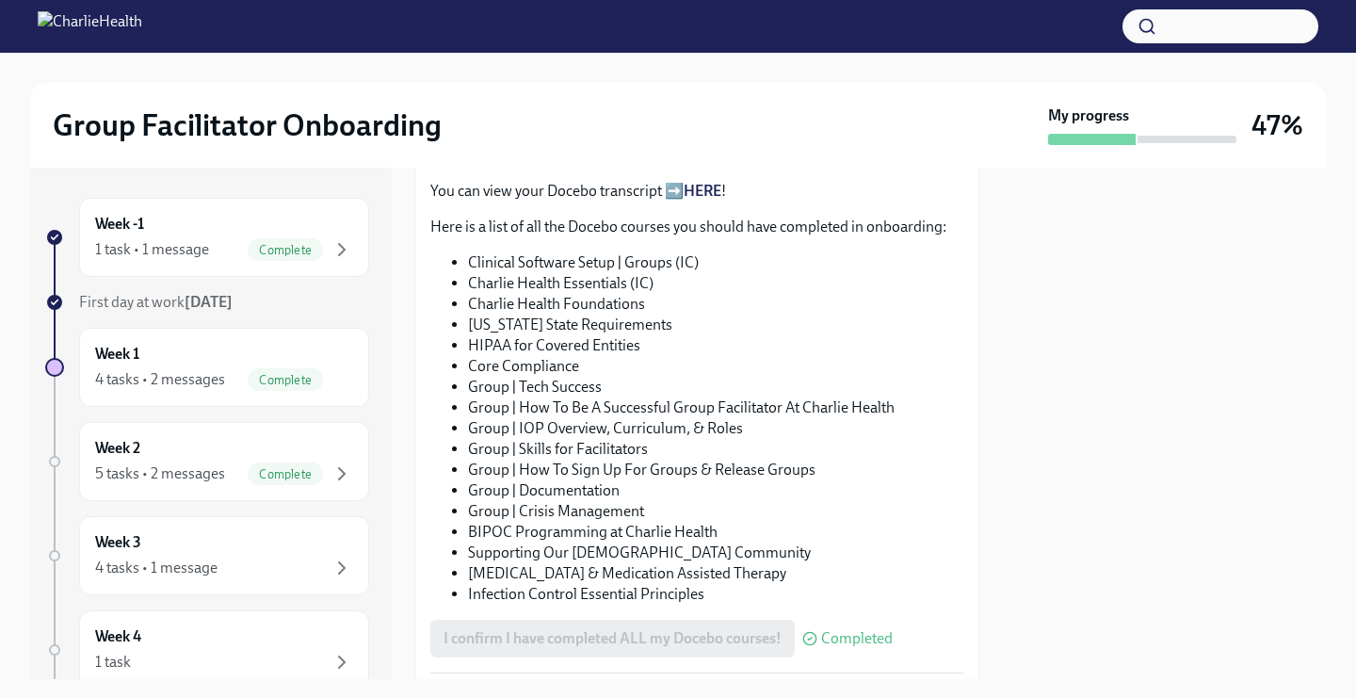
scroll to position [1038, 0]
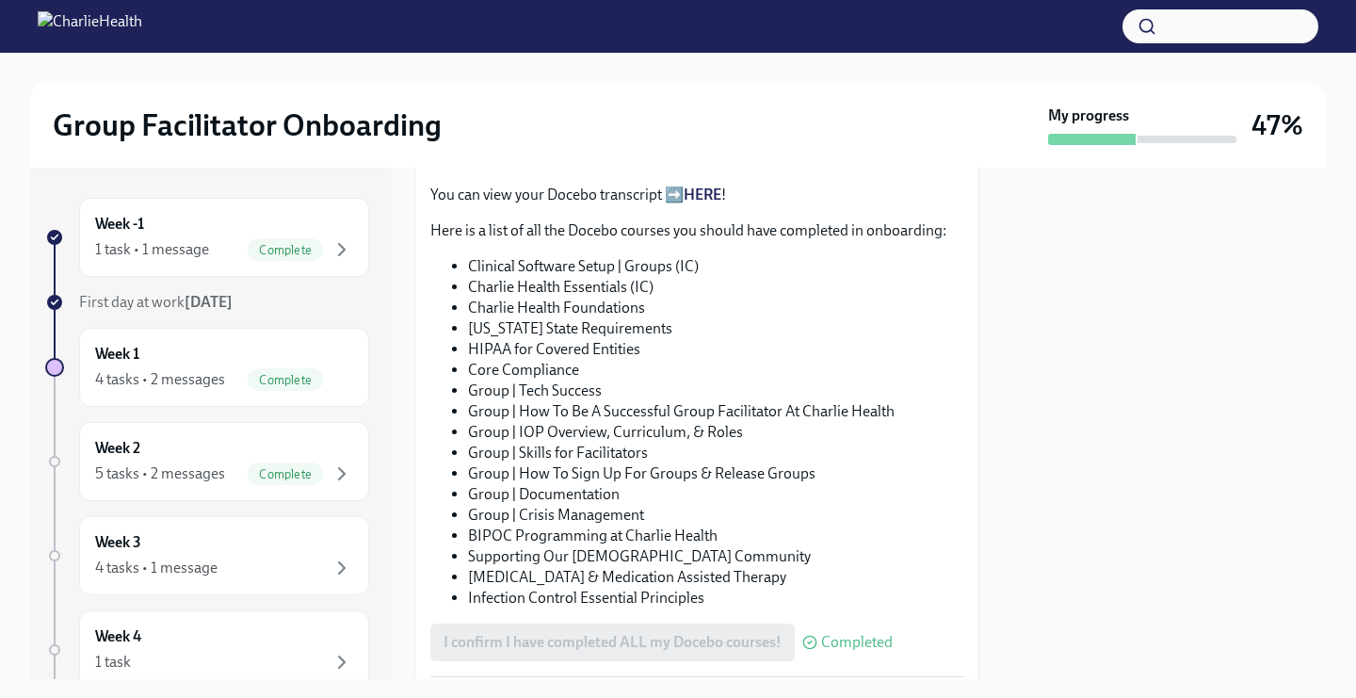
click at [698, 195] on link "HERE" at bounding box center [702, 194] width 38 height 18
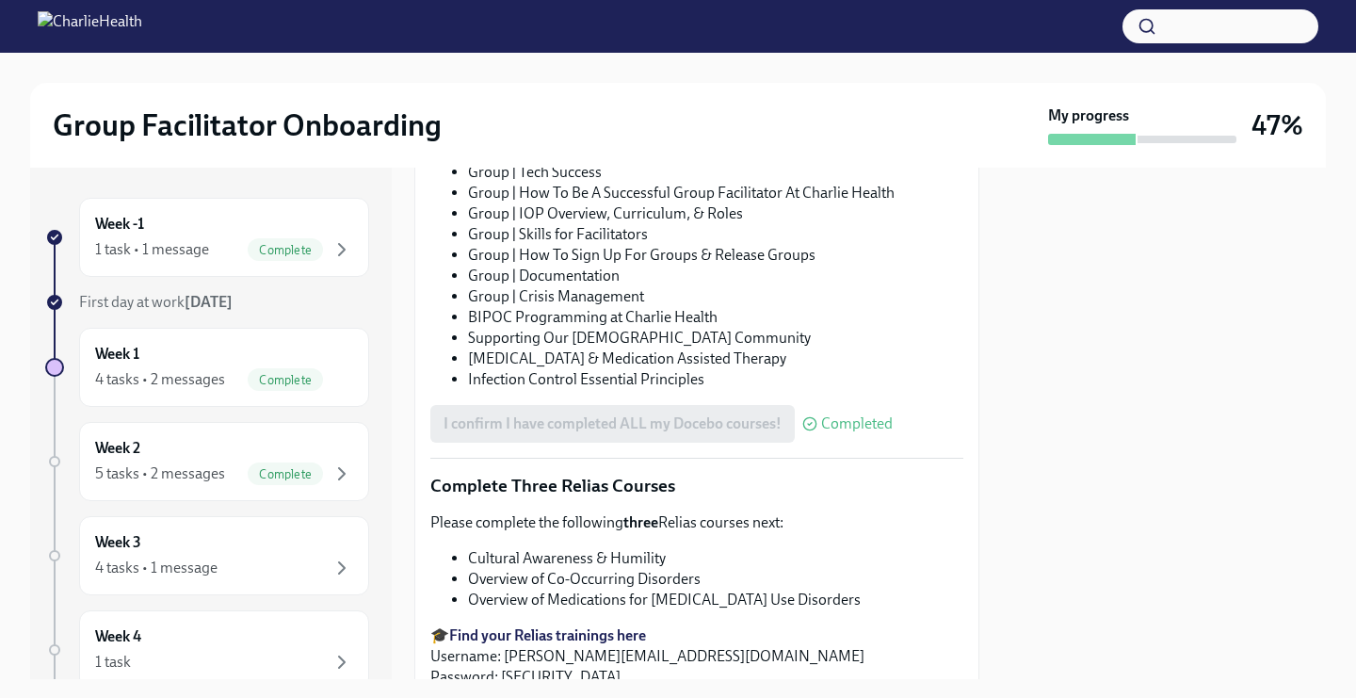
scroll to position [1258, 0]
click at [179, 553] on div "Week 3 4 tasks • 1 message" at bounding box center [224, 555] width 258 height 47
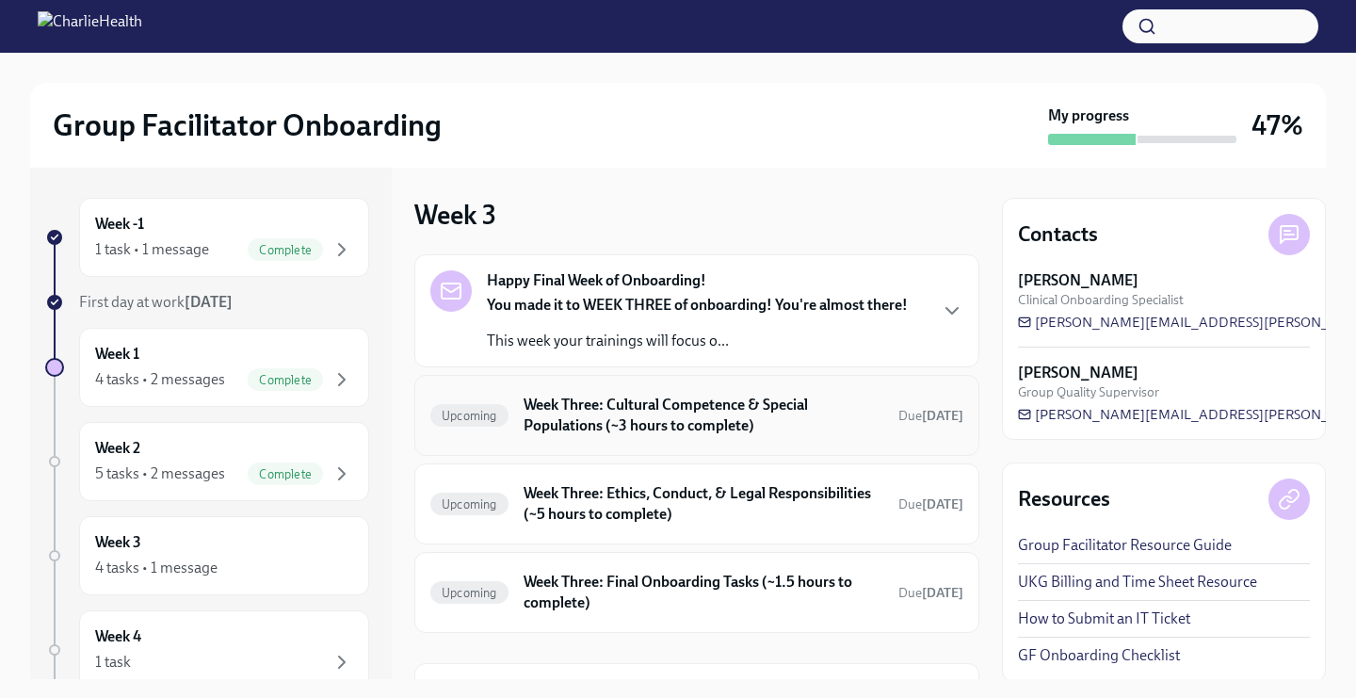
click at [600, 438] on div "Upcoming Week Three: Cultural Competence & Special Populations (~3 hours to com…" at bounding box center [696, 415] width 533 height 49
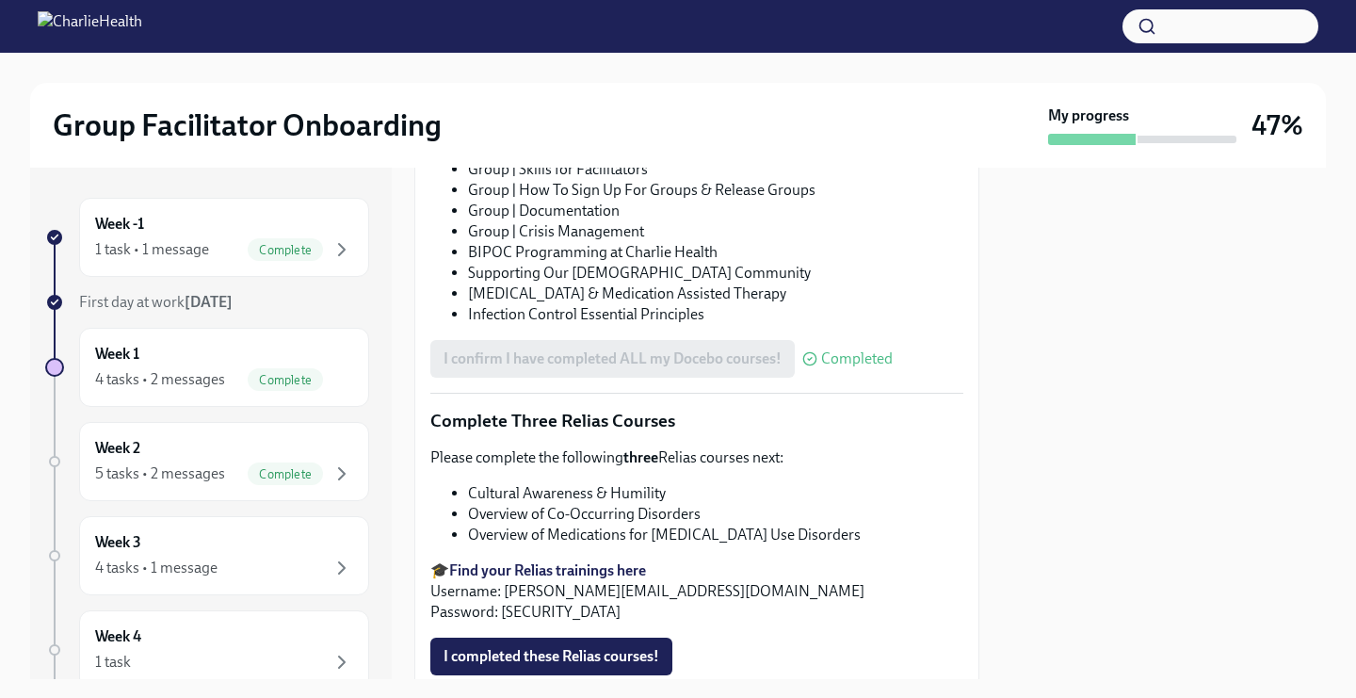
scroll to position [1461, 0]
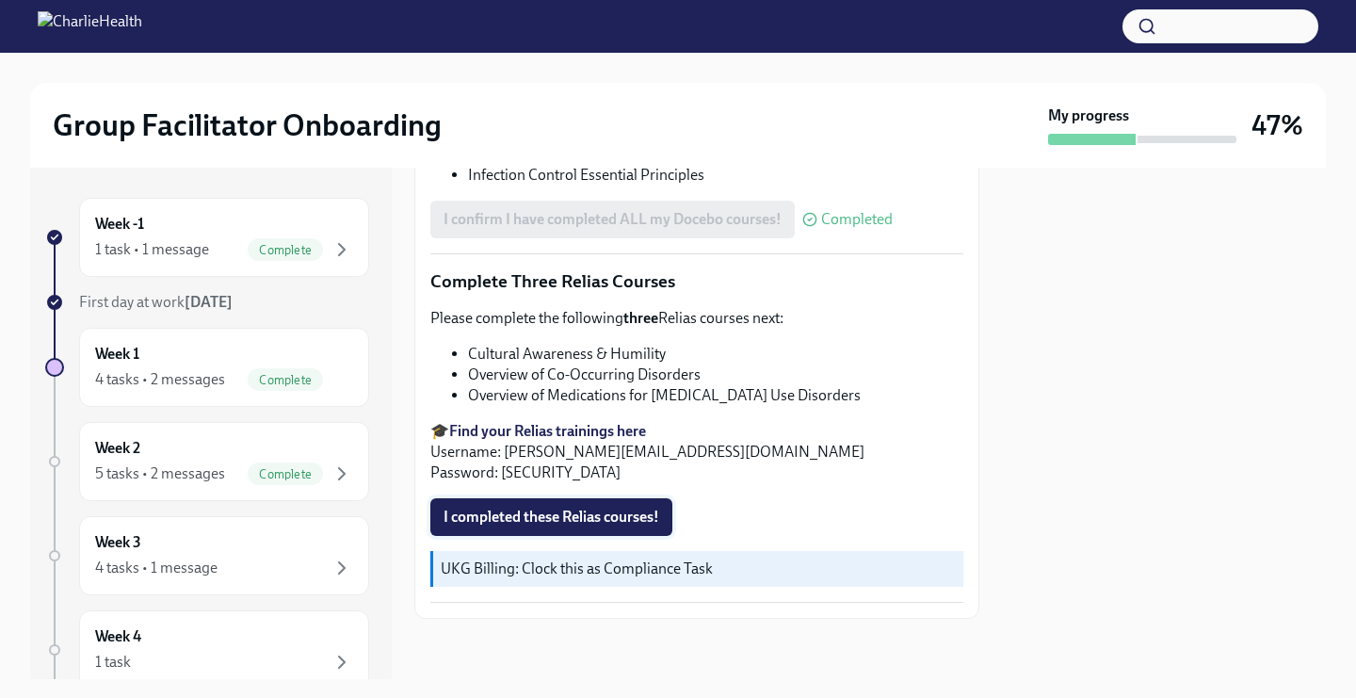
click at [530, 527] on button "I completed these Relias courses!" at bounding box center [551, 517] width 242 height 38
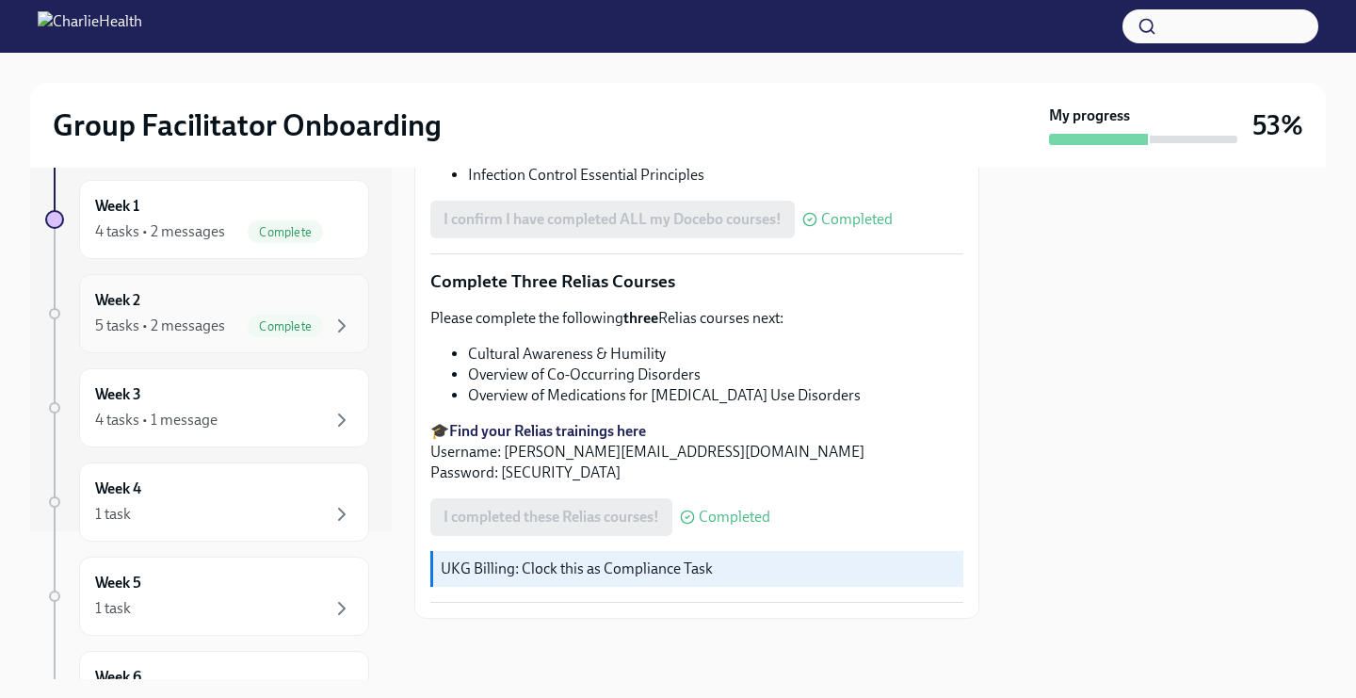
click at [288, 306] on div "Week 2 5 tasks • 2 messages Complete" at bounding box center [224, 313] width 258 height 47
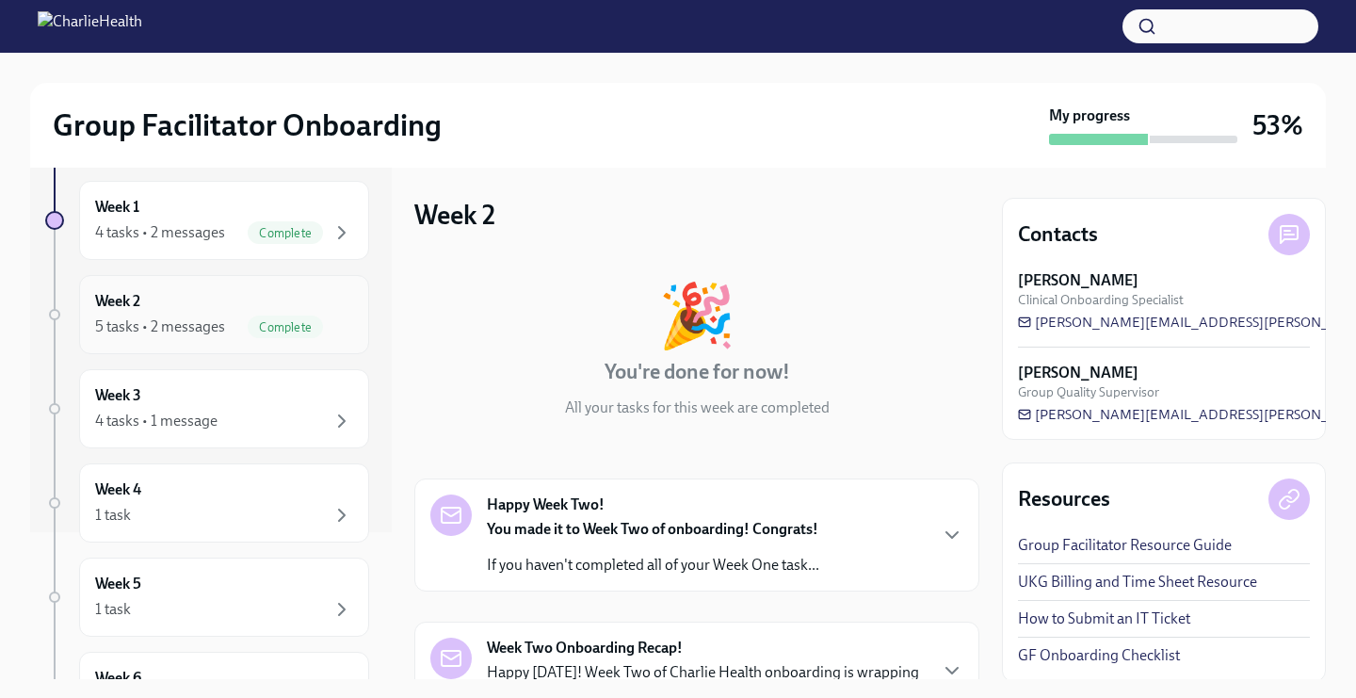
scroll to position [178, 0]
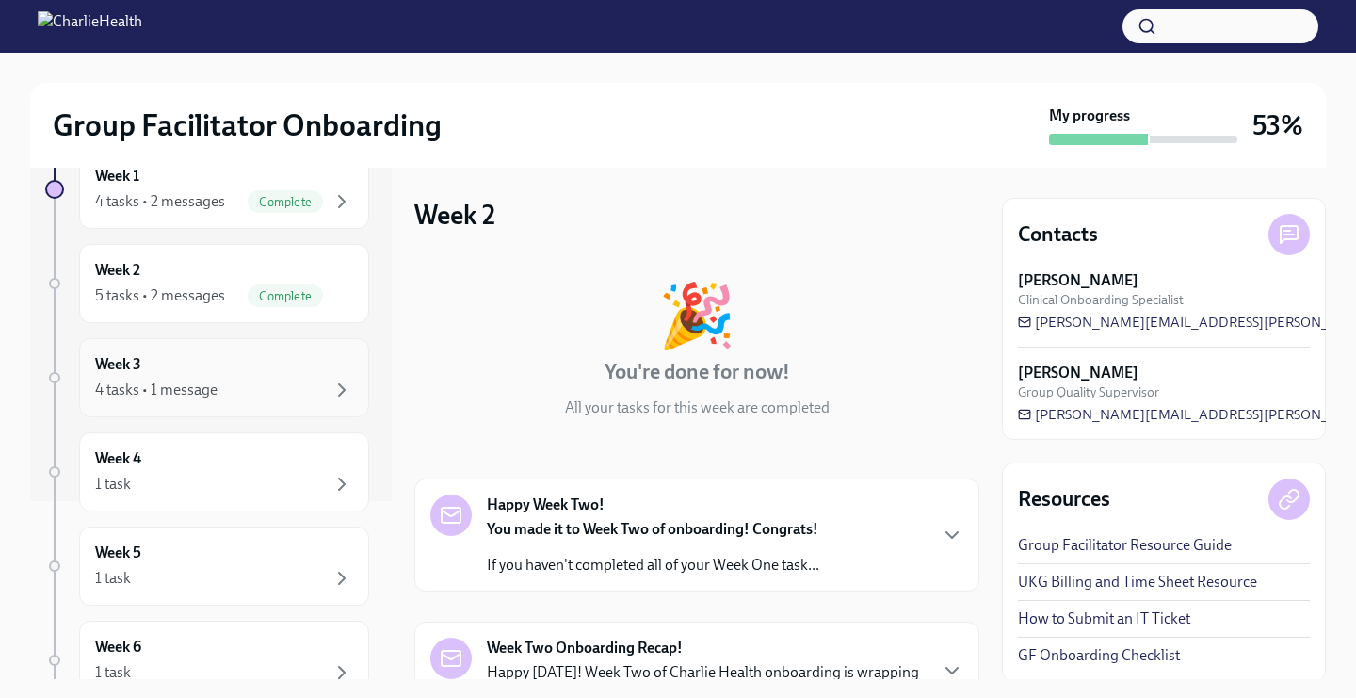
click at [245, 377] on div "Week 3 4 tasks • 1 message" at bounding box center [224, 377] width 258 height 47
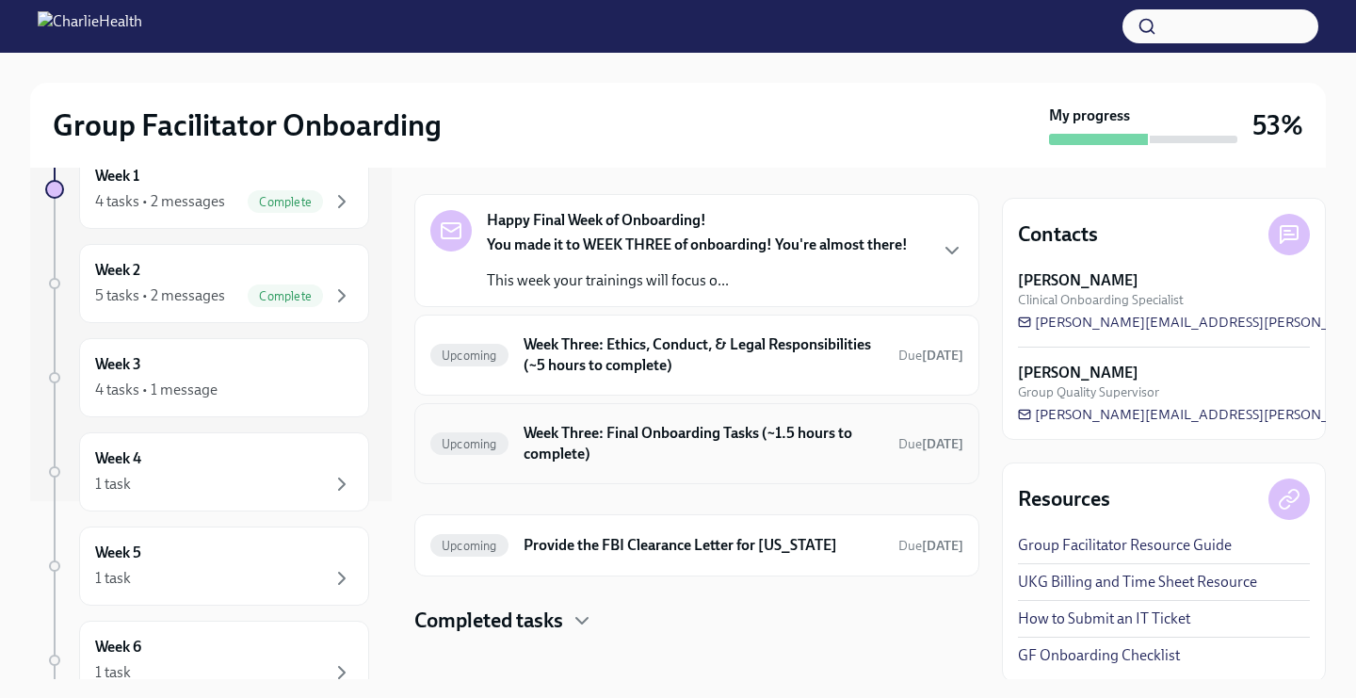
scroll to position [72, 0]
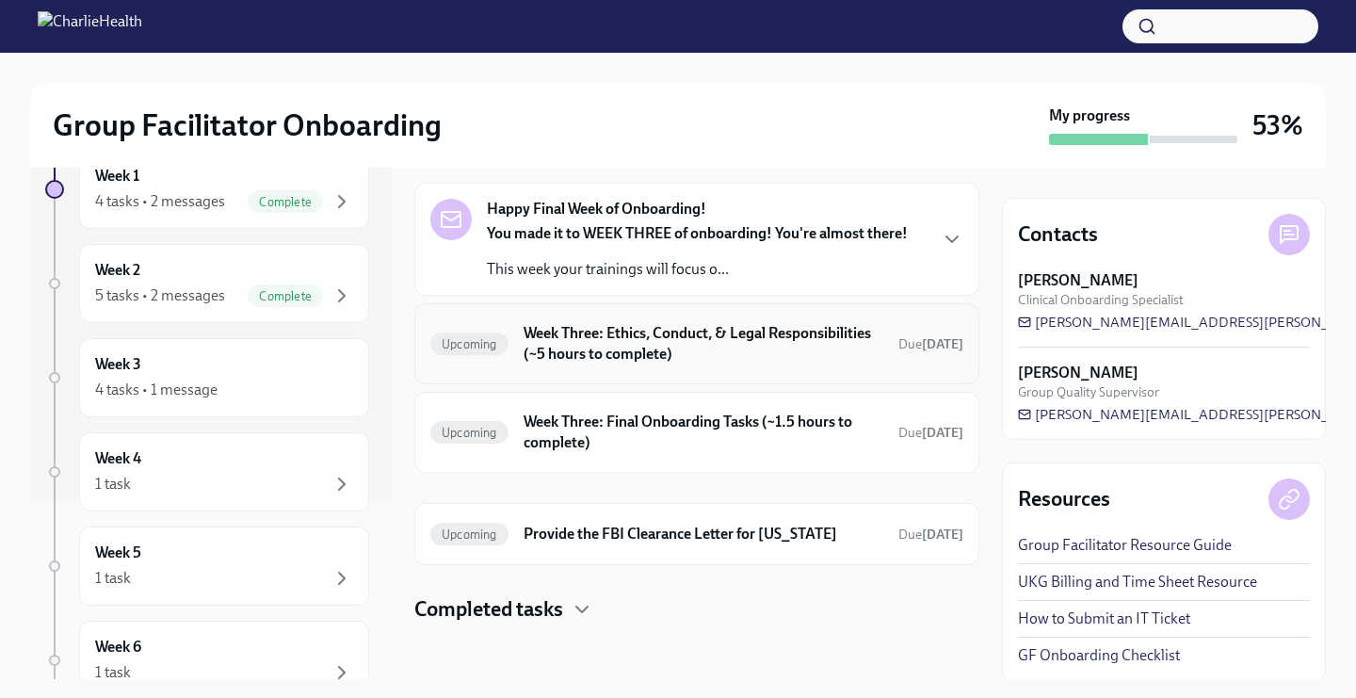
click at [570, 337] on h6 "Week Three: Ethics, Conduct, & Legal Responsibilities (~5 hours to complete)" at bounding box center [703, 343] width 360 height 41
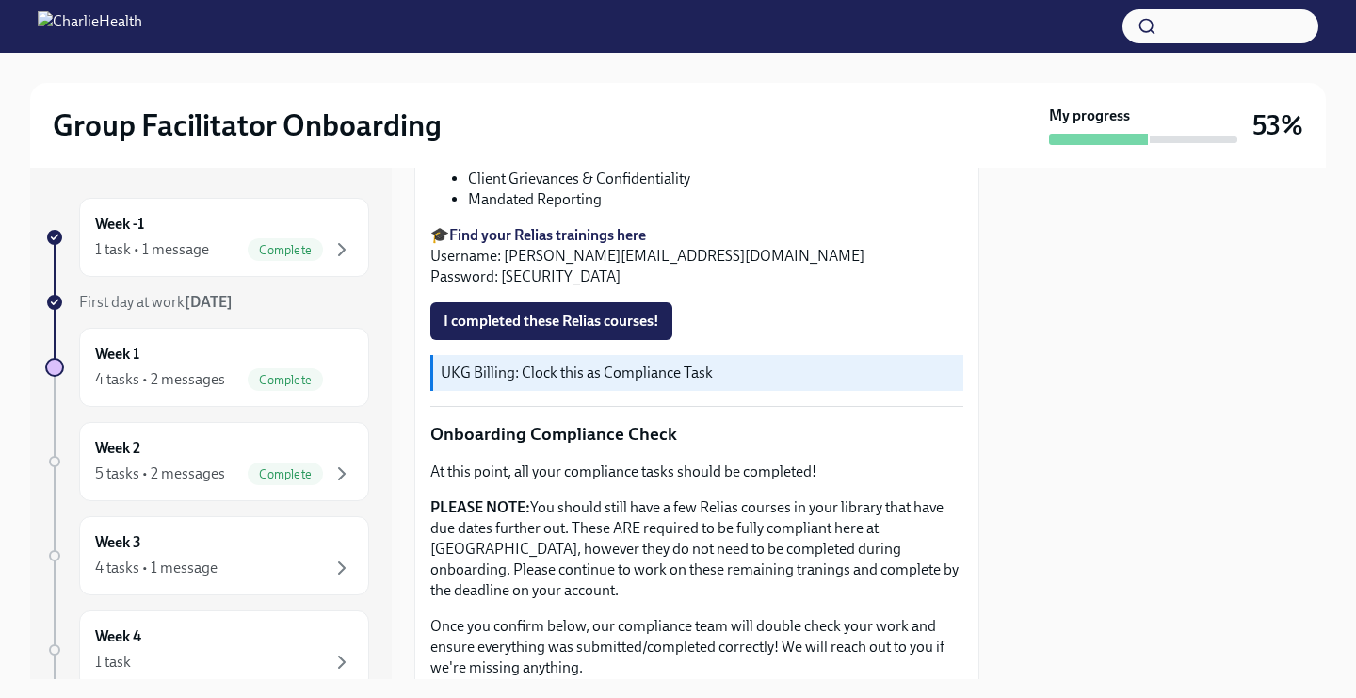
scroll to position [792, 0]
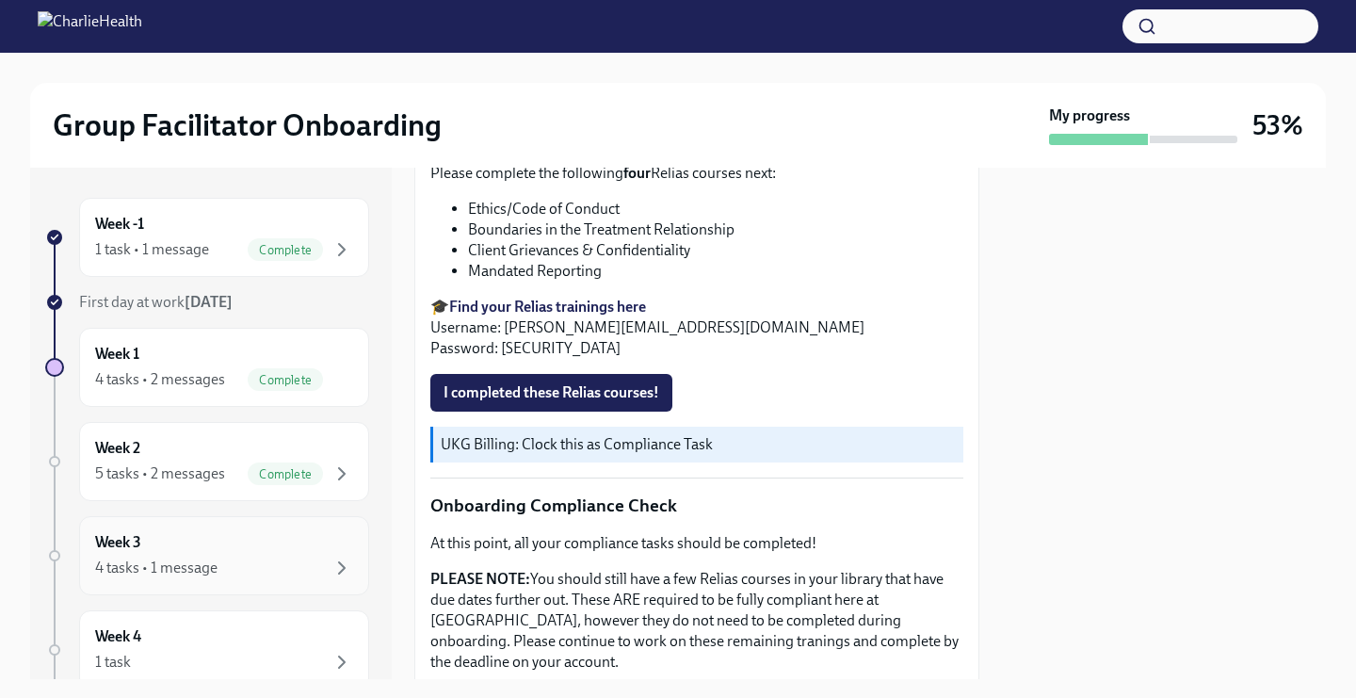
click at [251, 532] on div "Week 3 4 tasks • 1 message" at bounding box center [224, 555] width 258 height 47
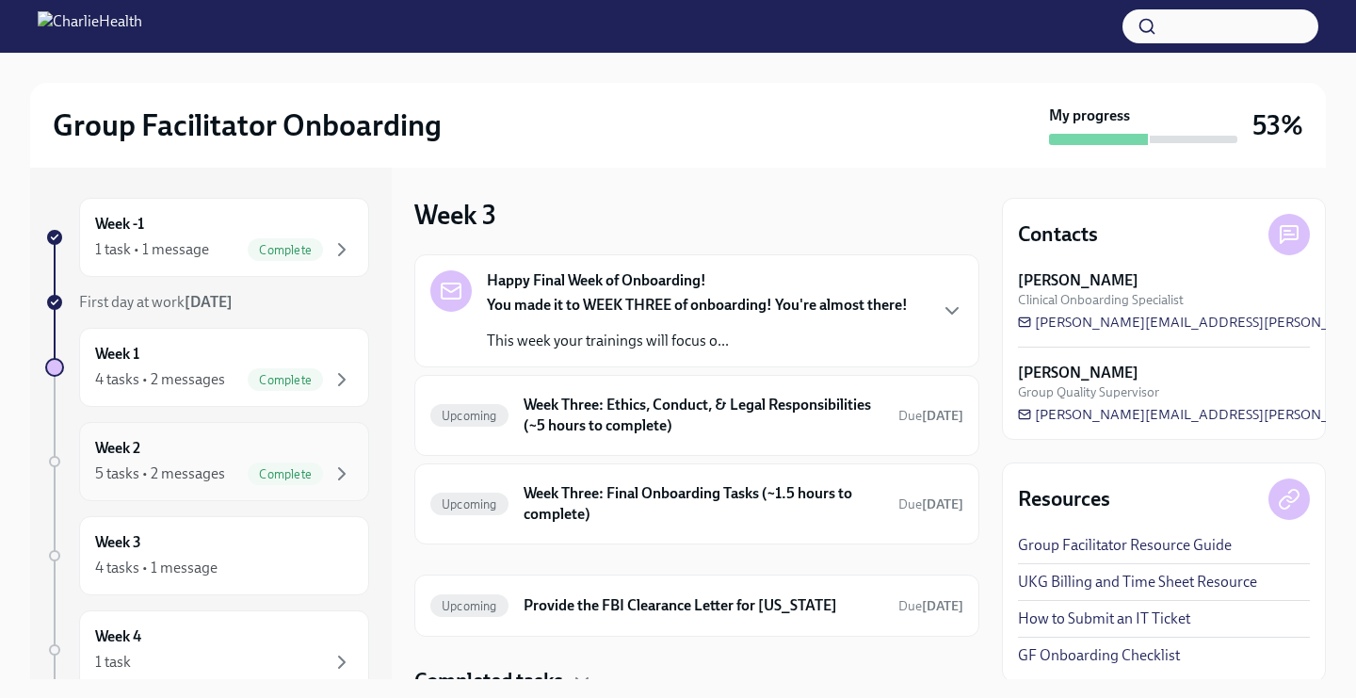
click at [214, 457] on div "Week 2 5 tasks • 2 messages Complete" at bounding box center [224, 461] width 258 height 47
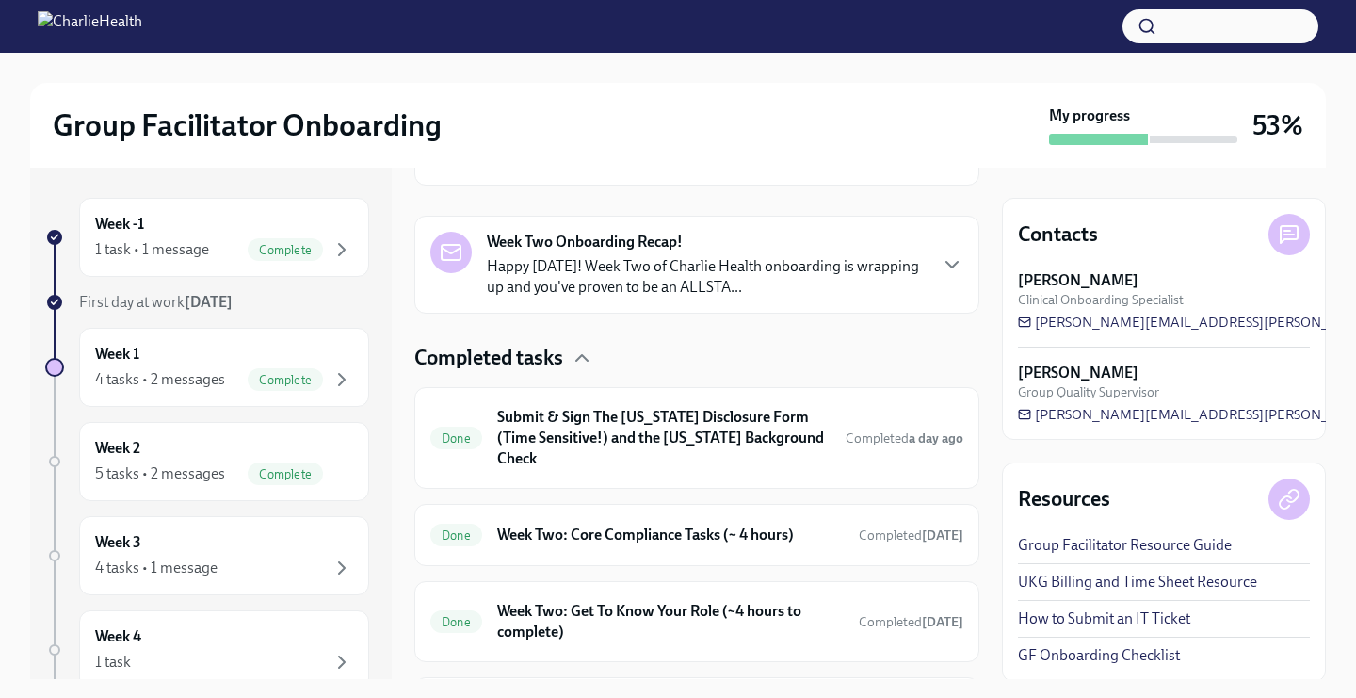
scroll to position [602, 0]
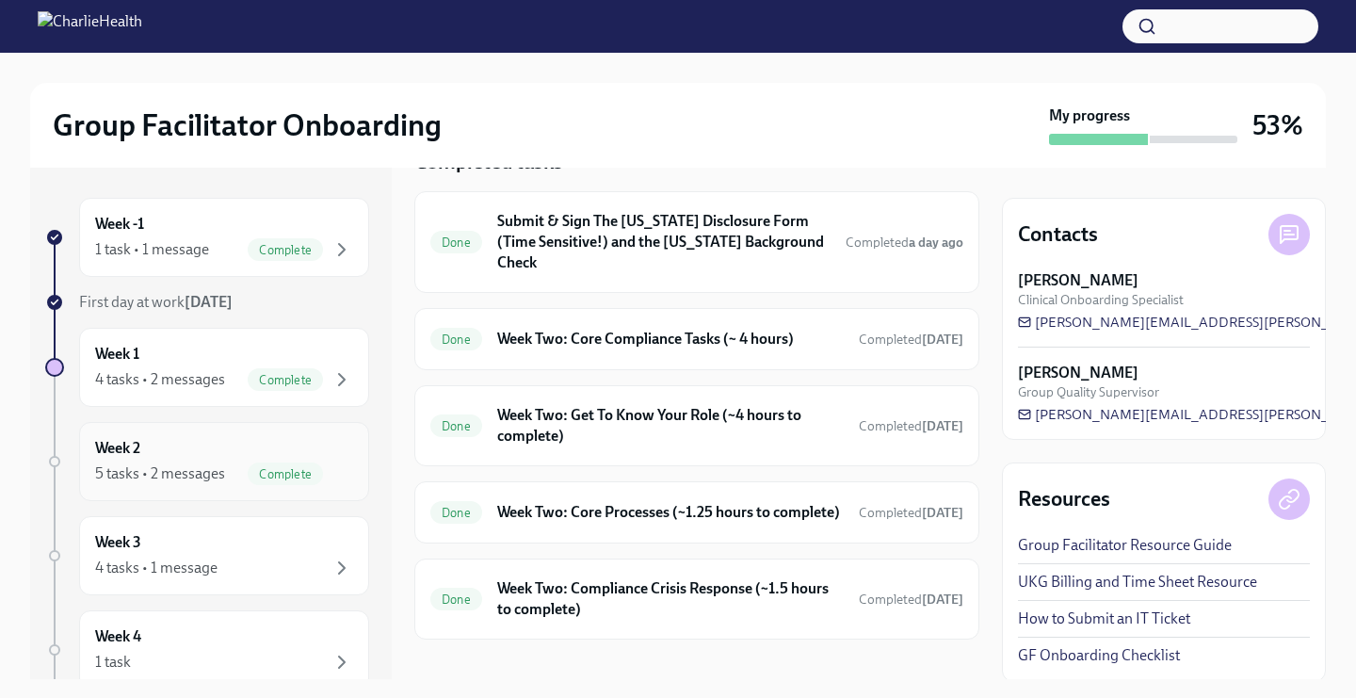
click at [278, 457] on div "Week 2 5 tasks • 2 messages Complete" at bounding box center [224, 461] width 258 height 47
click at [190, 526] on div "Week 3 4 tasks • 1 message" at bounding box center [224, 555] width 290 height 79
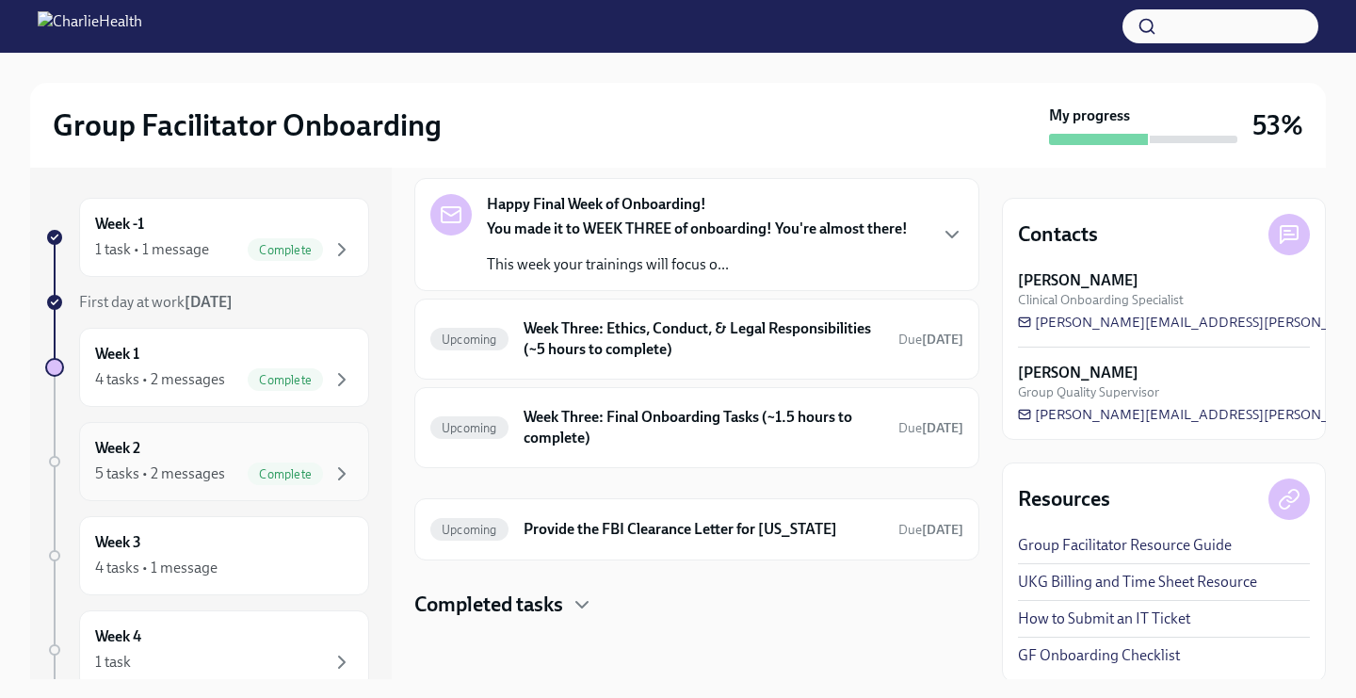
click at [247, 492] on div "Week 2 5 tasks • 2 messages Complete" at bounding box center [224, 461] width 290 height 79
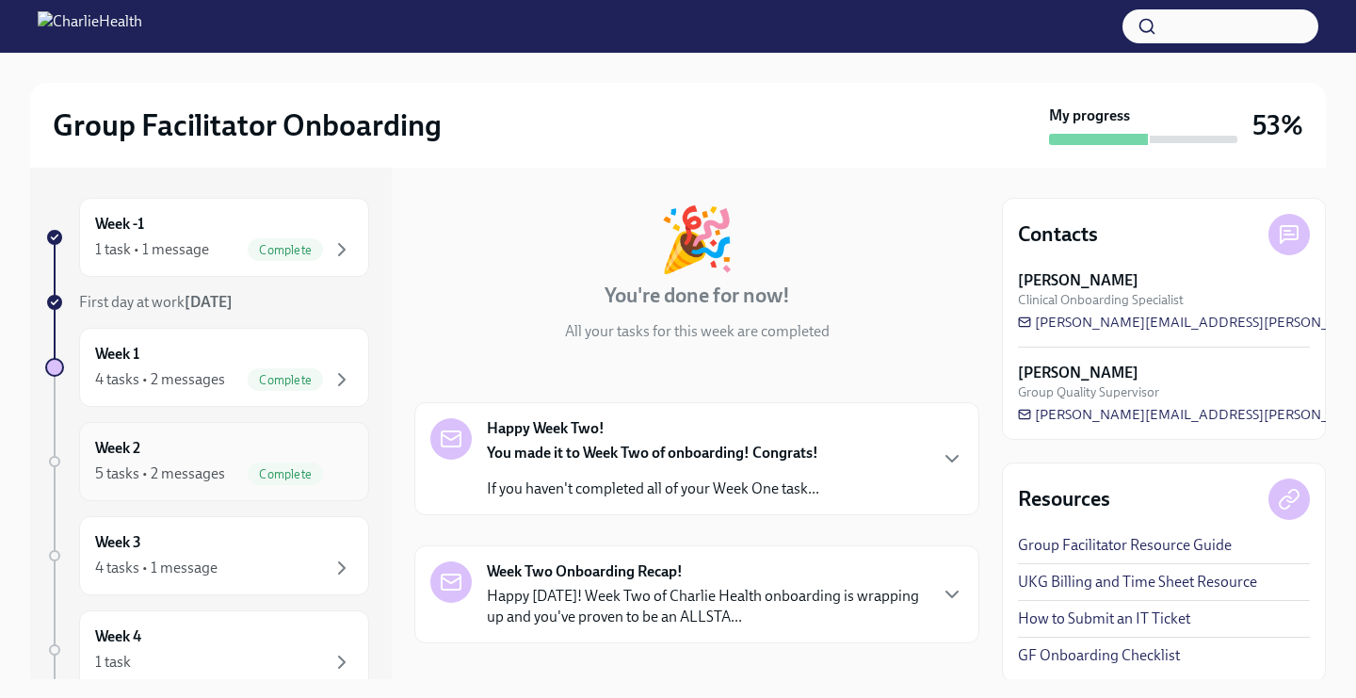
scroll to position [602, 0]
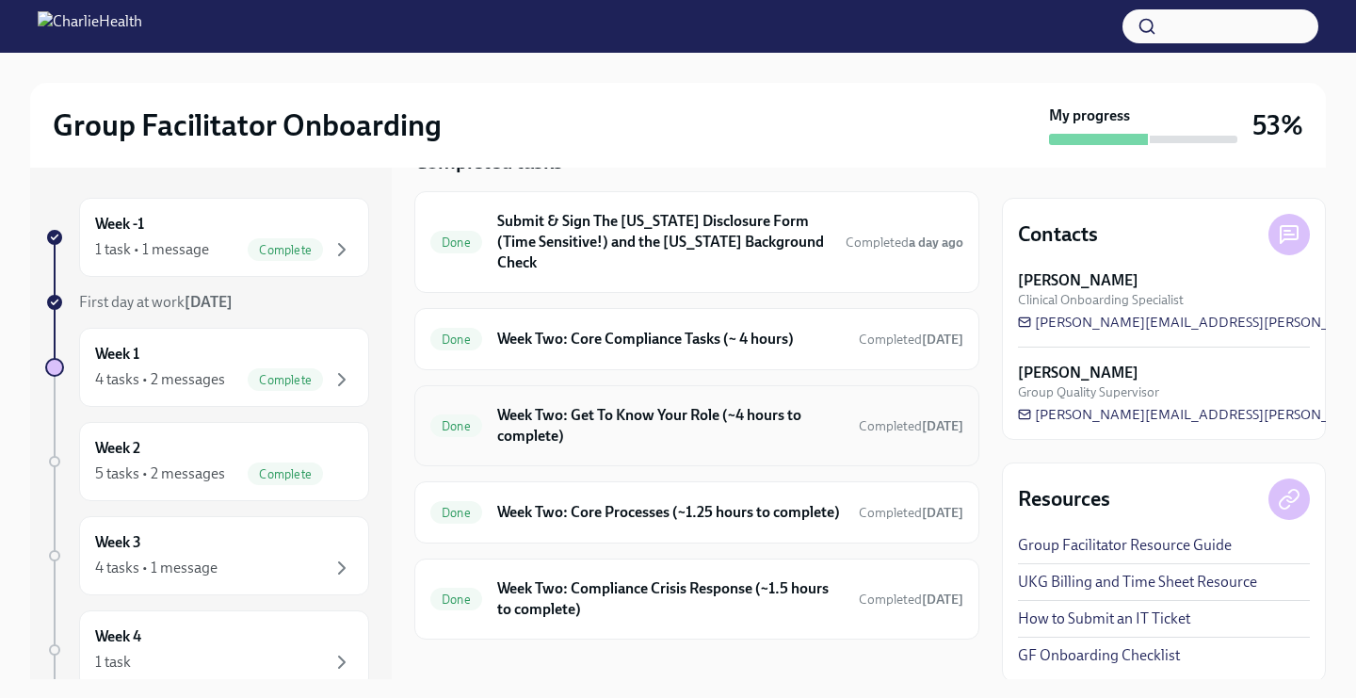
click at [656, 405] on h6 "Week Two: Get To Know Your Role (~4 hours to complete)" at bounding box center [670, 425] width 346 height 41
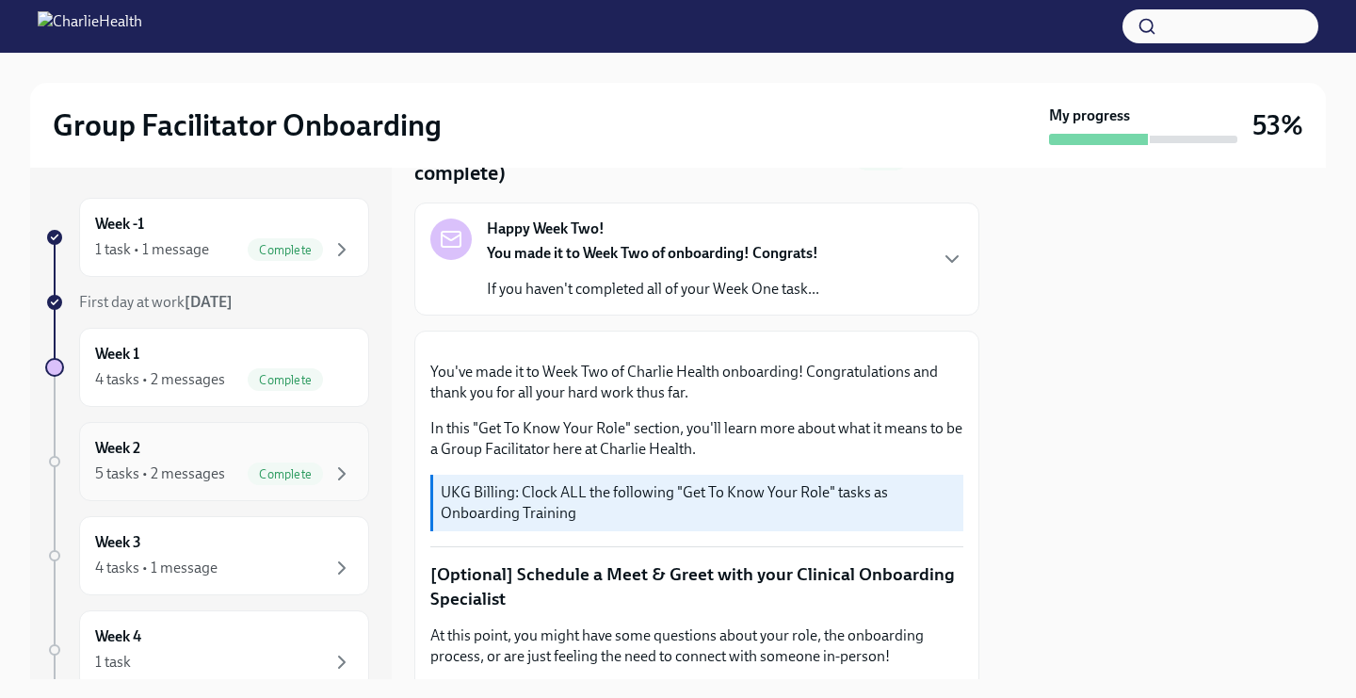
scroll to position [121, 0]
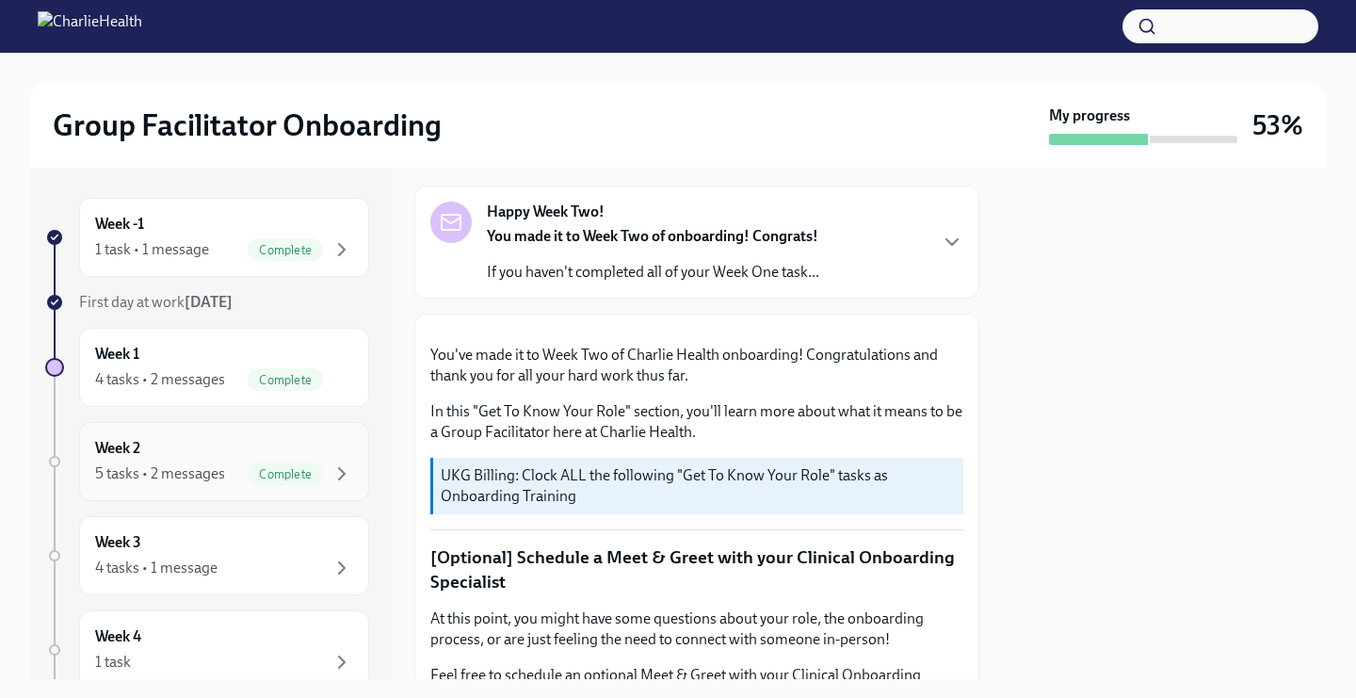
click at [214, 470] on div "5 tasks • 2 messages" at bounding box center [160, 473] width 130 height 21
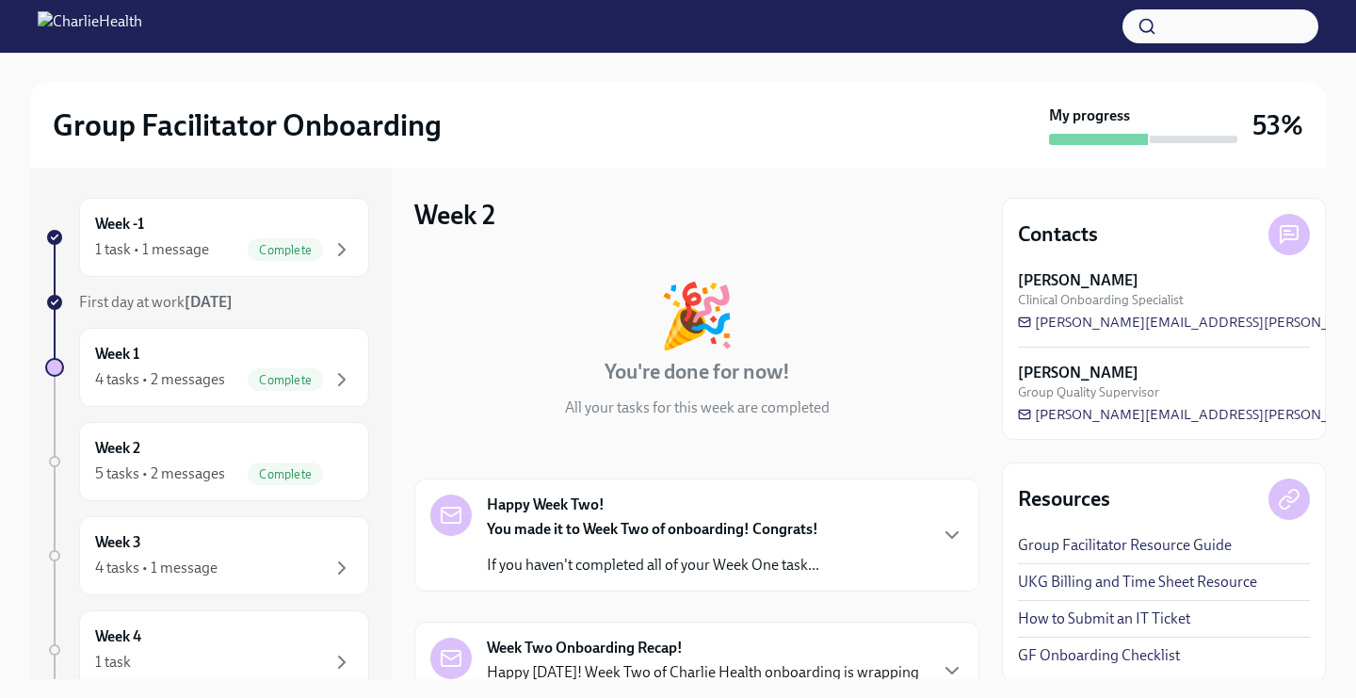
scroll to position [44, 0]
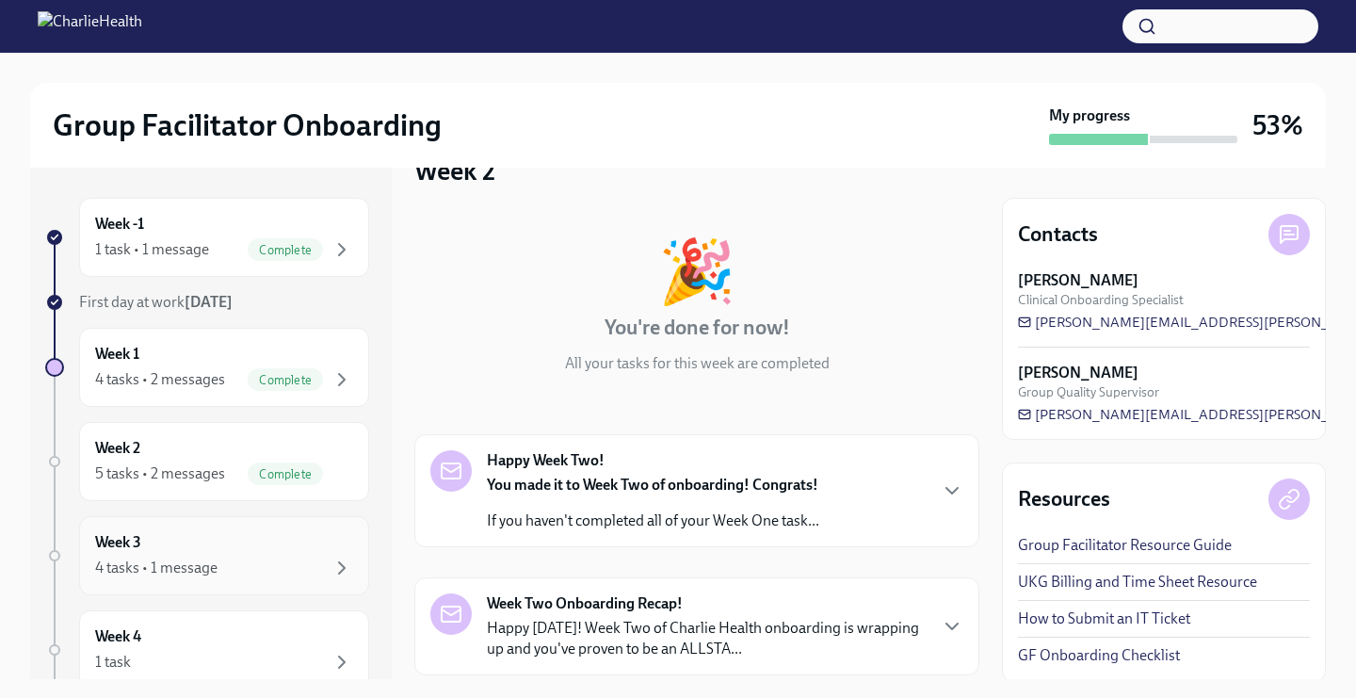
click at [222, 538] on div "Week 3 4 tasks • 1 message" at bounding box center [224, 555] width 258 height 47
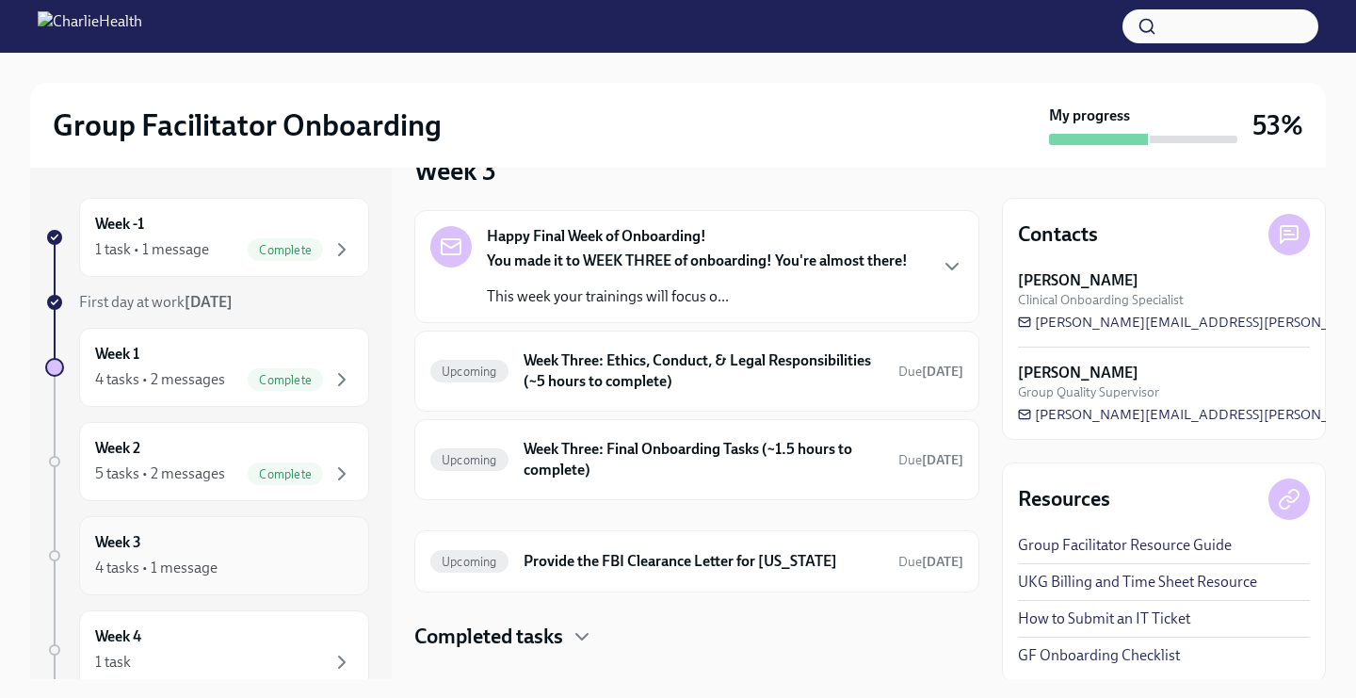
click at [204, 569] on div "4 tasks • 1 message" at bounding box center [156, 567] width 122 height 21
click at [538, 617] on div "Happy Final Week of Onboarding! You made it to WEEK THREE of onboarding! You're…" at bounding box center [696, 430] width 565 height 441
click at [532, 632] on h4 "Completed tasks" at bounding box center [488, 636] width 149 height 28
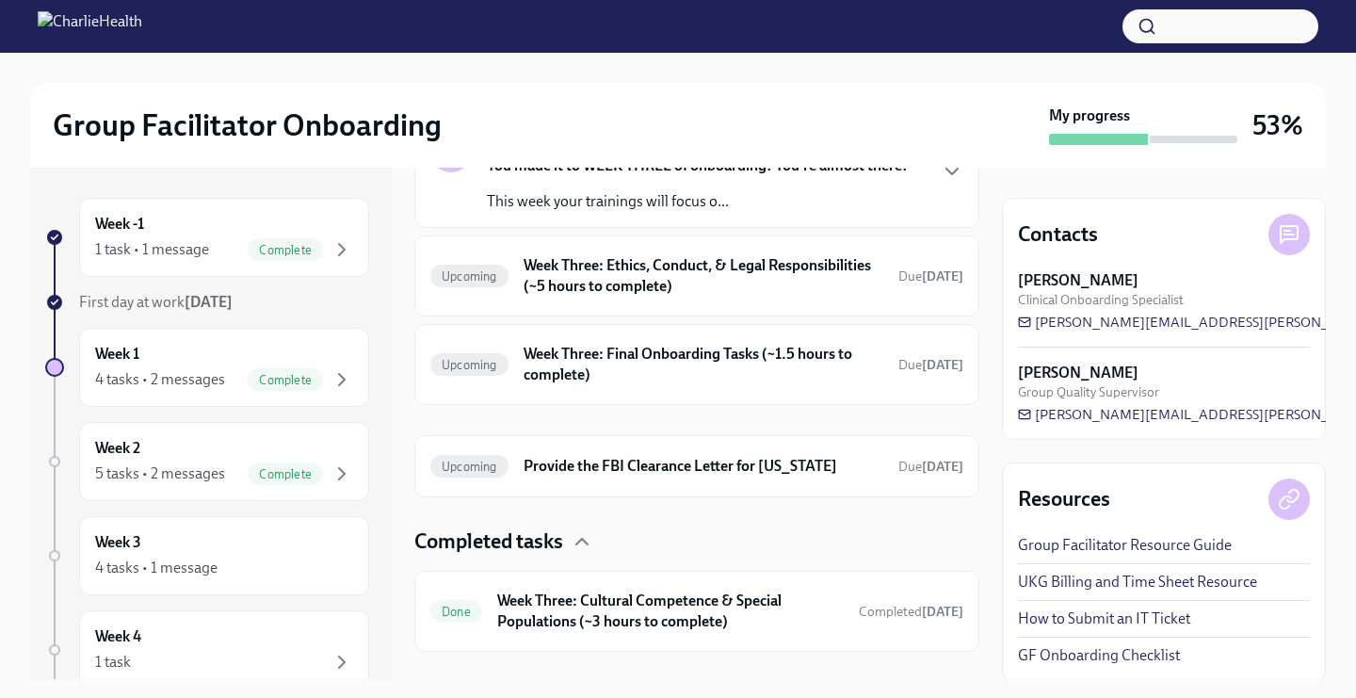
scroll to position [110, 0]
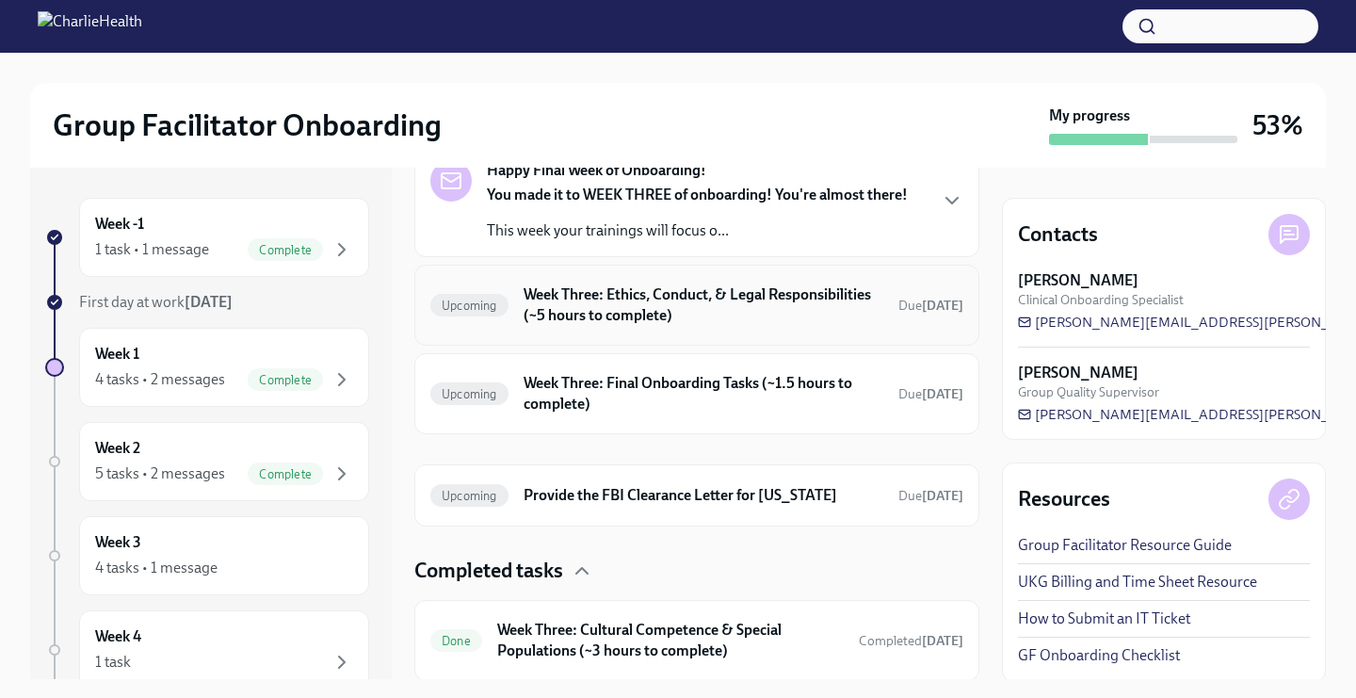
click at [605, 329] on div "Upcoming Week Three: Ethics, Conduct, & Legal Responsibilities (~5 hours to com…" at bounding box center [696, 305] width 533 height 49
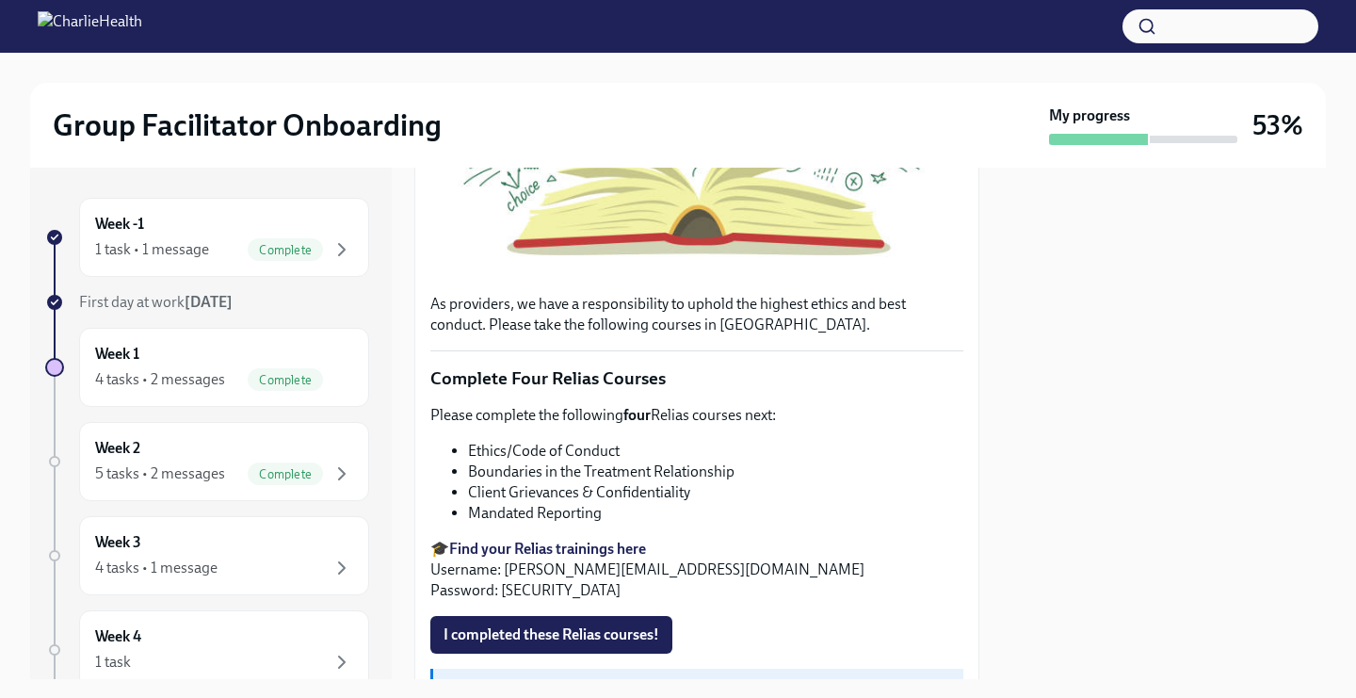
scroll to position [554, 0]
